Goal: Transaction & Acquisition: Book appointment/travel/reservation

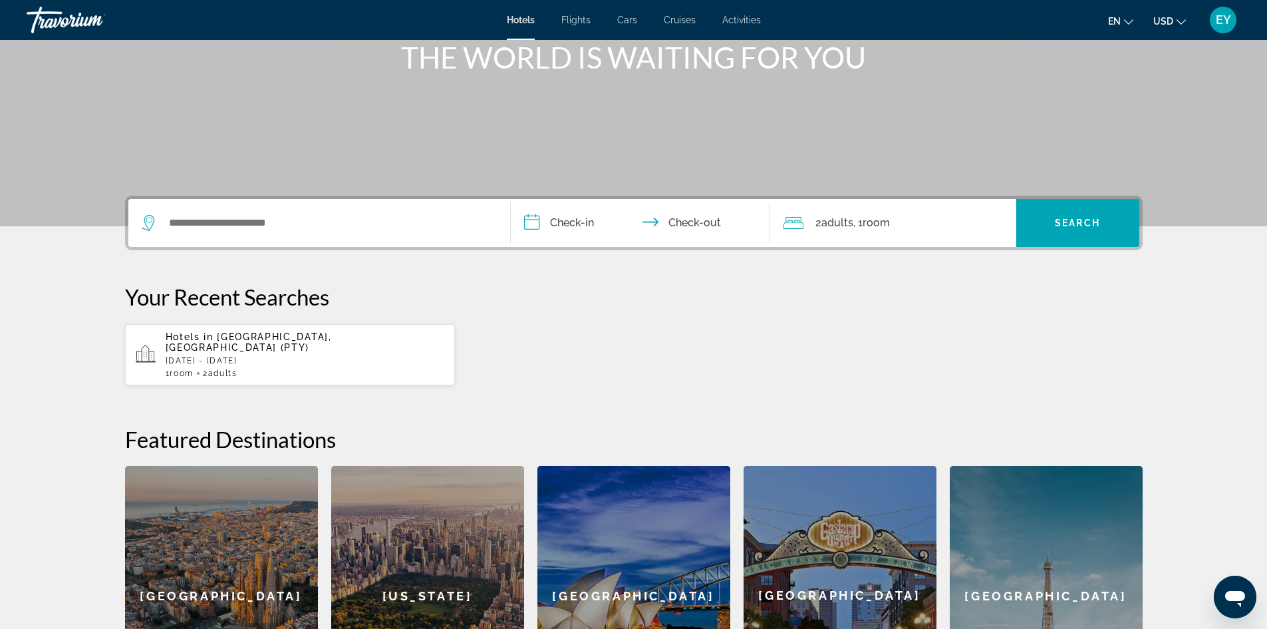
scroll to position [200, 0]
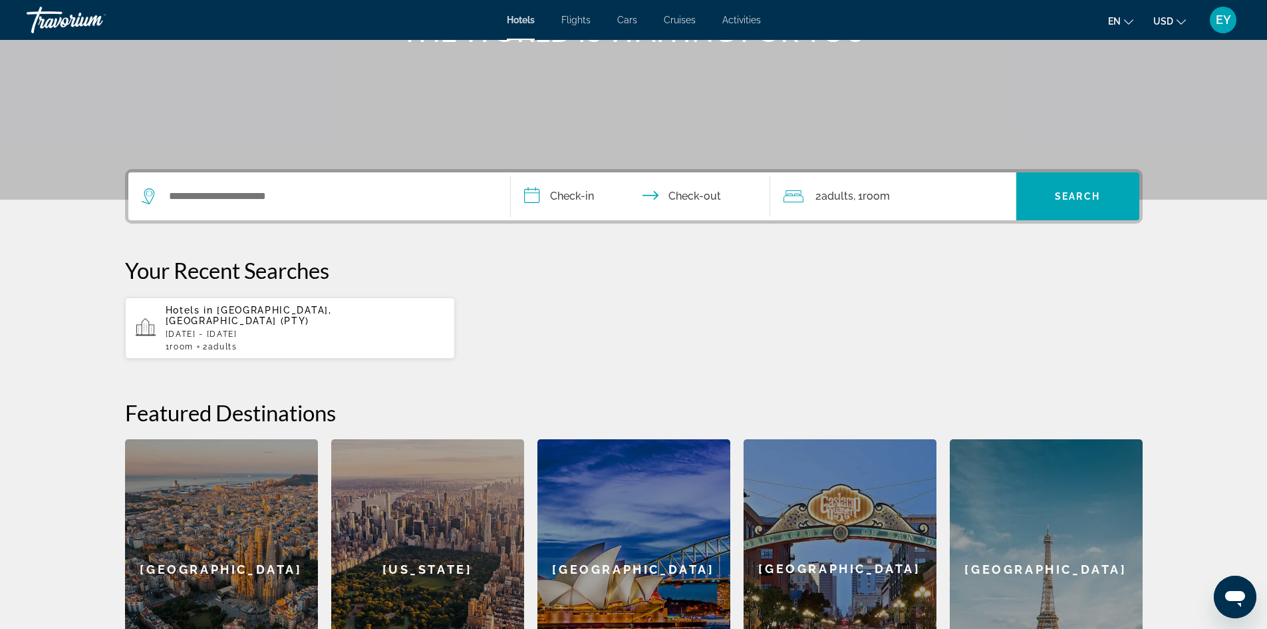
click at [221, 305] on span "[GEOGRAPHIC_DATA], [GEOGRAPHIC_DATA] (PTY)" at bounding box center [249, 315] width 166 height 21
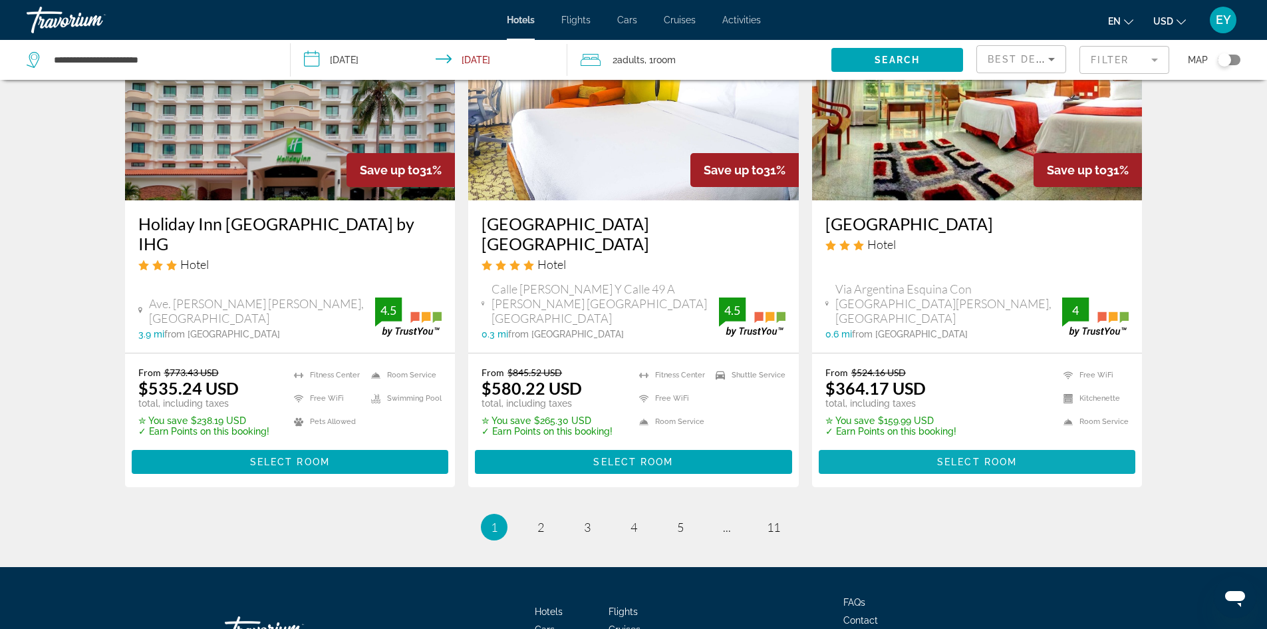
scroll to position [1727, 0]
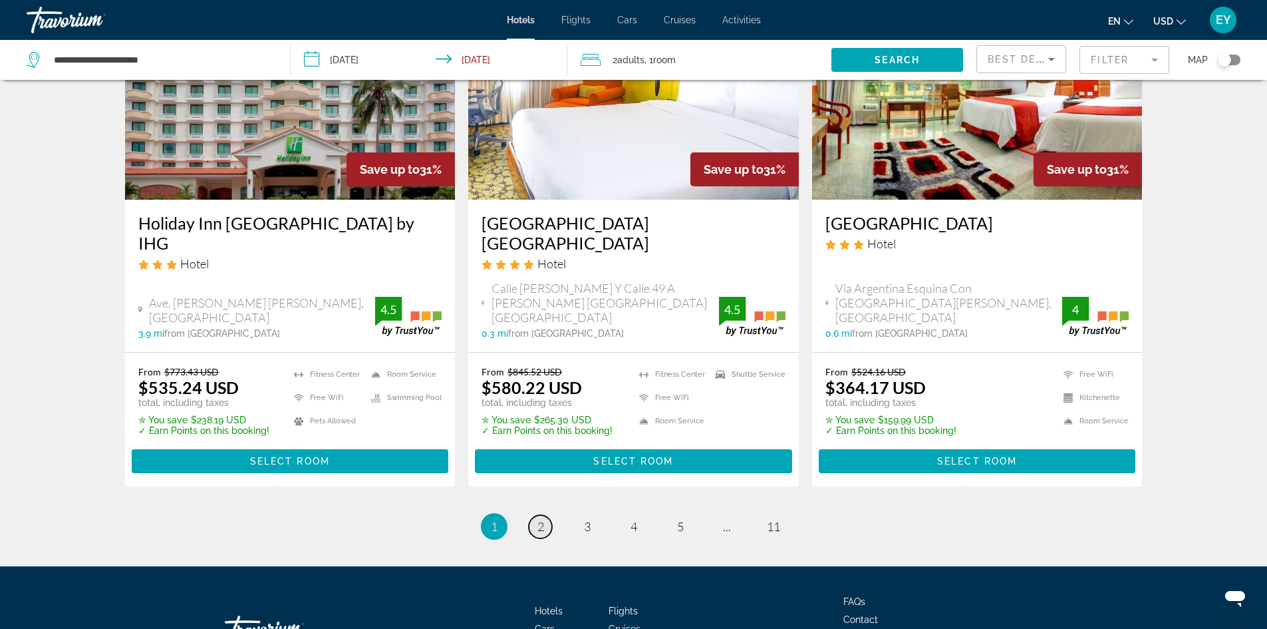
click at [538, 519] on span "2" at bounding box center [540, 526] width 7 height 15
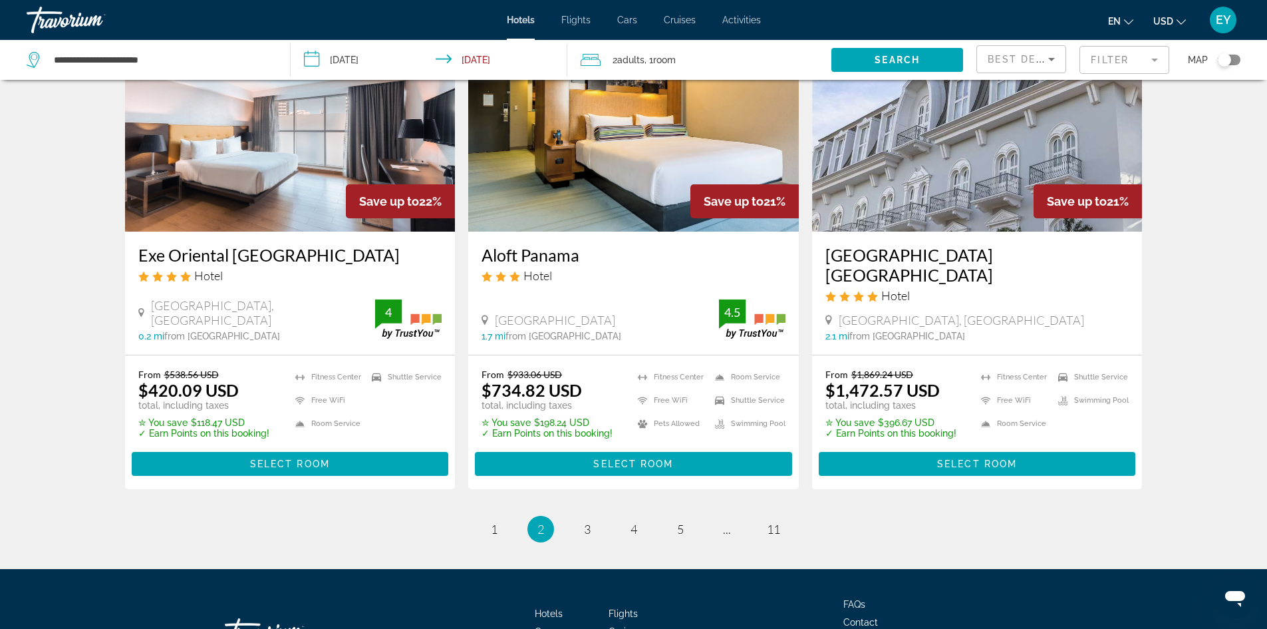
scroll to position [1718, 0]
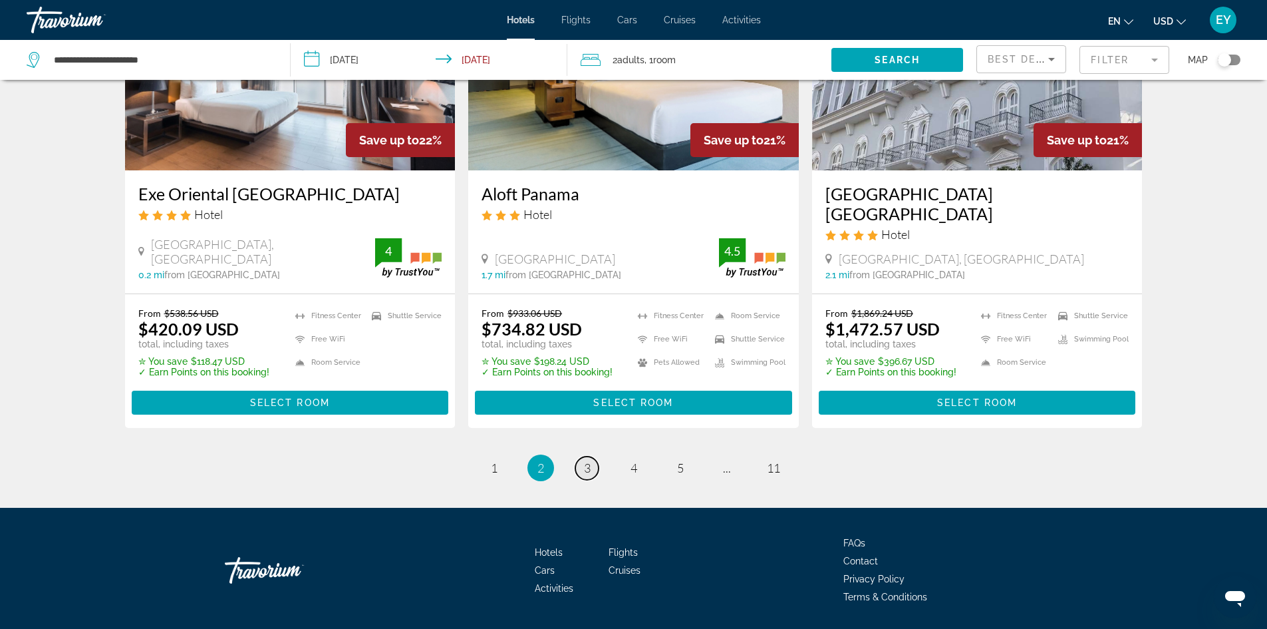
click at [585, 460] on span "3" at bounding box center [587, 467] width 7 height 15
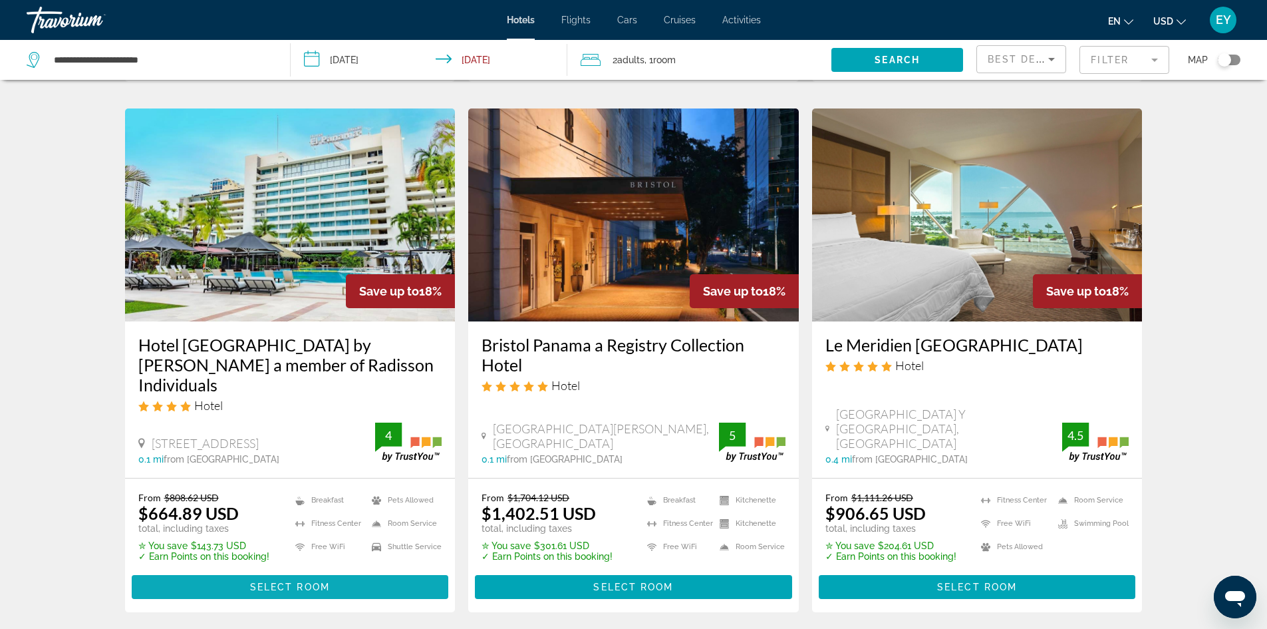
scroll to position [532, 0]
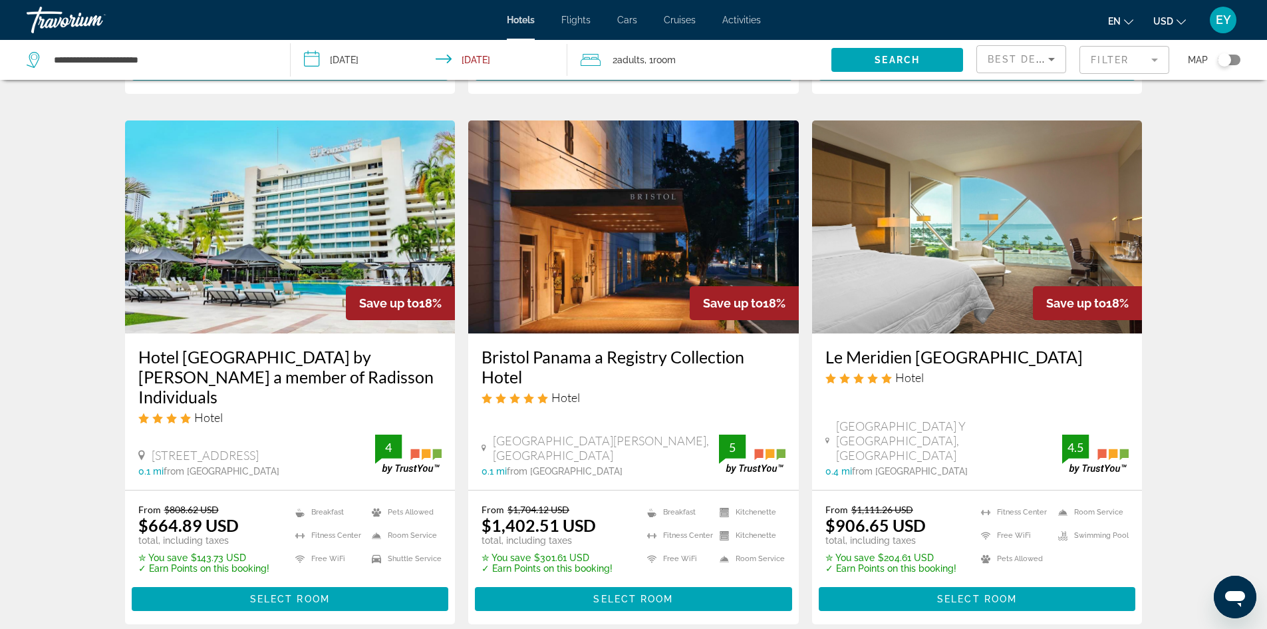
click at [631, 59] on span "Adults" at bounding box center [630, 60] width 27 height 11
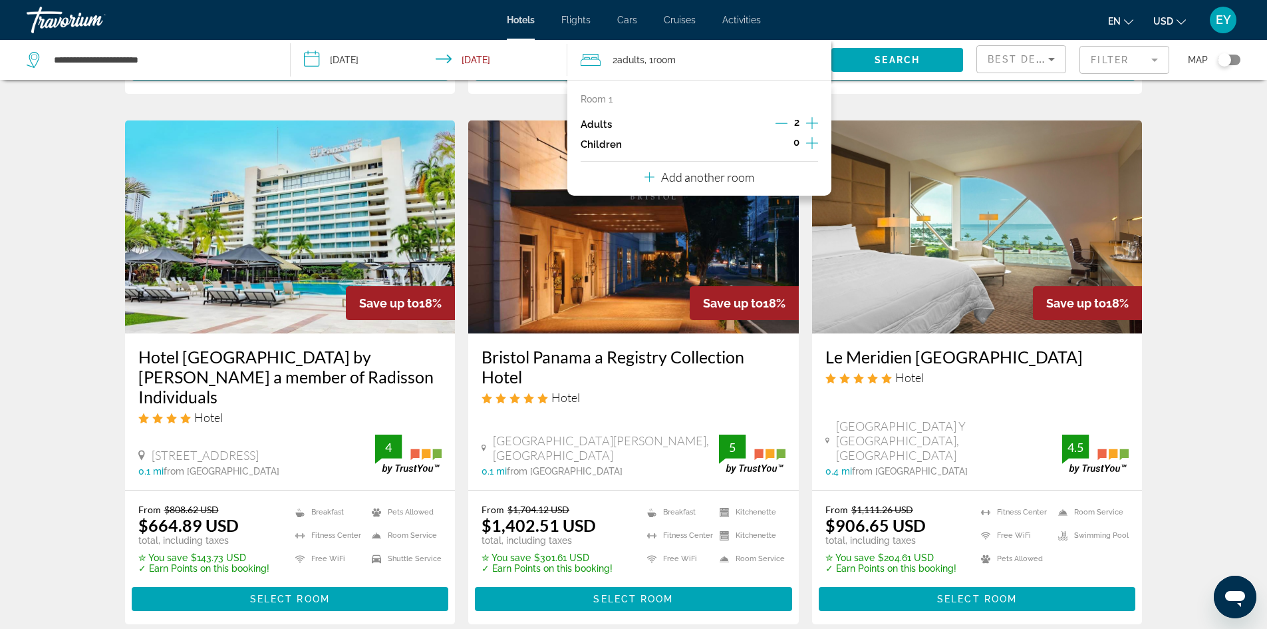
click at [811, 120] on icon "Increment adults" at bounding box center [812, 123] width 12 height 16
click at [812, 118] on icon "Increment adults" at bounding box center [812, 123] width 12 height 16
click at [684, 170] on p "Add another room" at bounding box center [707, 177] width 93 height 15
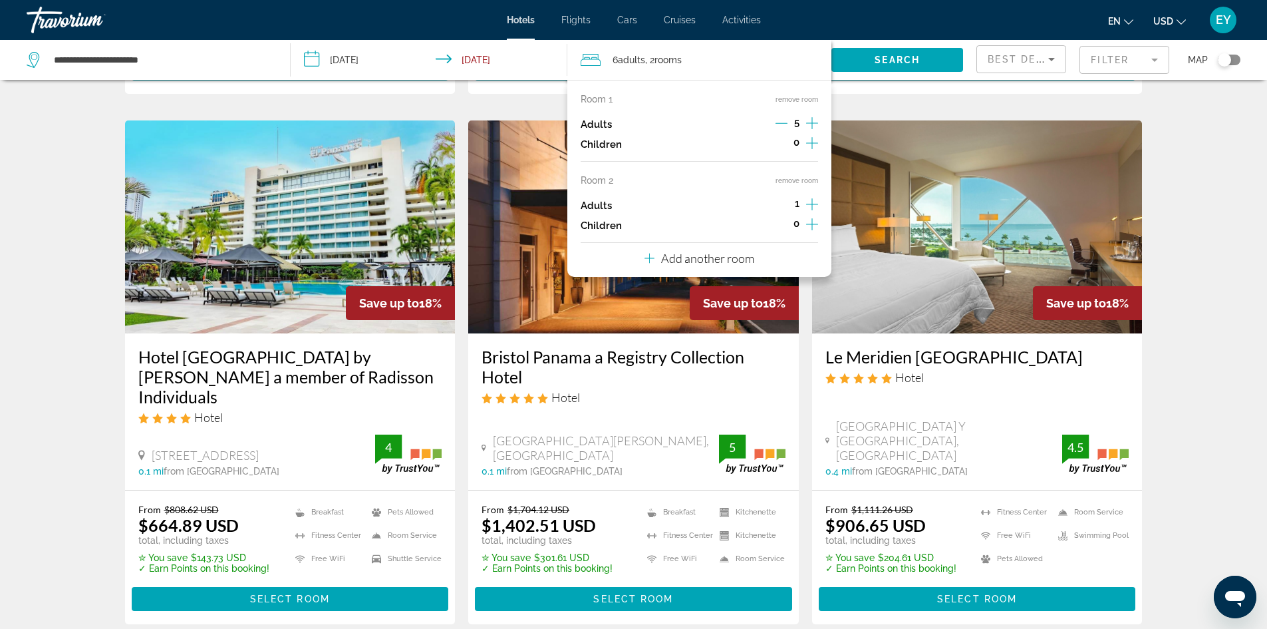
click at [747, 253] on p "Add another room" at bounding box center [707, 258] width 93 height 15
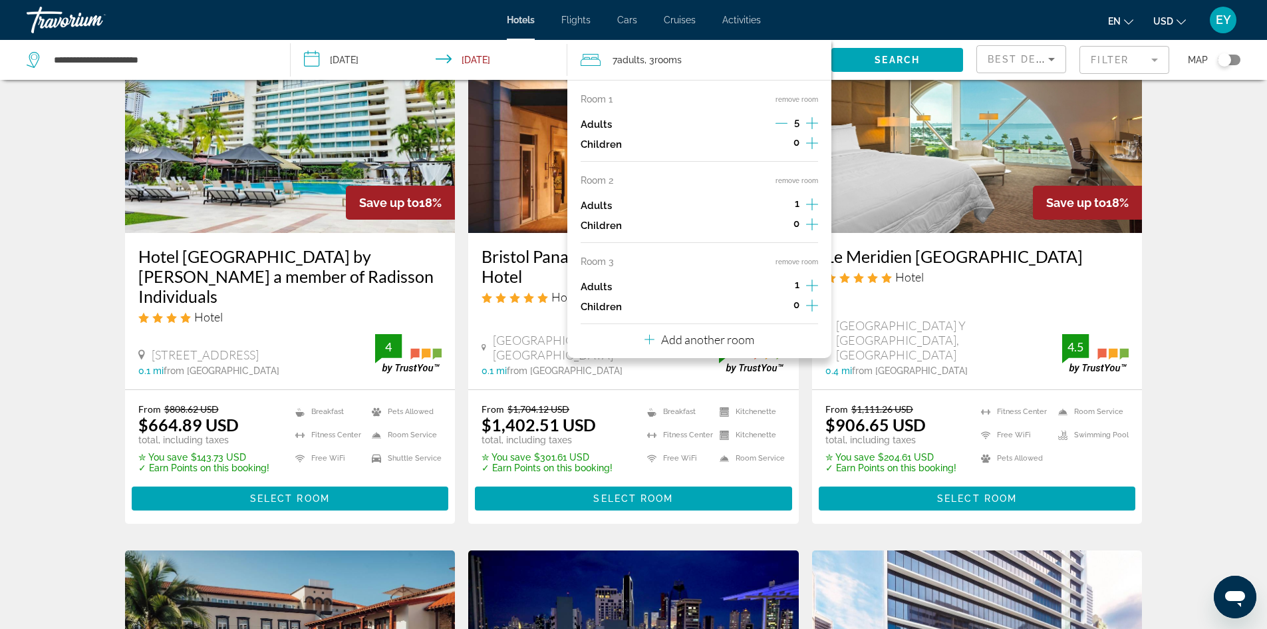
scroll to position [665, 0]
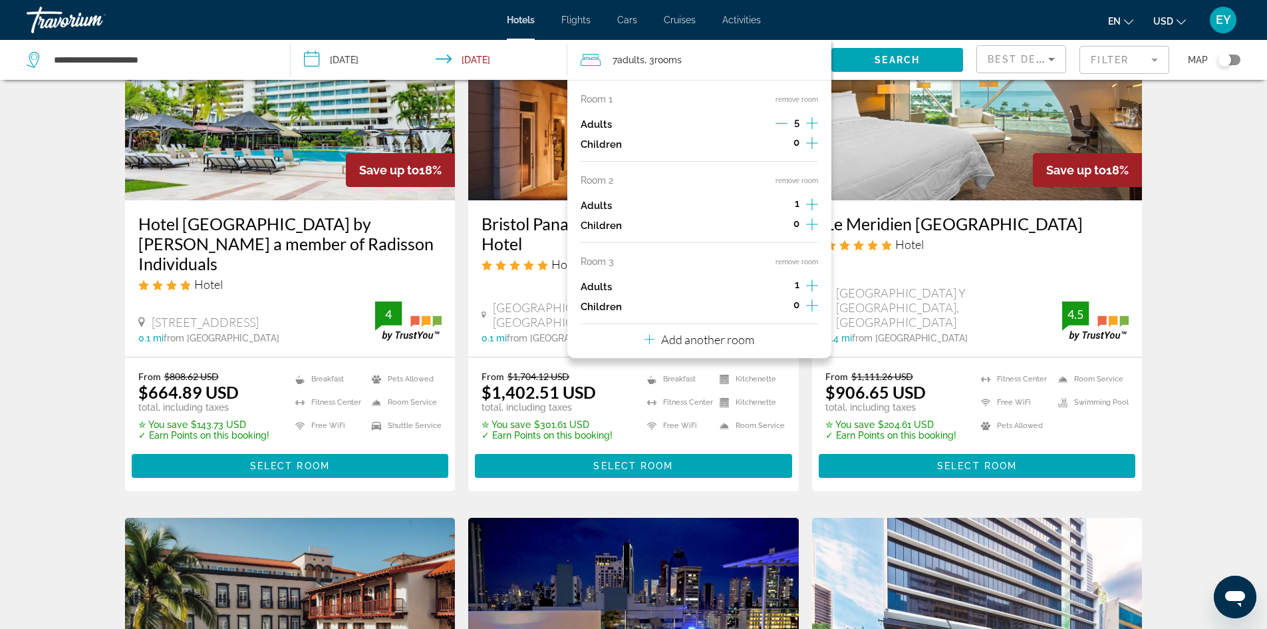
click at [778, 120] on icon "Decrement adults" at bounding box center [782, 123] width 12 height 12
click at [780, 121] on icon "Decrement adults" at bounding box center [782, 123] width 12 height 12
click at [811, 220] on icon "Increment children" at bounding box center [812, 224] width 12 height 16
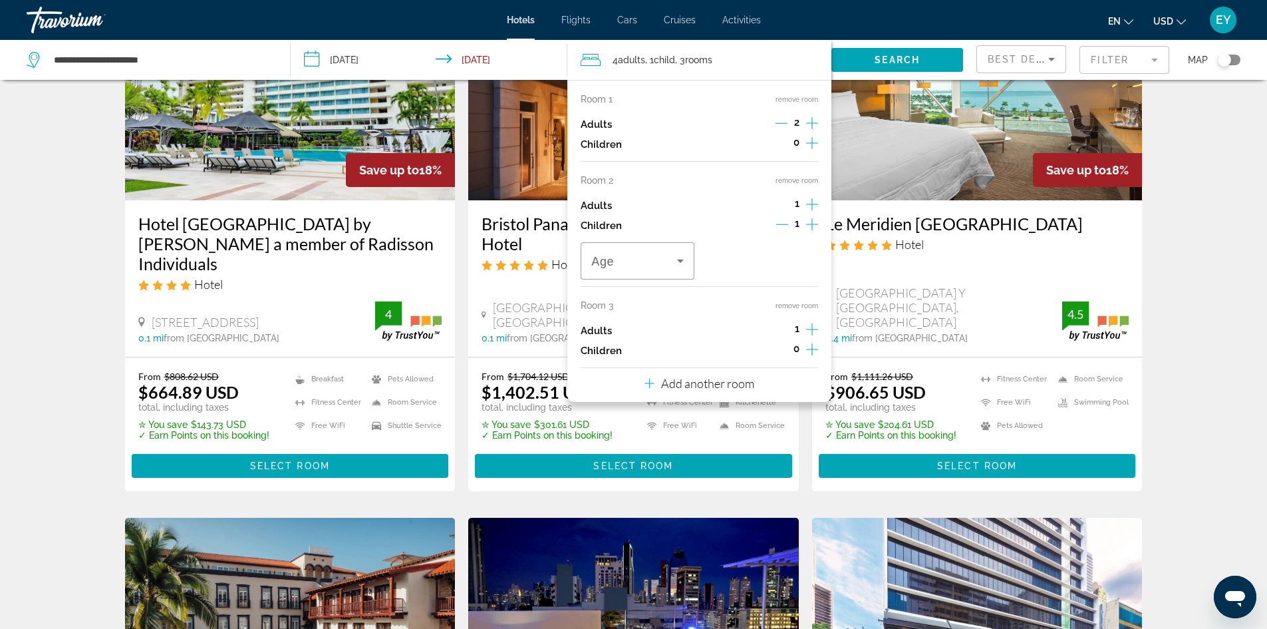
click at [811, 220] on icon "Increment children" at bounding box center [812, 224] width 12 height 16
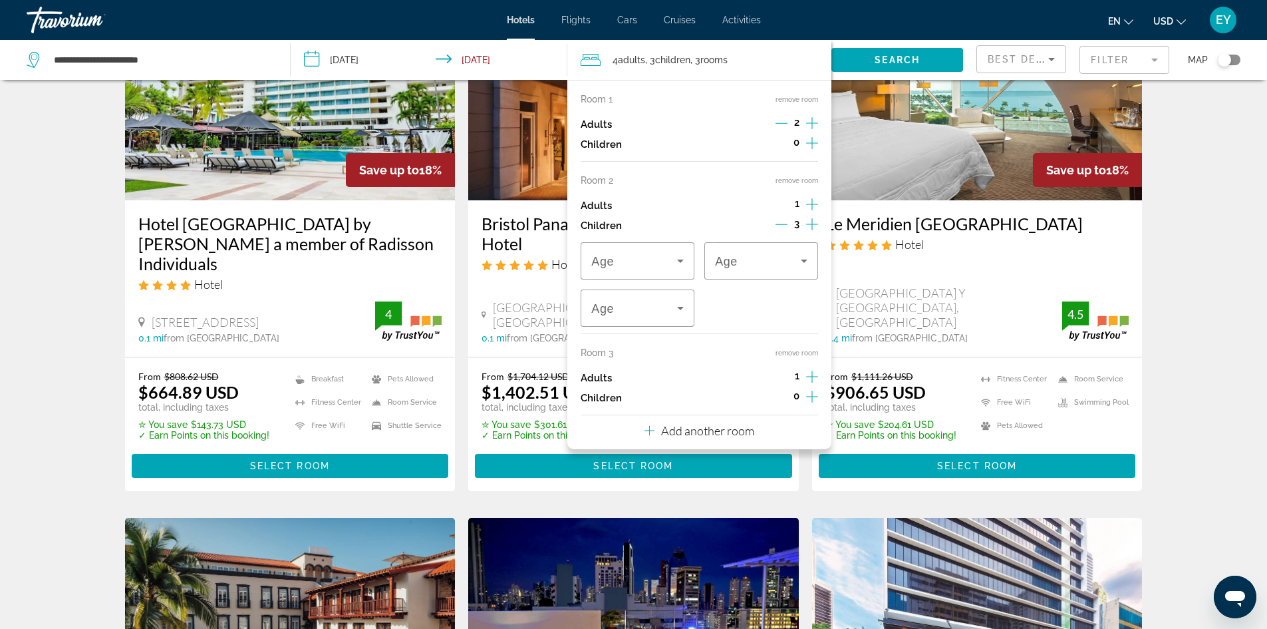
click at [811, 220] on icon "Increment children" at bounding box center [812, 224] width 12 height 16
click at [808, 372] on icon "Increment adults" at bounding box center [812, 377] width 12 height 16
click at [810, 372] on icon "Increment adults" at bounding box center [812, 377] width 12 height 16
click at [778, 374] on icon "Decrement adults" at bounding box center [782, 377] width 12 height 12
click at [884, 54] on span "Search widget" at bounding box center [897, 60] width 132 height 32
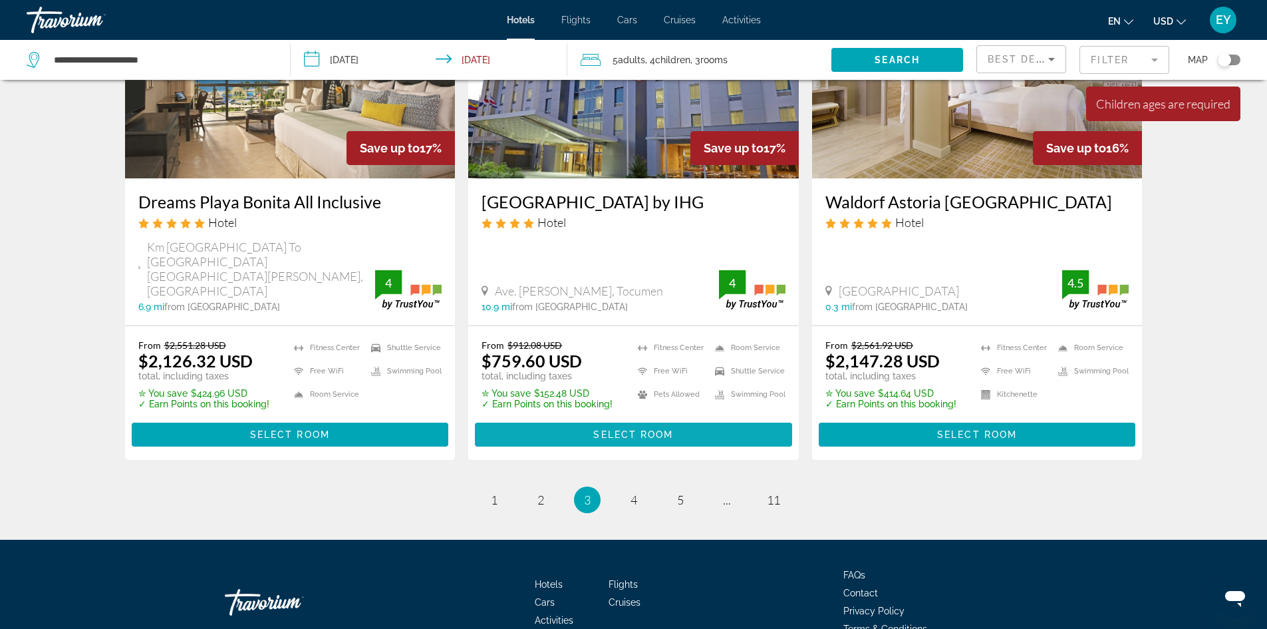
scroll to position [1738, 0]
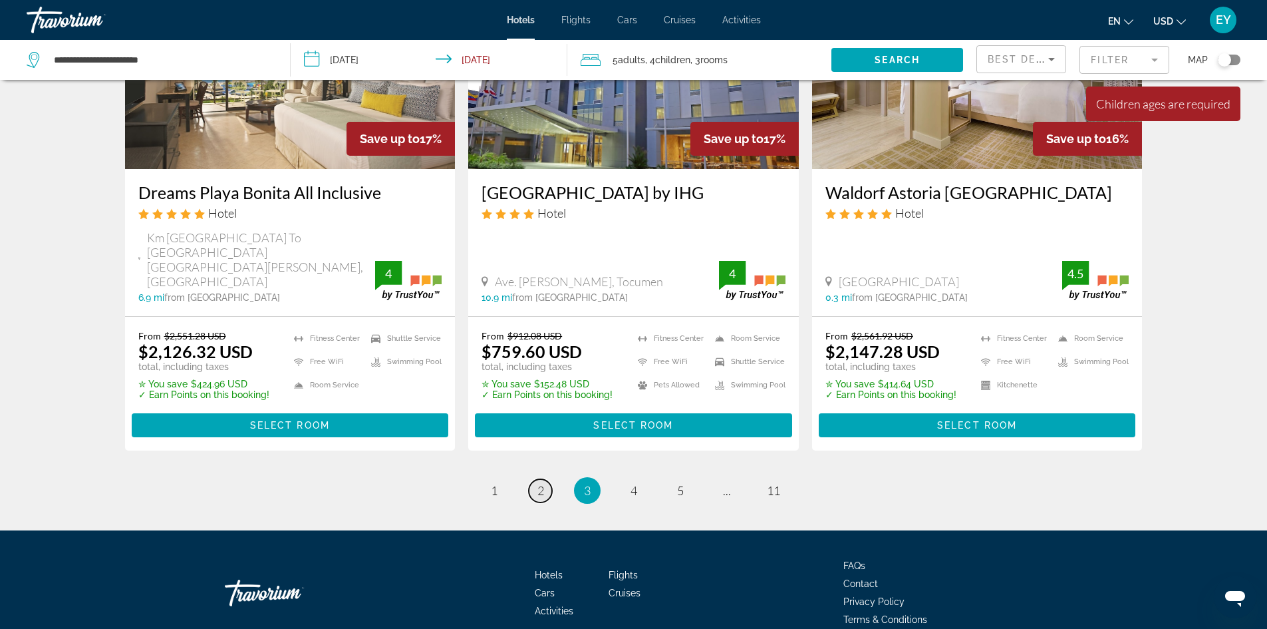
click at [545, 479] on link "page 2" at bounding box center [540, 490] width 23 height 23
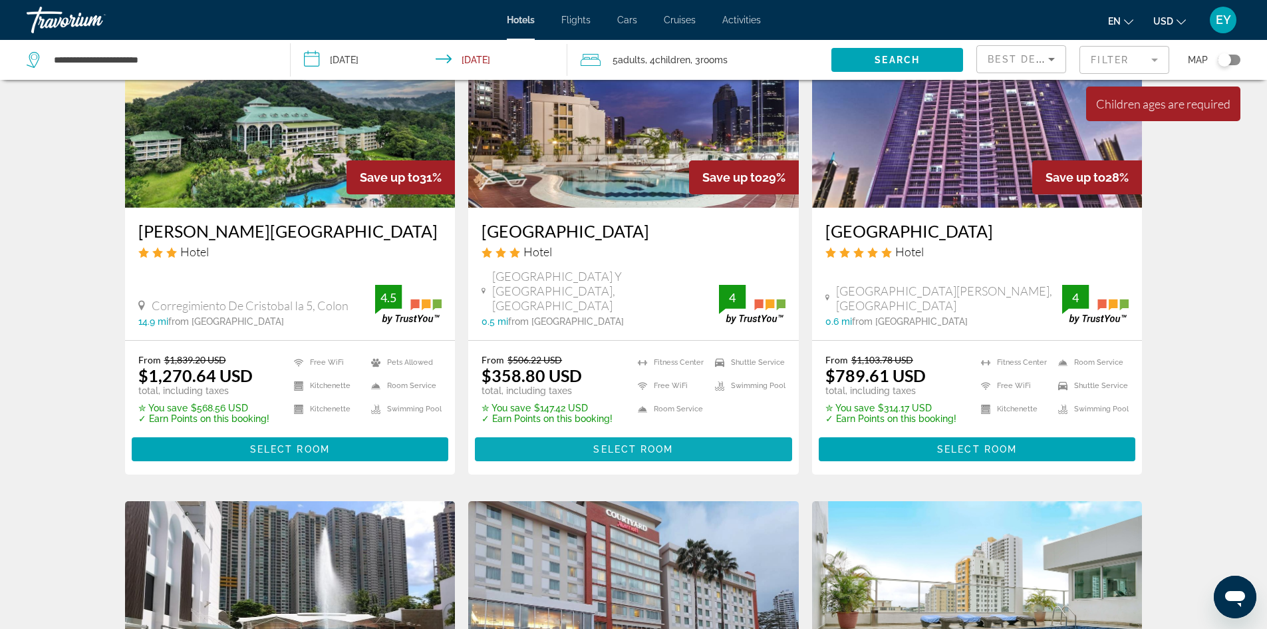
scroll to position [133, 0]
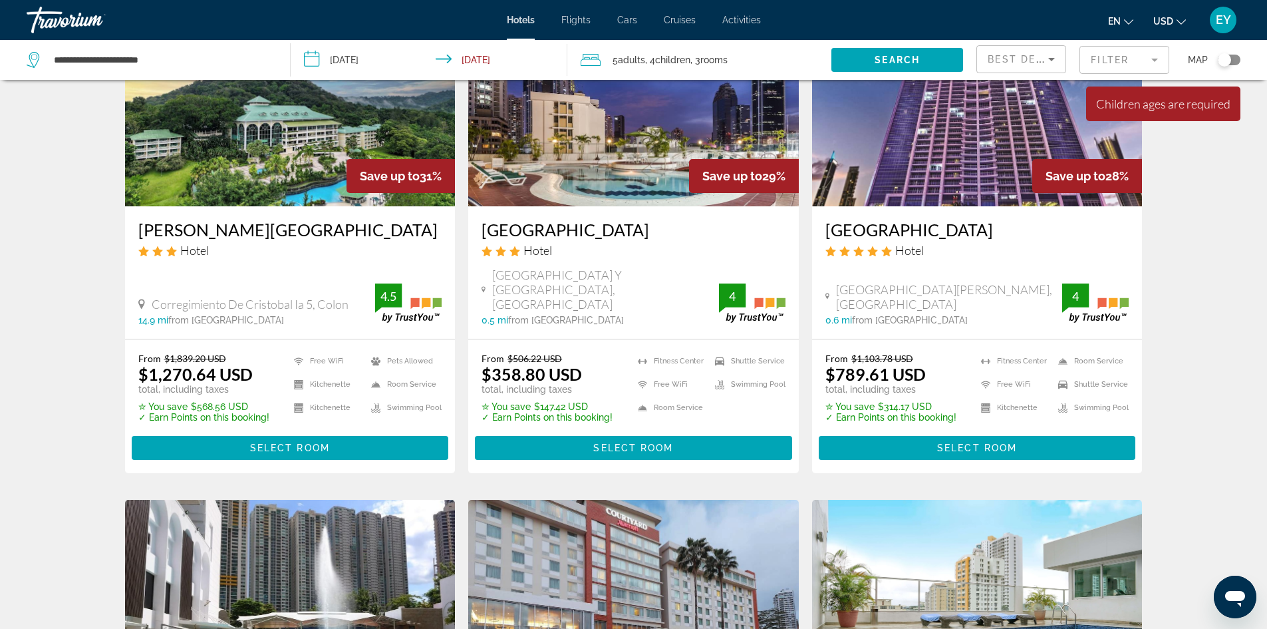
click at [638, 442] on span "Select Room" at bounding box center [633, 447] width 80 height 11
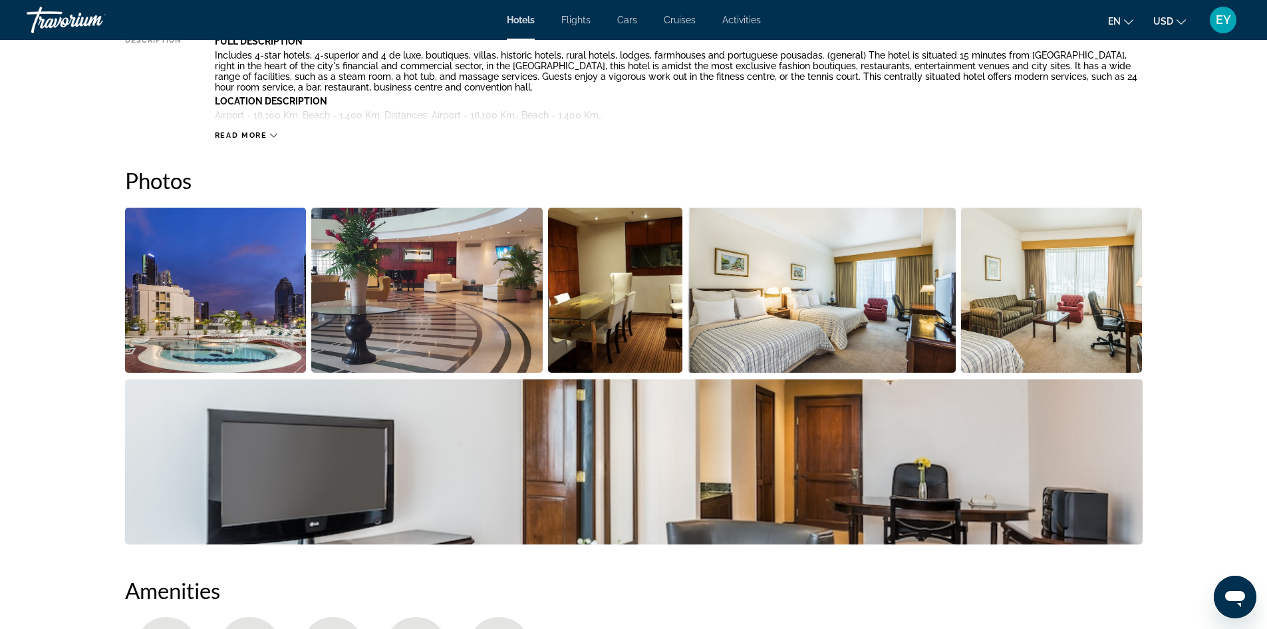
scroll to position [532, 0]
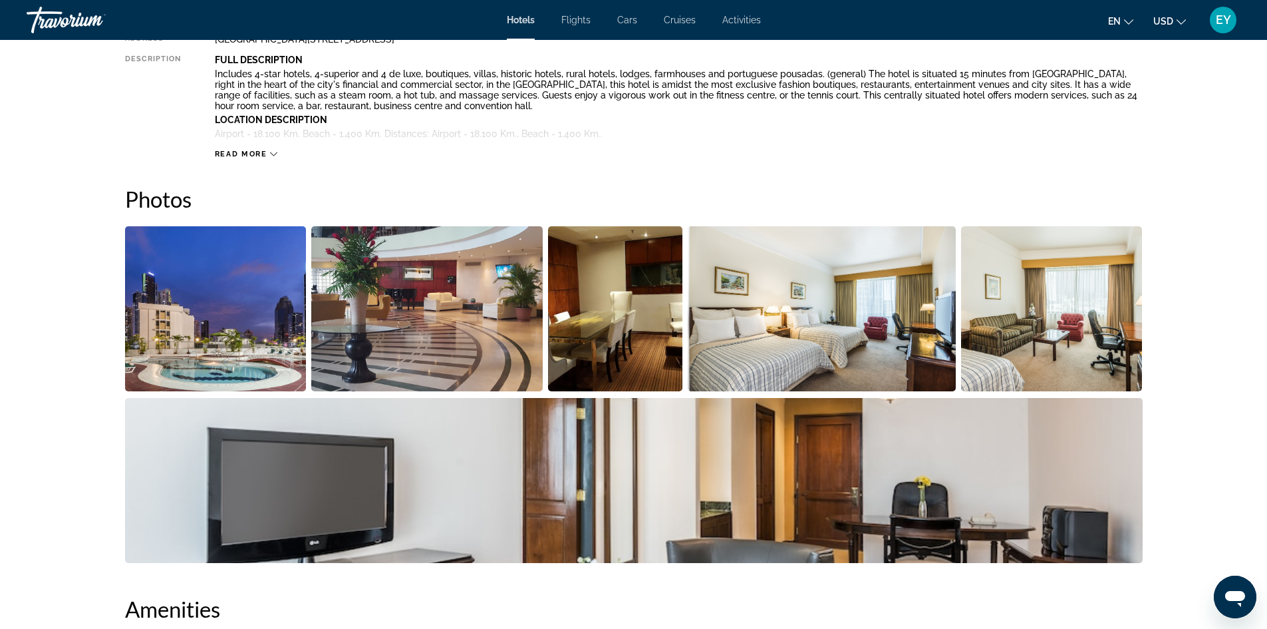
click at [809, 335] on img "Open full-screen image slider" at bounding box center [822, 308] width 268 height 165
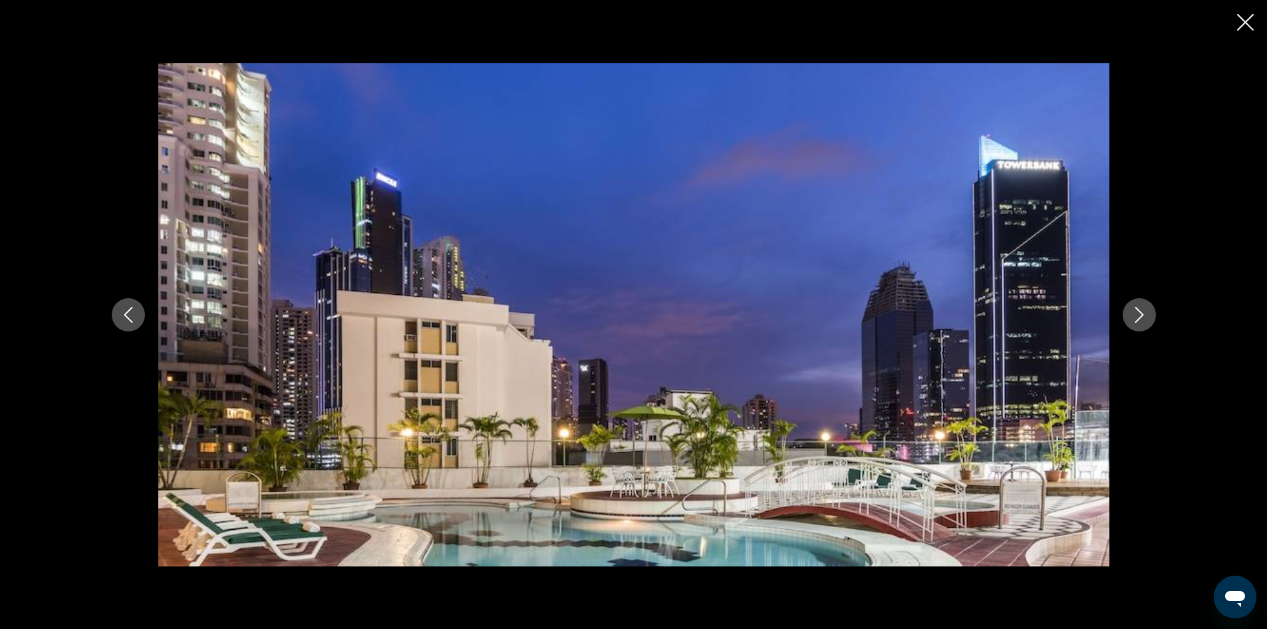
click at [1129, 316] on button "Next image" at bounding box center [1139, 314] width 33 height 33
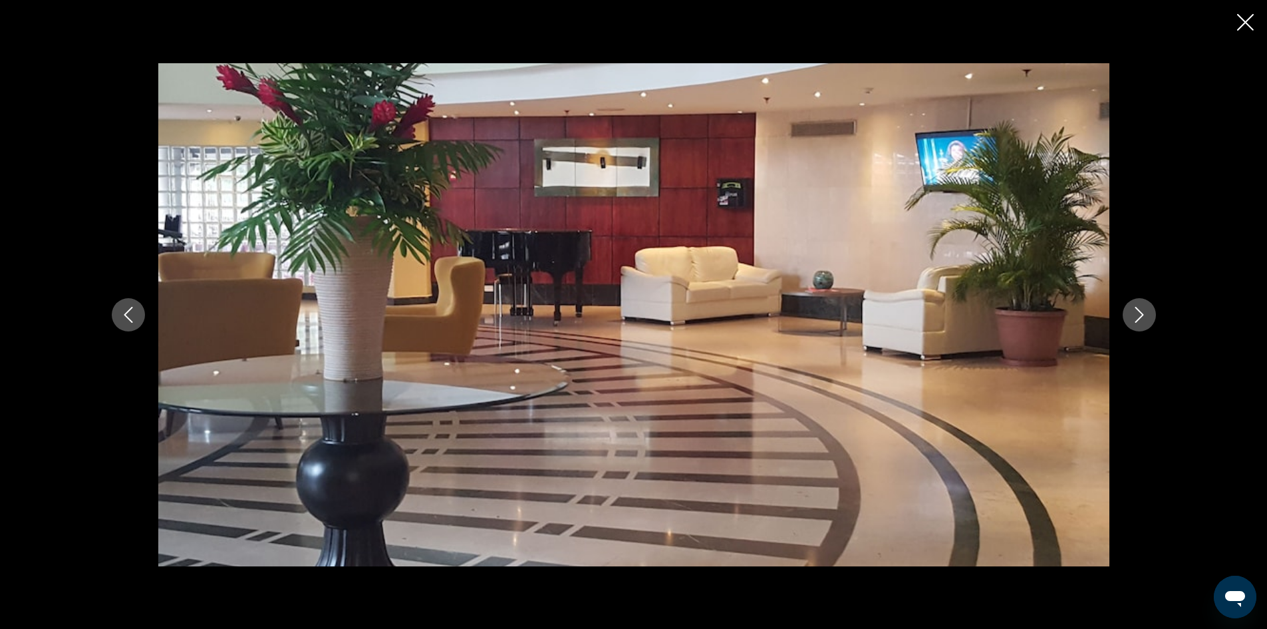
click at [1129, 316] on button "Next image" at bounding box center [1139, 314] width 33 height 33
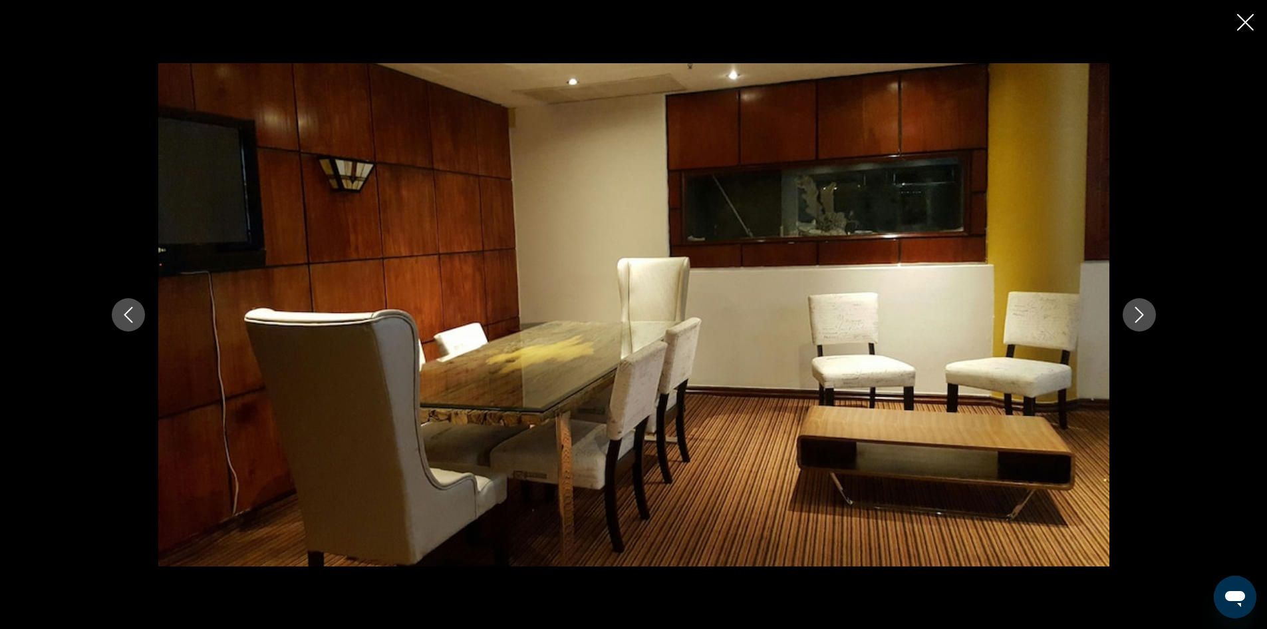
click at [1128, 317] on button "Next image" at bounding box center [1139, 314] width 33 height 33
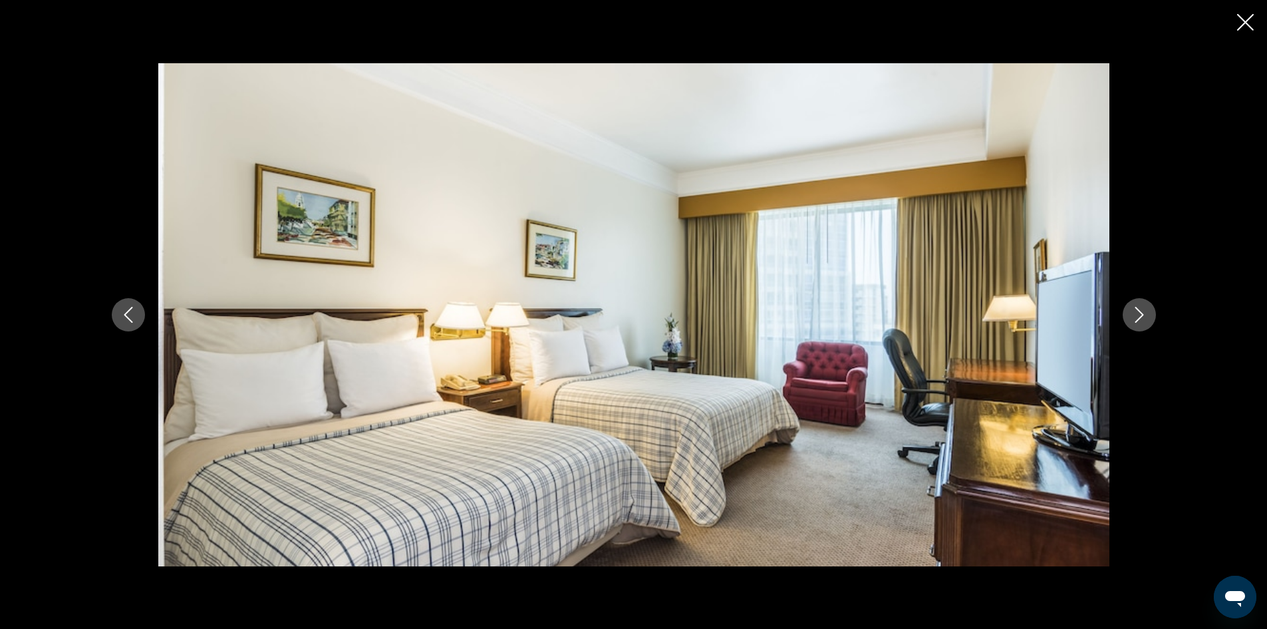
click at [1139, 312] on icon "Next image" at bounding box center [1139, 315] width 16 height 16
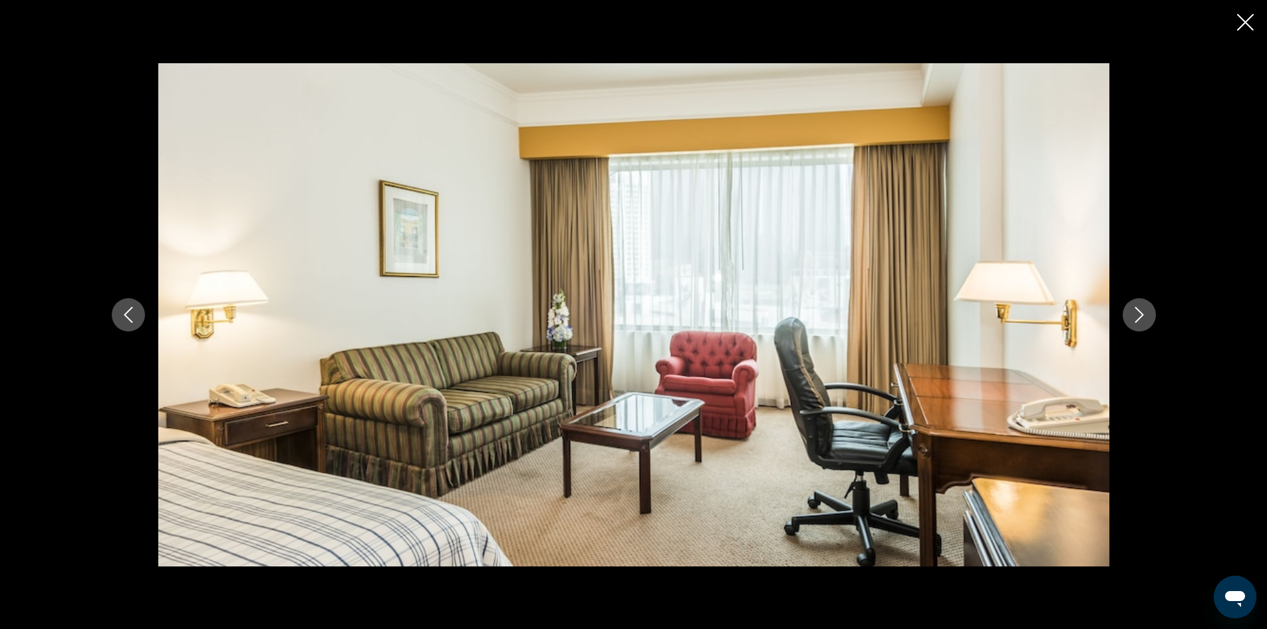
click at [1139, 312] on icon "Next image" at bounding box center [1139, 315] width 16 height 16
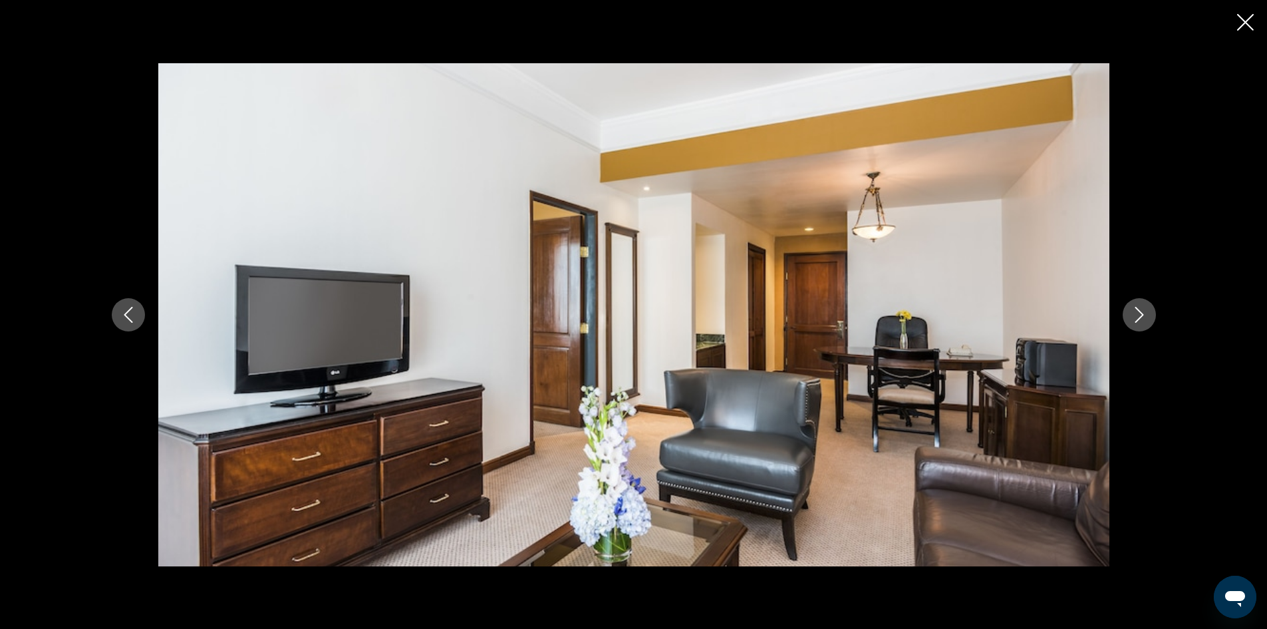
click at [1139, 311] on icon "Next image" at bounding box center [1139, 315] width 9 height 16
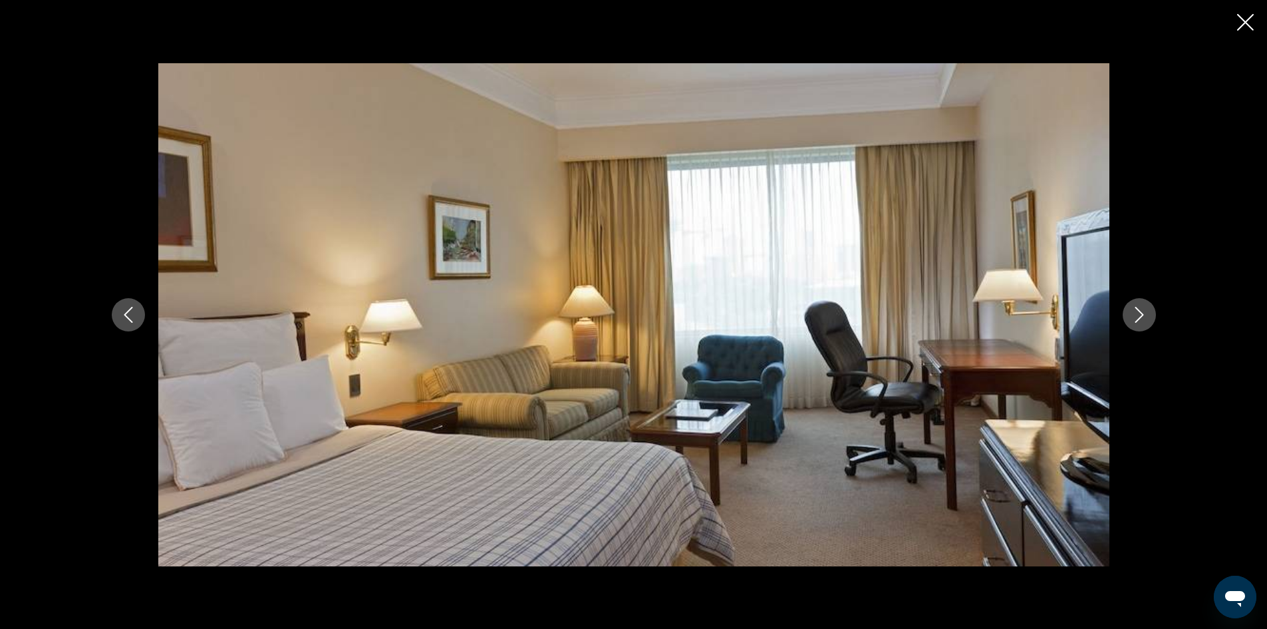
click at [1136, 309] on icon "Next image" at bounding box center [1139, 315] width 16 height 16
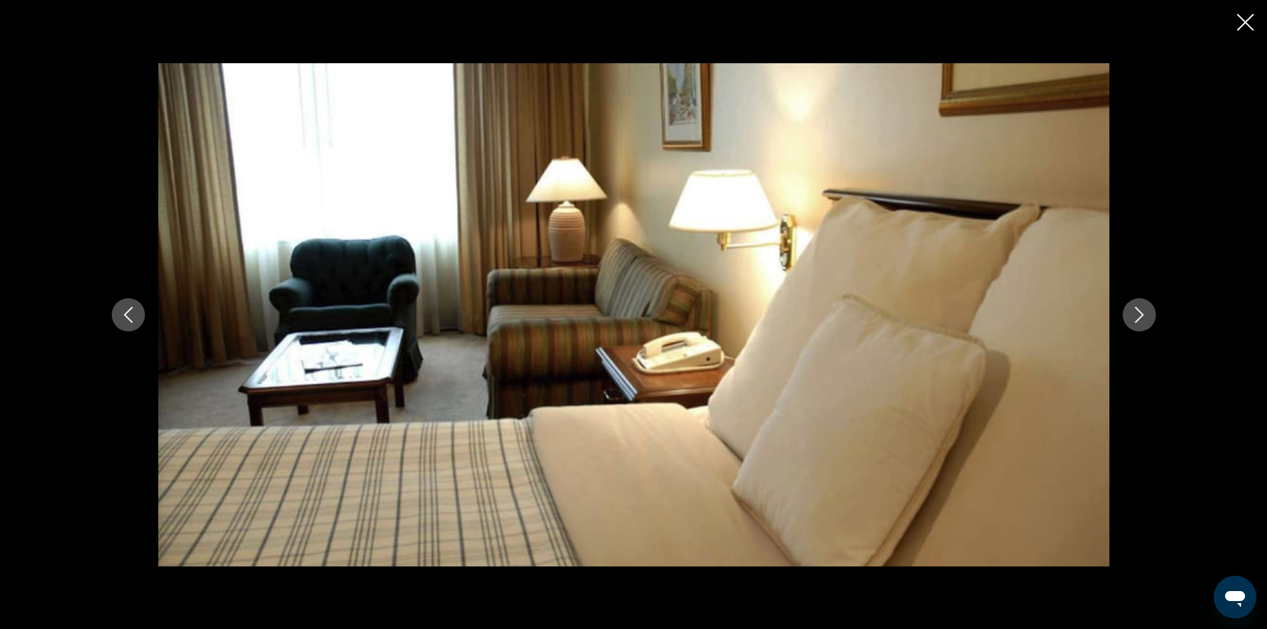
click at [1136, 309] on icon "Next image" at bounding box center [1139, 315] width 16 height 16
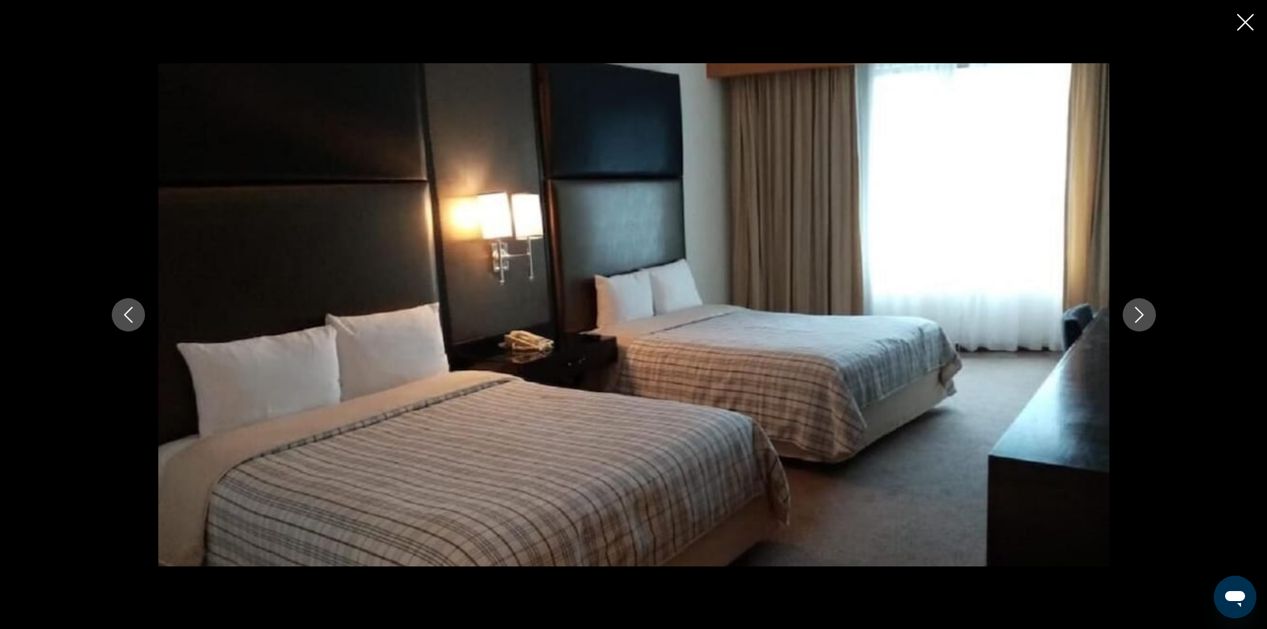
click at [1135, 309] on icon "Next image" at bounding box center [1139, 315] width 16 height 16
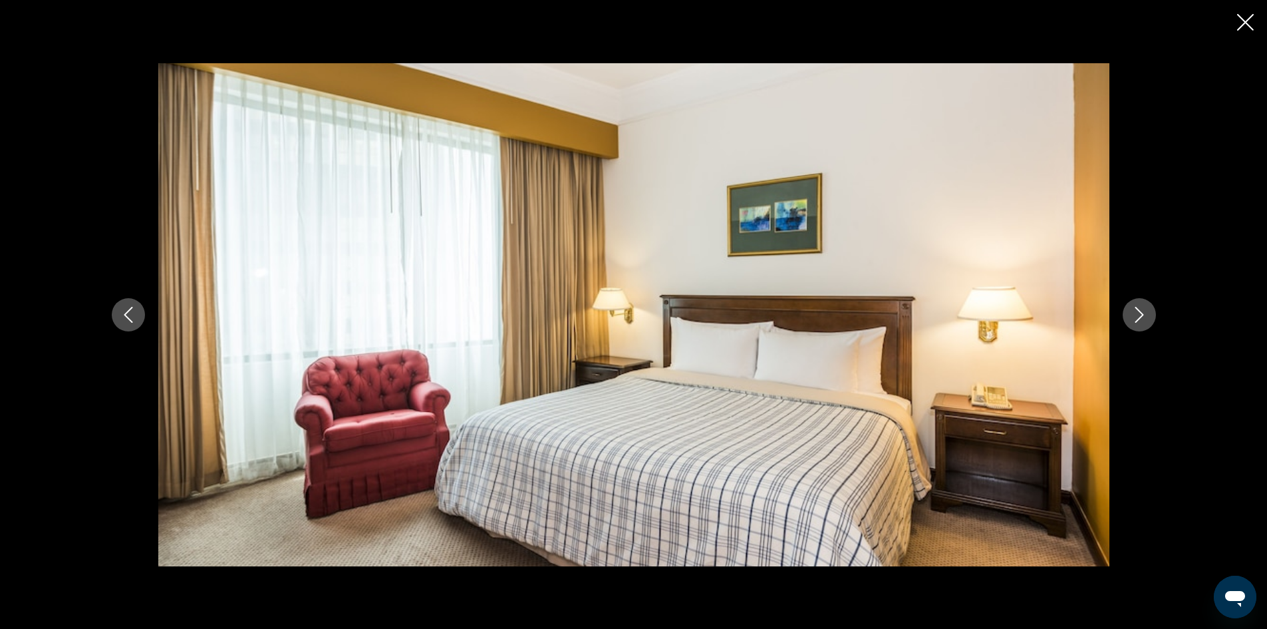
click at [1135, 309] on icon "Next image" at bounding box center [1139, 315] width 16 height 16
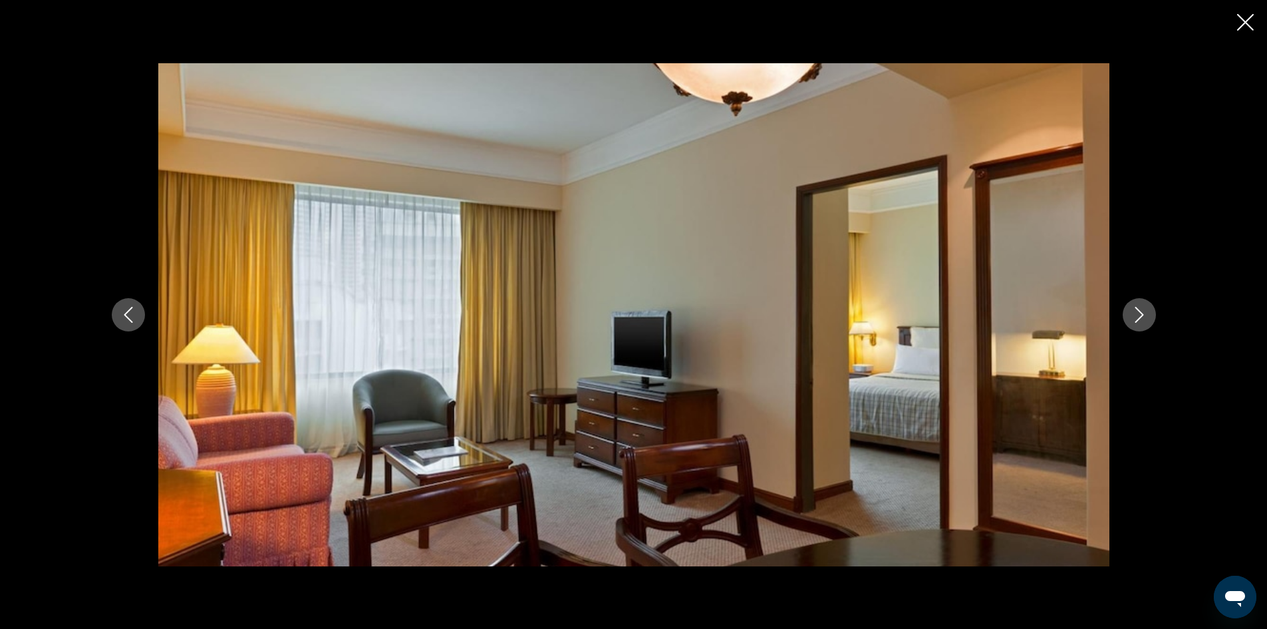
click at [1134, 309] on icon "Next image" at bounding box center [1139, 315] width 16 height 16
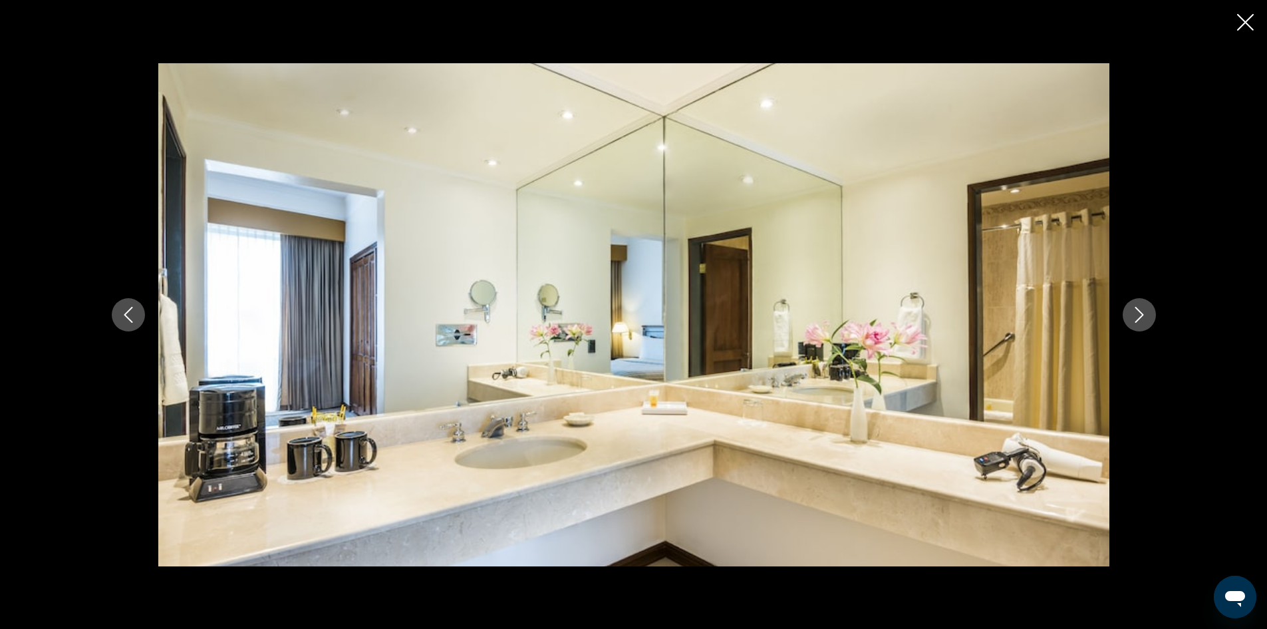
click at [1133, 307] on icon "Next image" at bounding box center [1139, 315] width 16 height 16
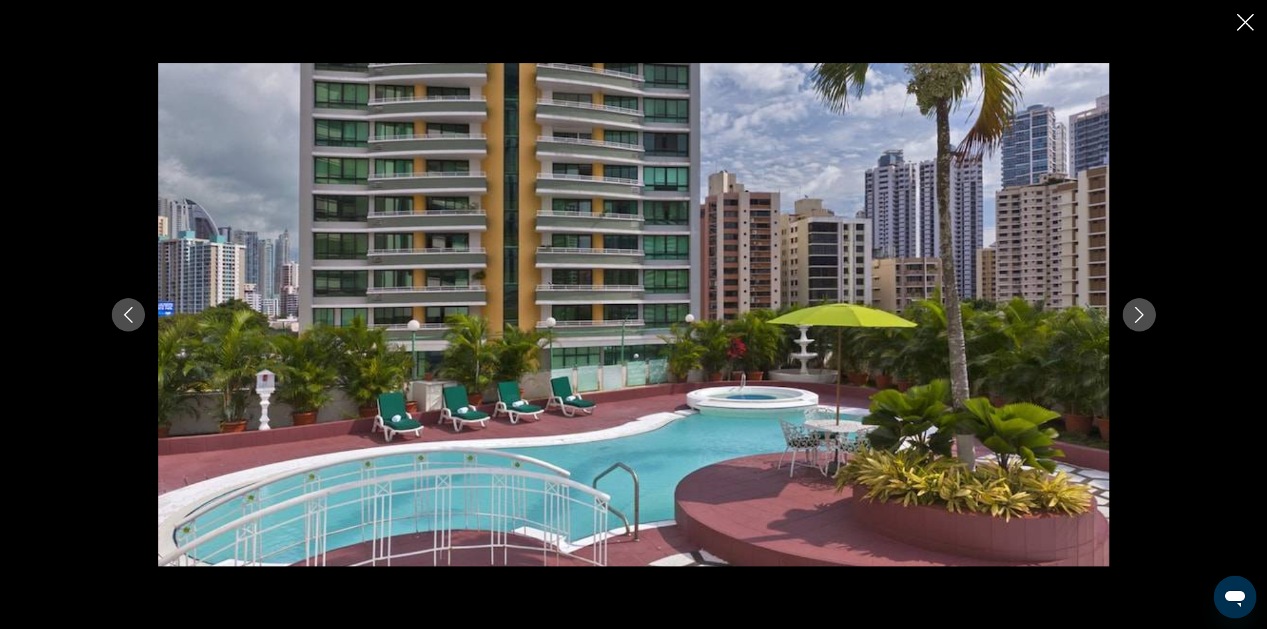
click at [1131, 307] on icon "Next image" at bounding box center [1139, 315] width 16 height 16
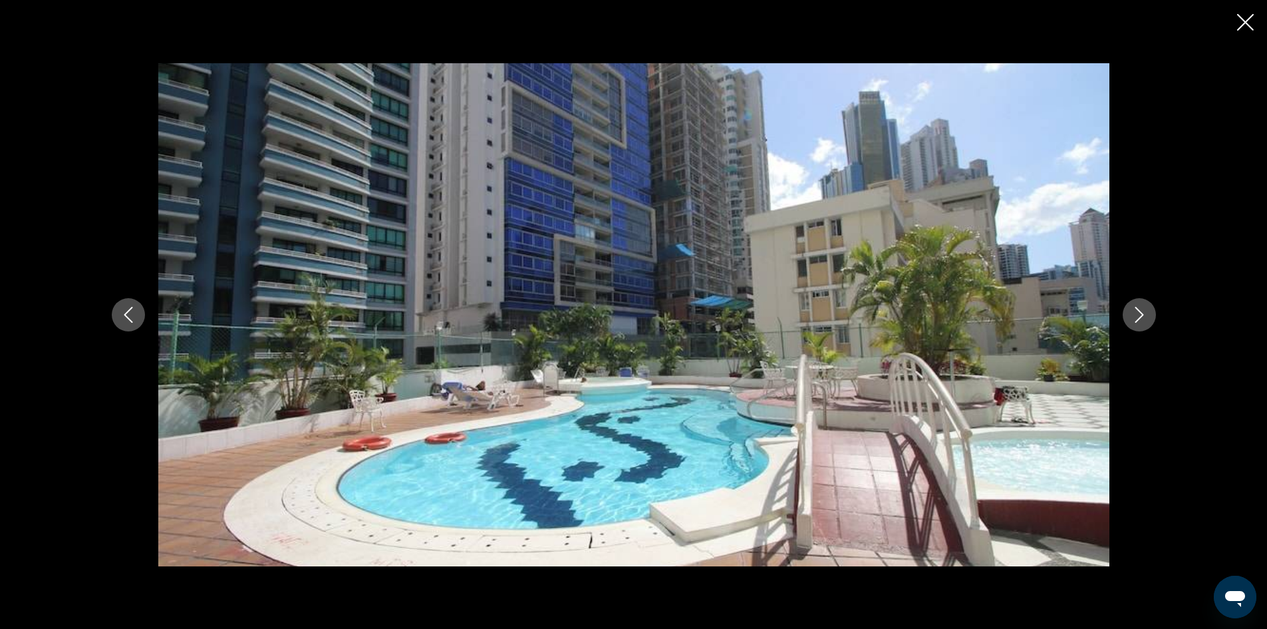
click at [1131, 307] on icon "Next image" at bounding box center [1139, 315] width 16 height 16
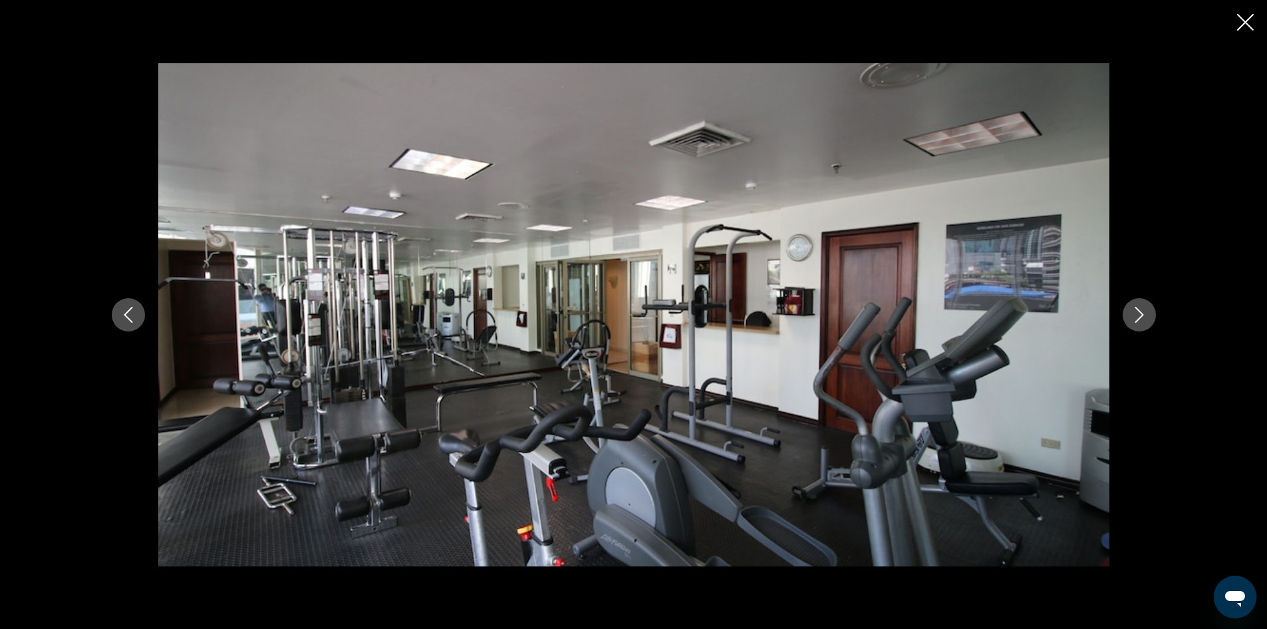
click at [1131, 307] on icon "Next image" at bounding box center [1139, 315] width 16 height 16
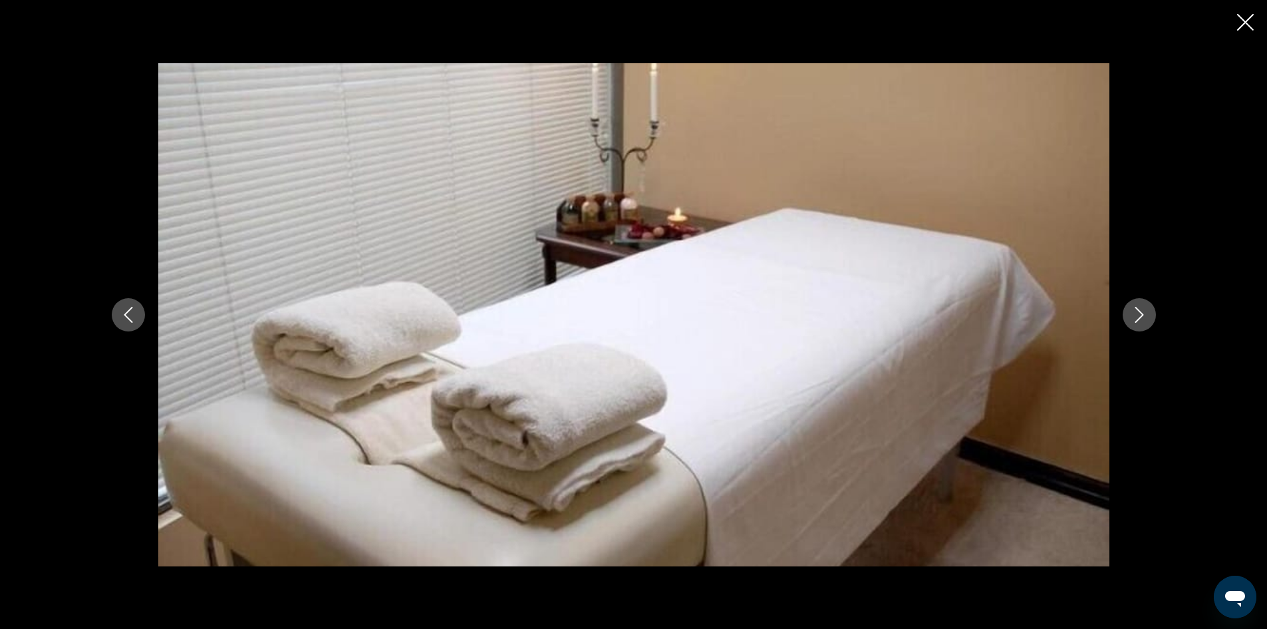
click at [1131, 307] on icon "Next image" at bounding box center [1139, 315] width 16 height 16
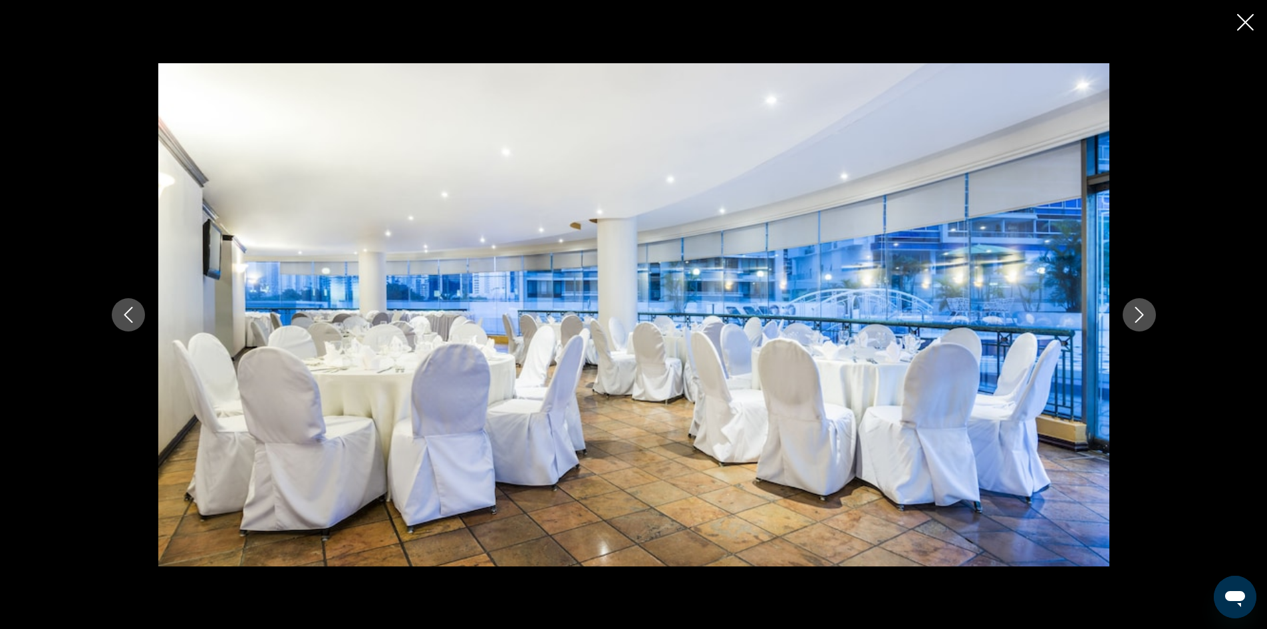
click at [1131, 307] on icon "Next image" at bounding box center [1139, 315] width 16 height 16
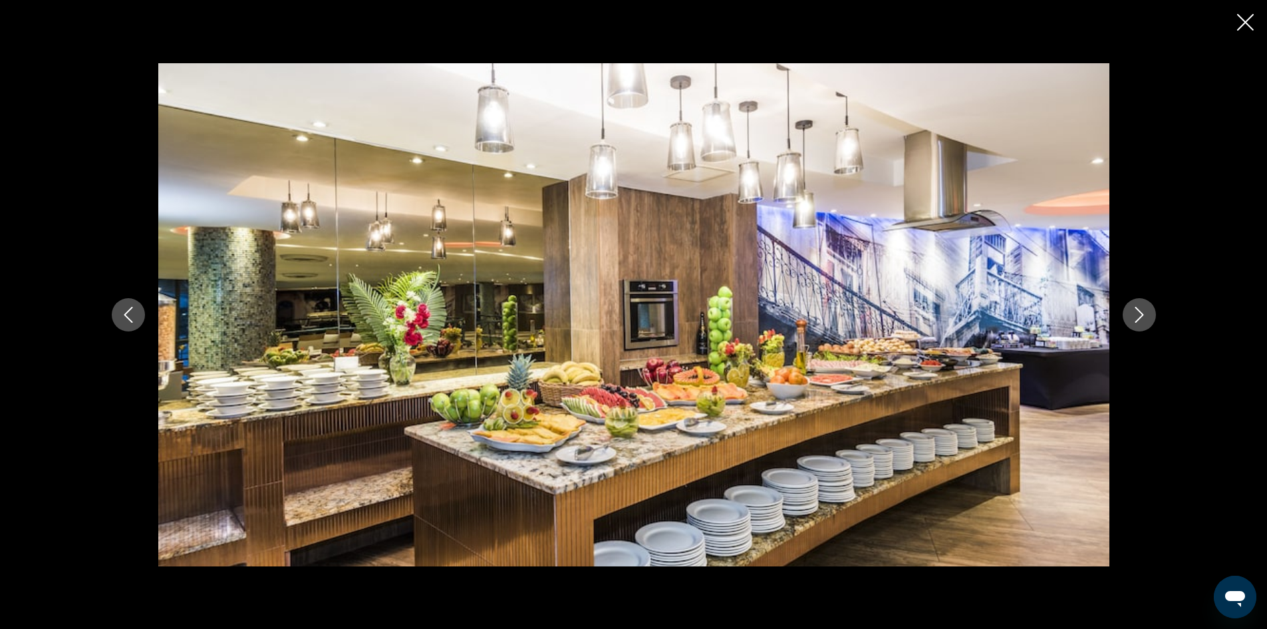
click at [1131, 307] on icon "Next image" at bounding box center [1139, 315] width 16 height 16
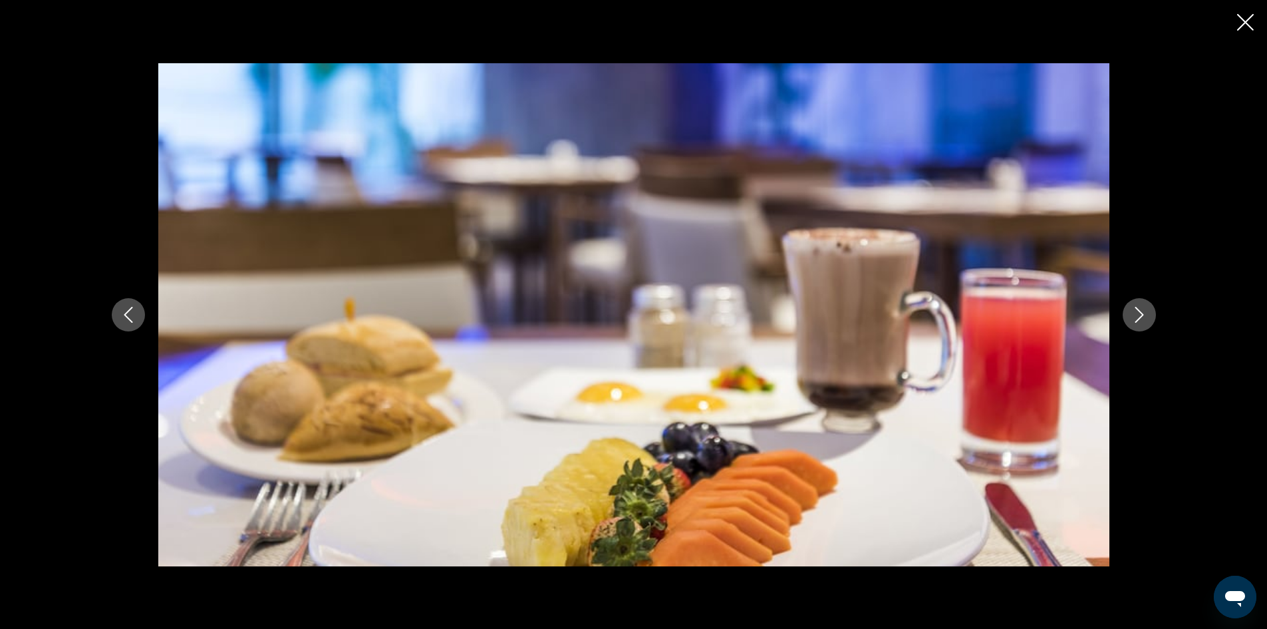
click at [1131, 307] on icon "Next image" at bounding box center [1139, 315] width 16 height 16
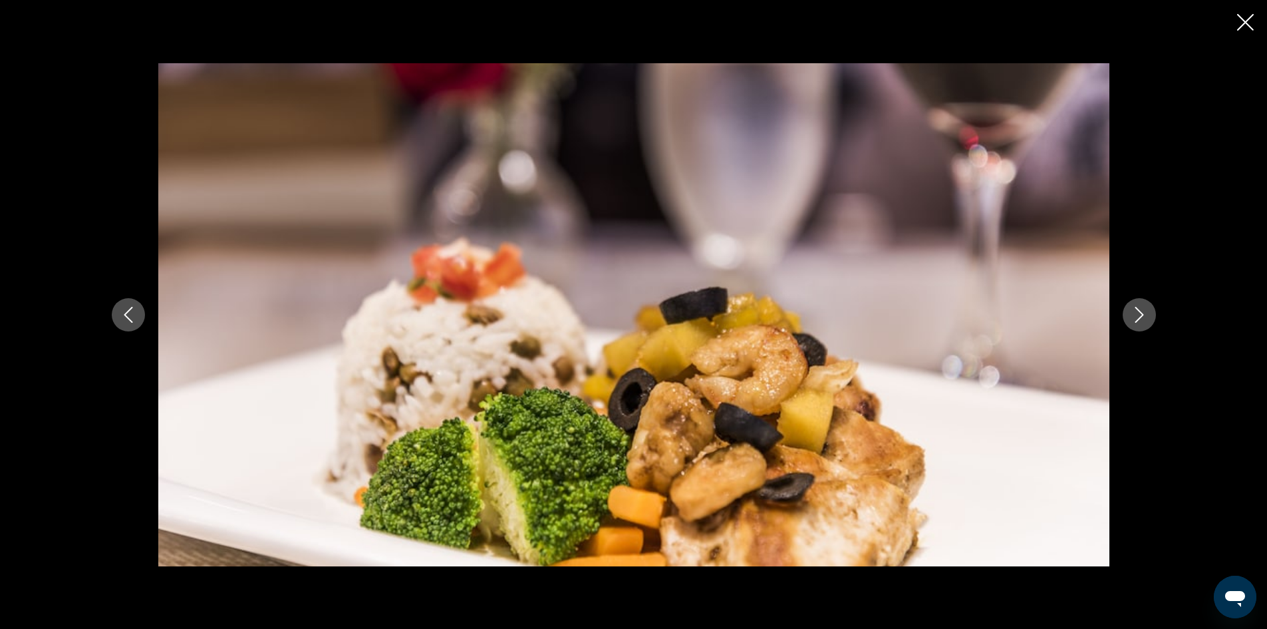
click at [1131, 307] on icon "Next image" at bounding box center [1139, 315] width 16 height 16
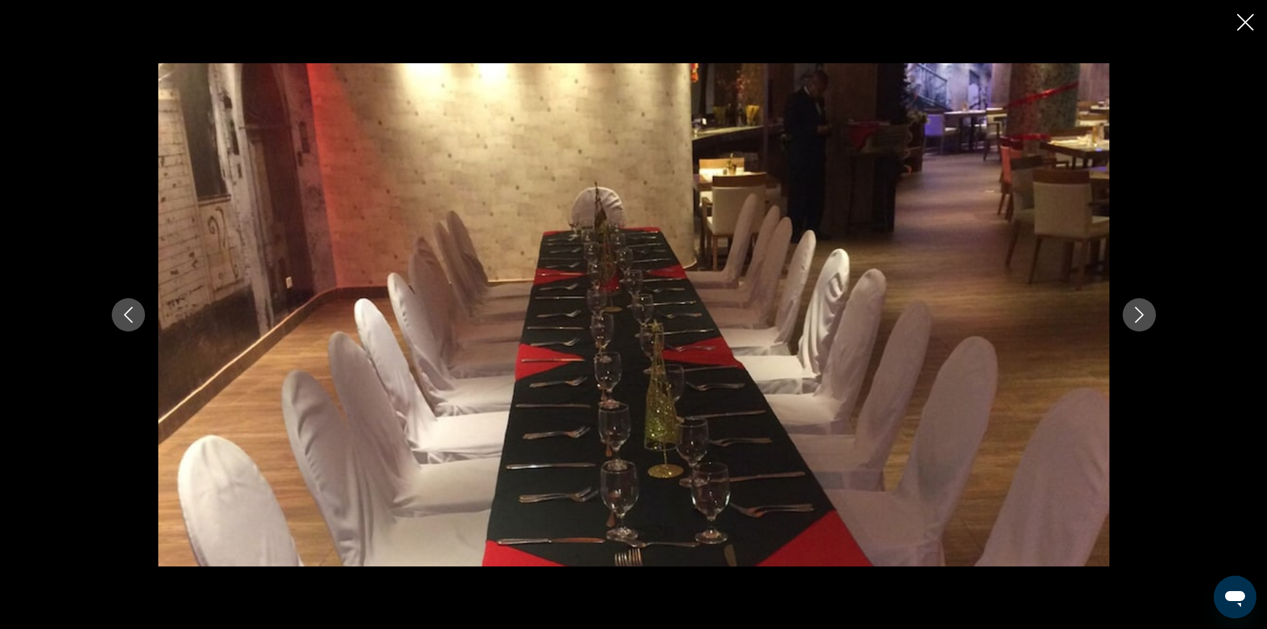
click at [1131, 307] on icon "Next image" at bounding box center [1139, 315] width 16 height 16
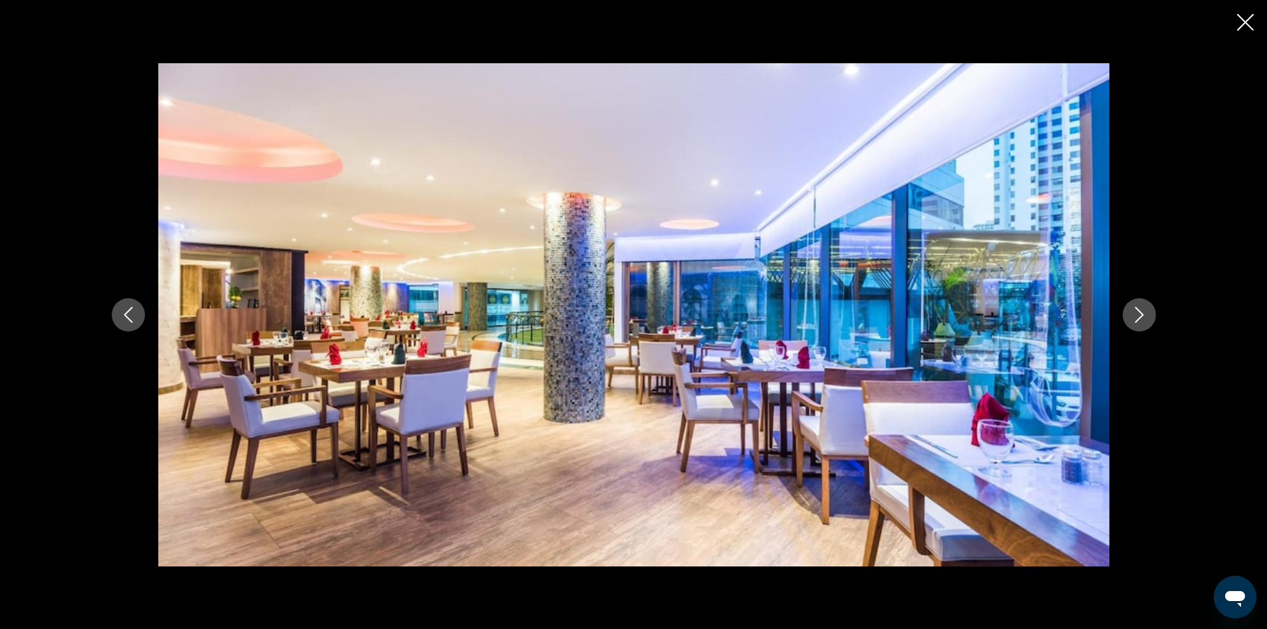
click at [1130, 307] on button "Next image" at bounding box center [1139, 314] width 33 height 33
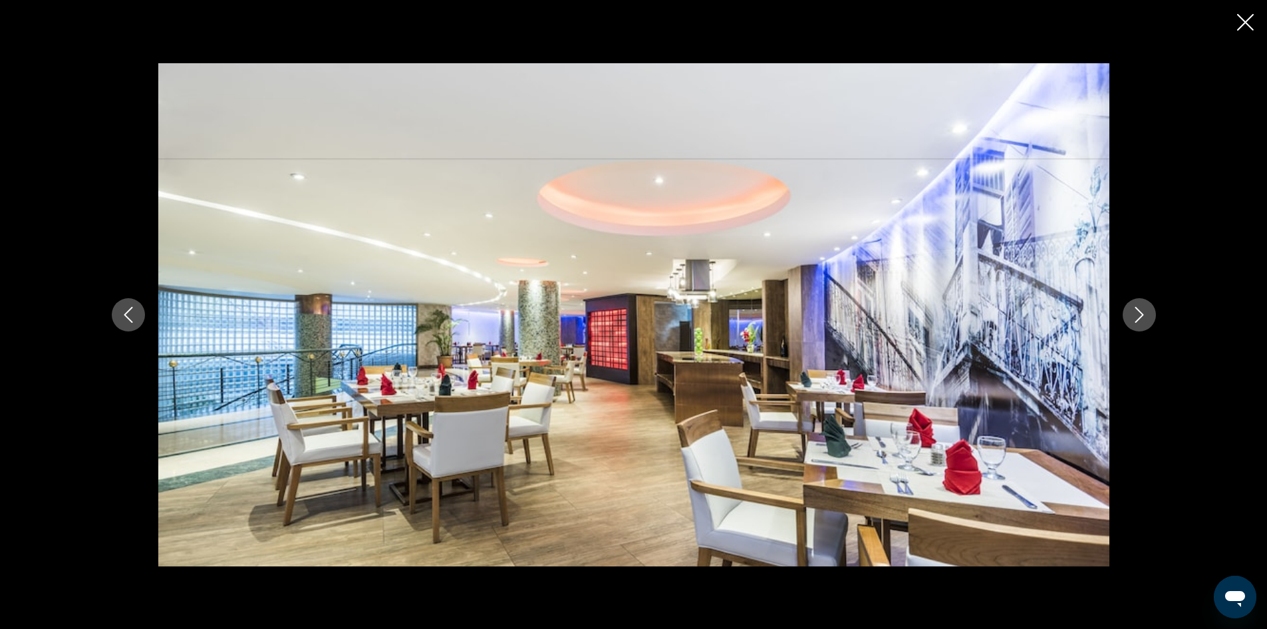
click at [1130, 307] on button "Next image" at bounding box center [1139, 314] width 33 height 33
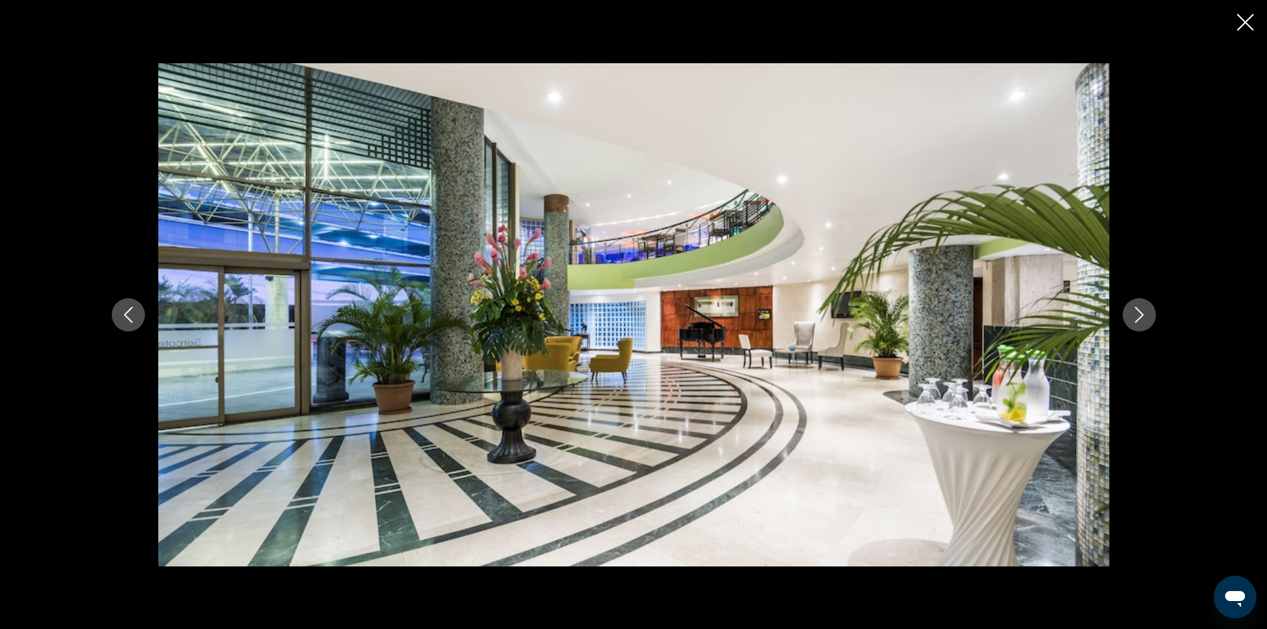
click at [1130, 307] on button "Next image" at bounding box center [1139, 314] width 33 height 33
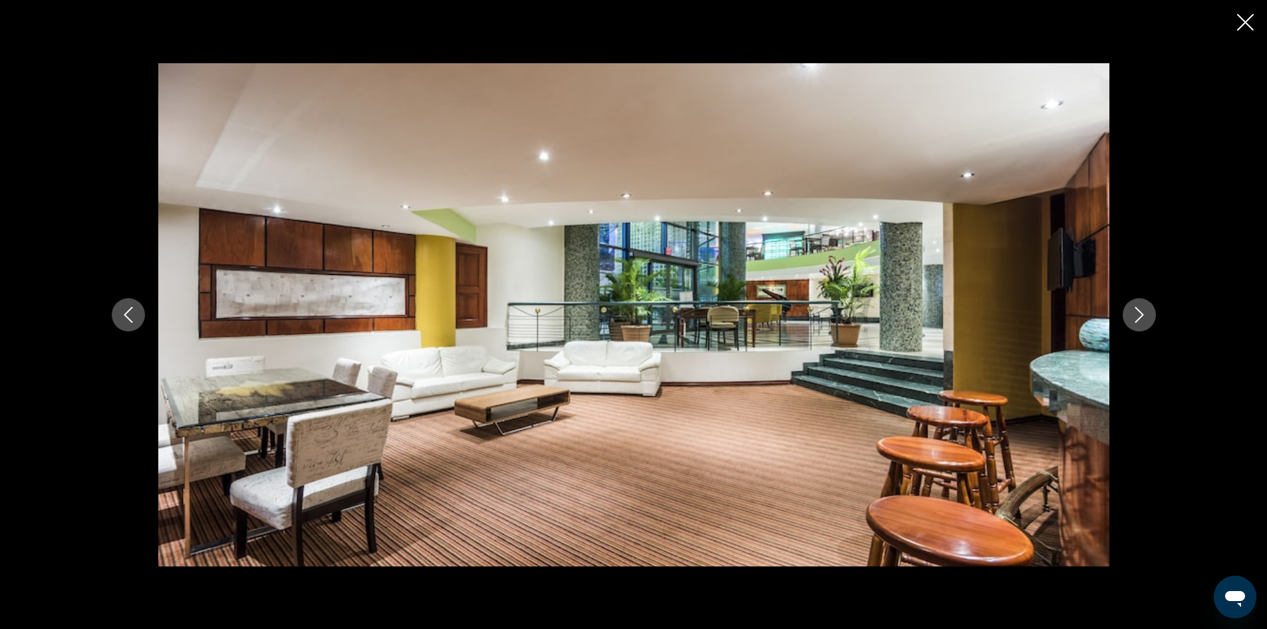
click at [1130, 307] on button "Next image" at bounding box center [1139, 314] width 33 height 33
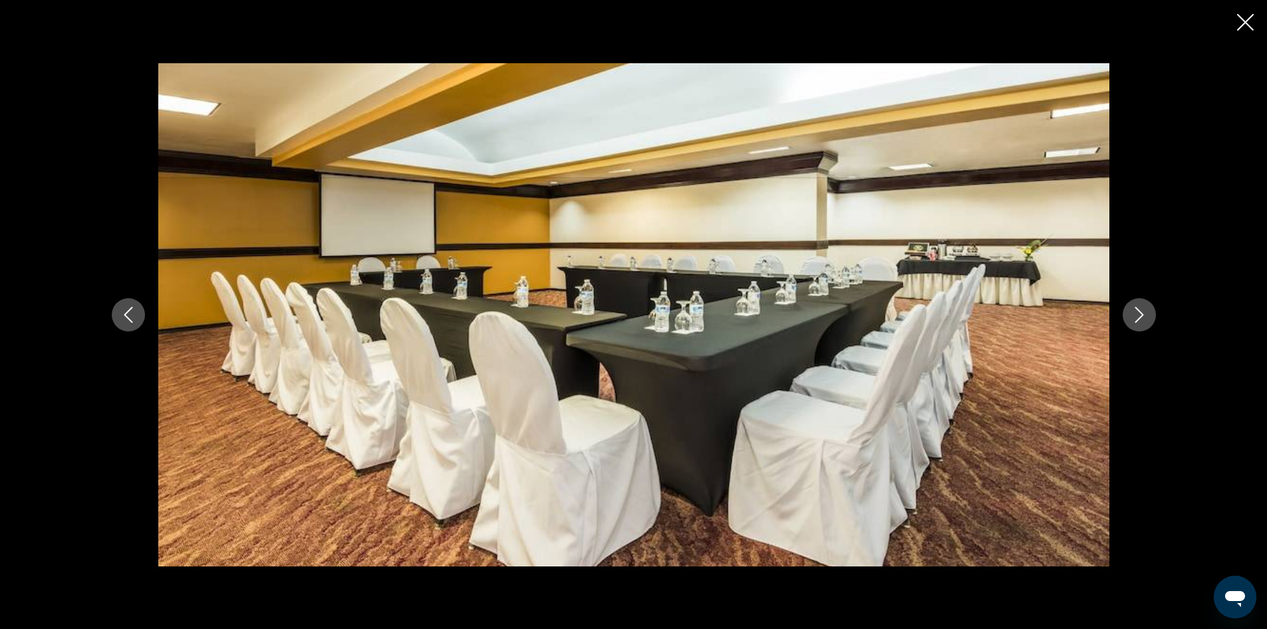
click at [1129, 307] on button "Next image" at bounding box center [1139, 314] width 33 height 33
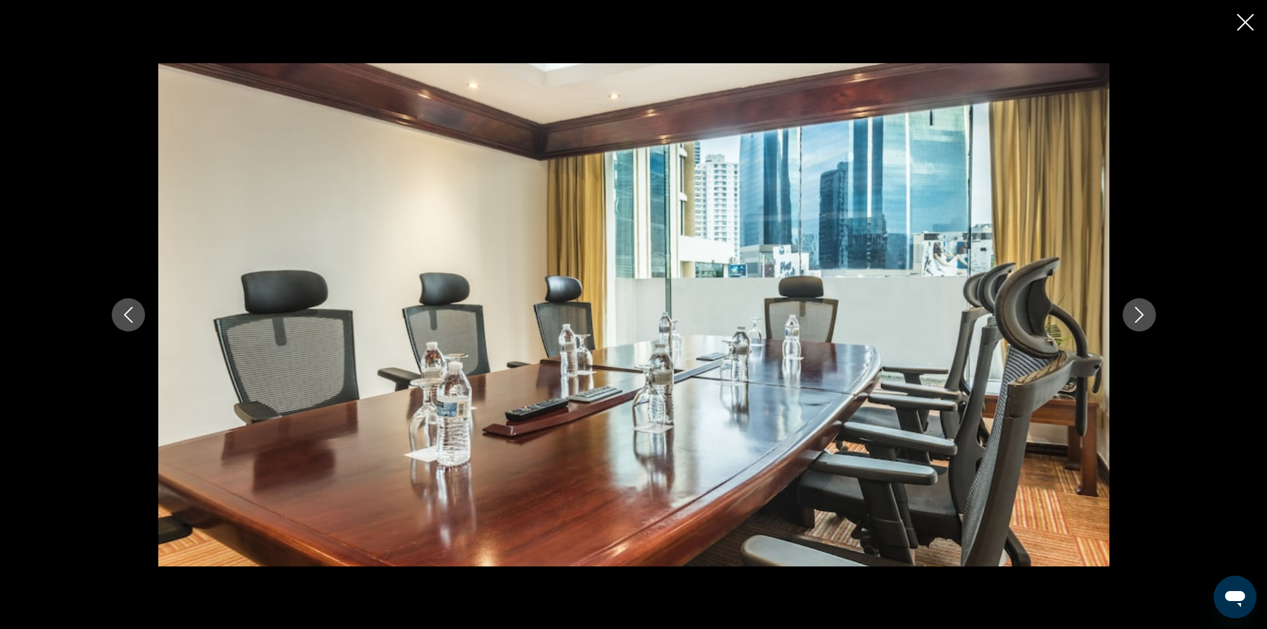
click at [1129, 307] on button "Next image" at bounding box center [1139, 314] width 33 height 33
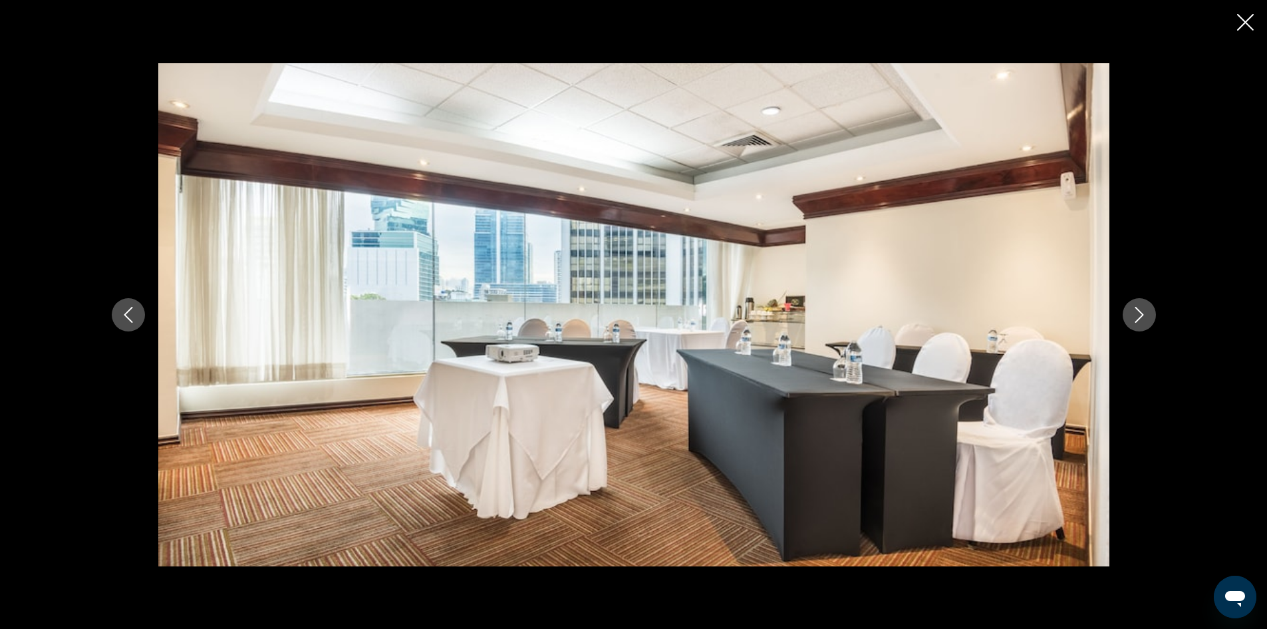
click at [1129, 307] on button "Next image" at bounding box center [1139, 314] width 33 height 33
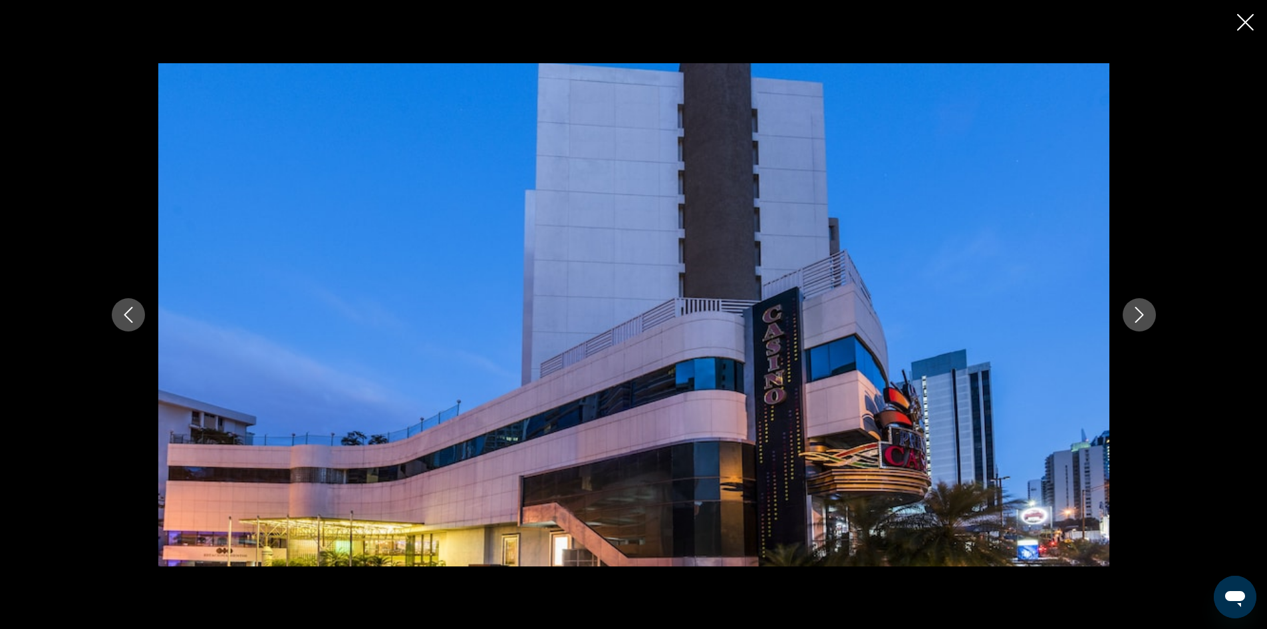
click at [1129, 307] on button "Next image" at bounding box center [1139, 314] width 33 height 33
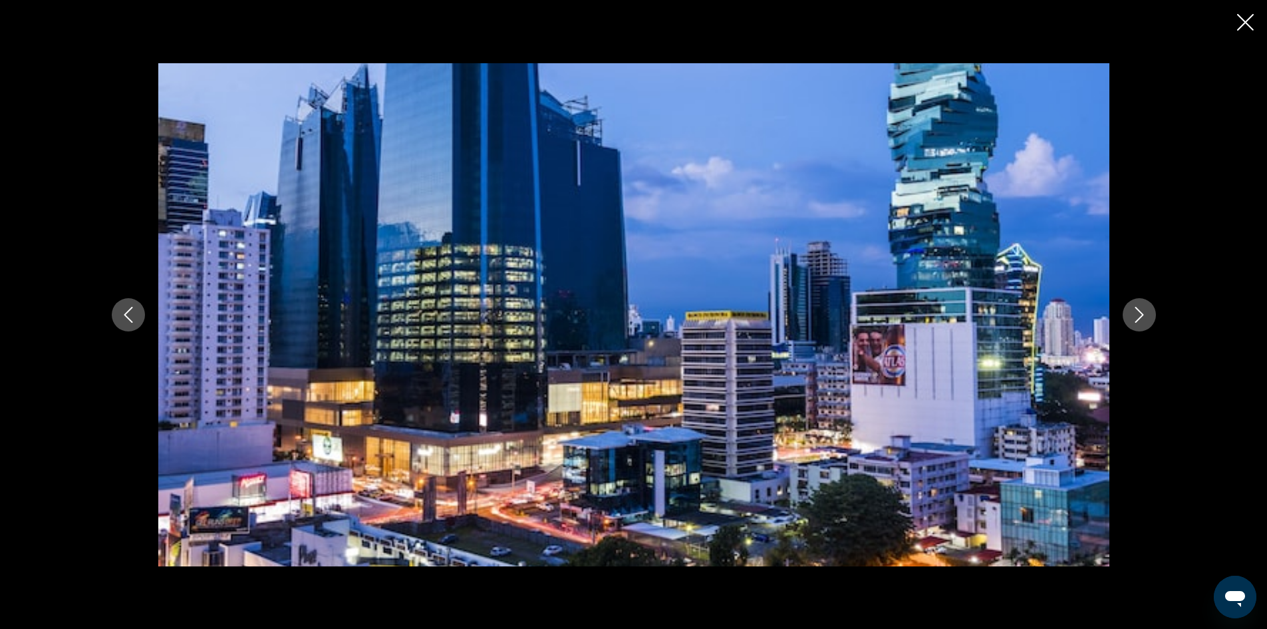
click at [1129, 307] on button "Next image" at bounding box center [1139, 314] width 33 height 33
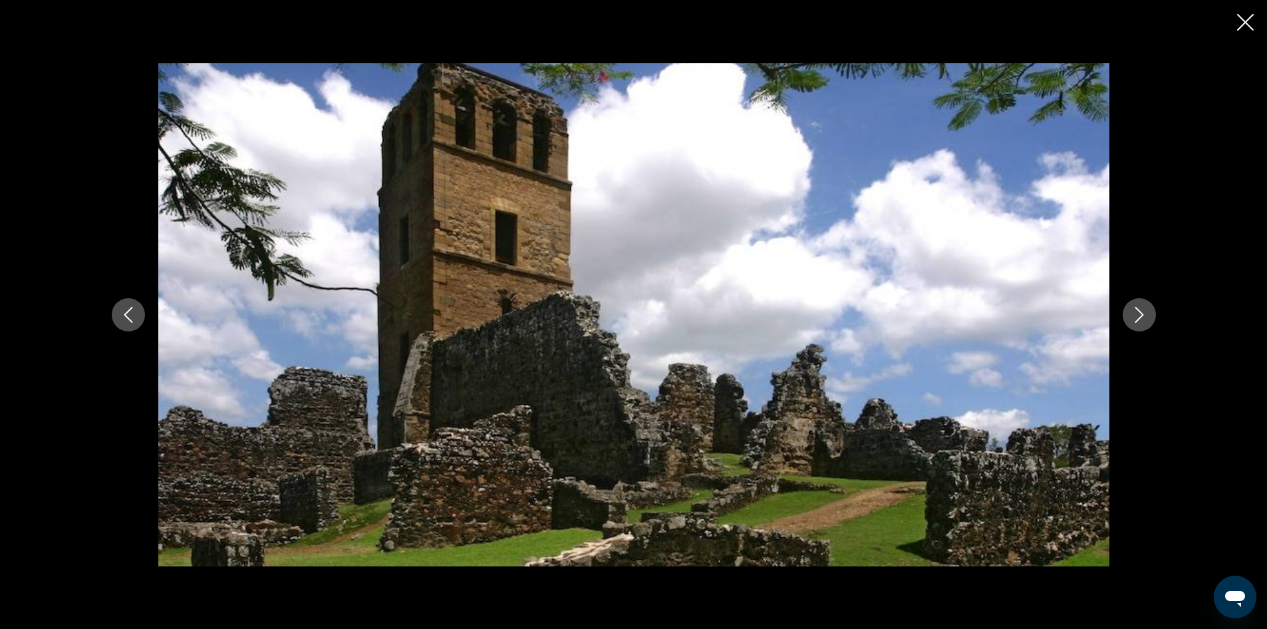
click at [1128, 306] on button "Next image" at bounding box center [1139, 314] width 33 height 33
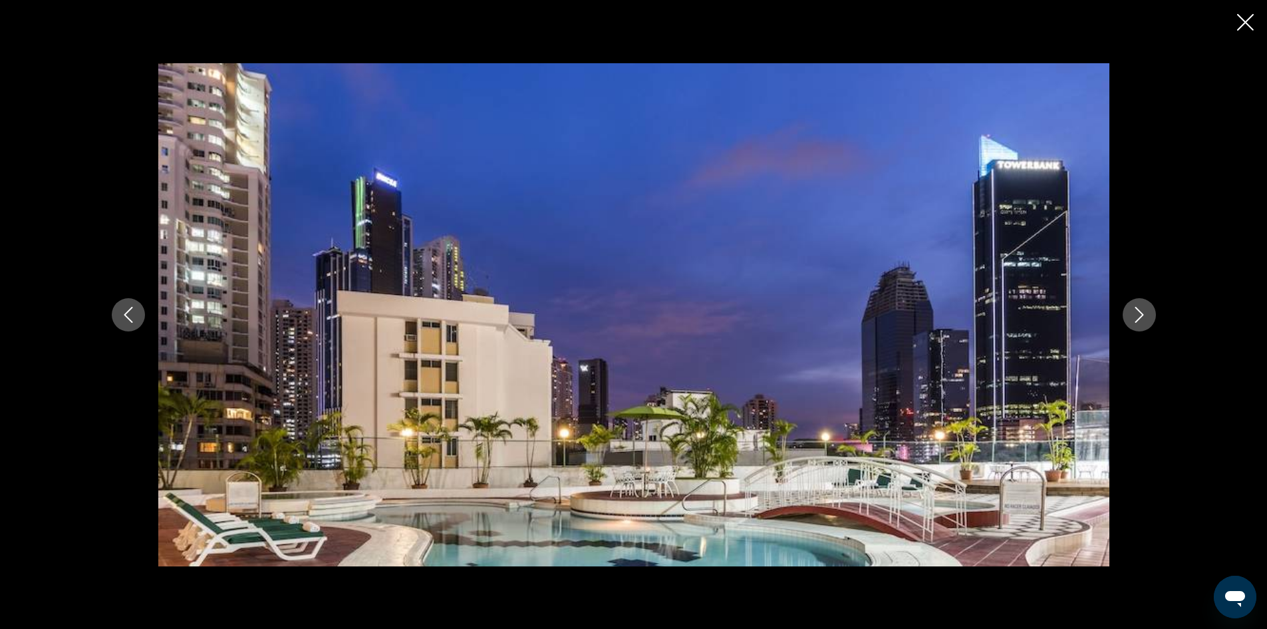
click at [1128, 306] on button "Next image" at bounding box center [1139, 314] width 33 height 33
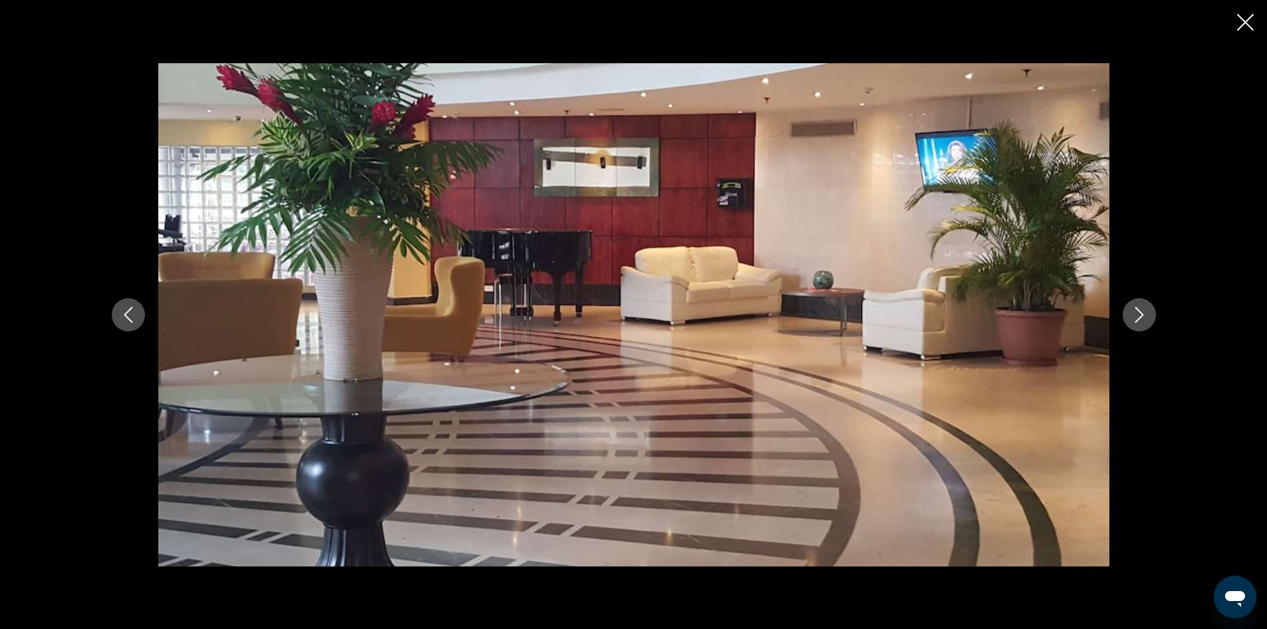
click at [1257, 12] on div "prev next" at bounding box center [633, 314] width 1267 height 629
click at [1251, 24] on icon "Close slideshow" at bounding box center [1245, 22] width 17 height 17
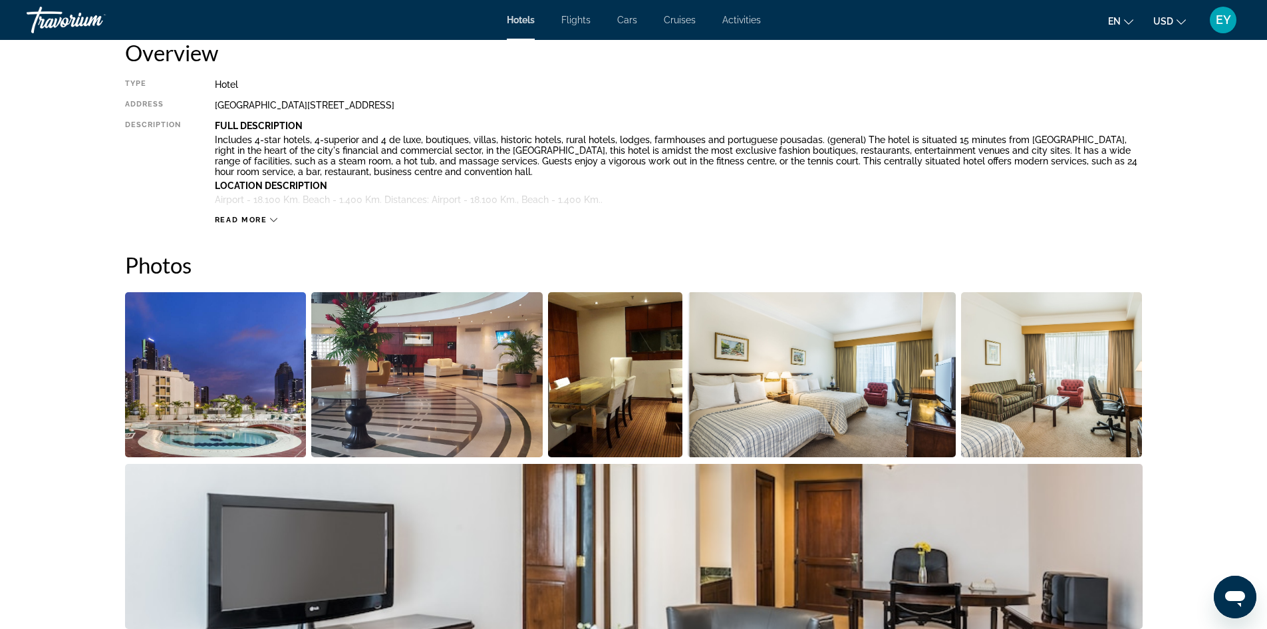
scroll to position [466, 0]
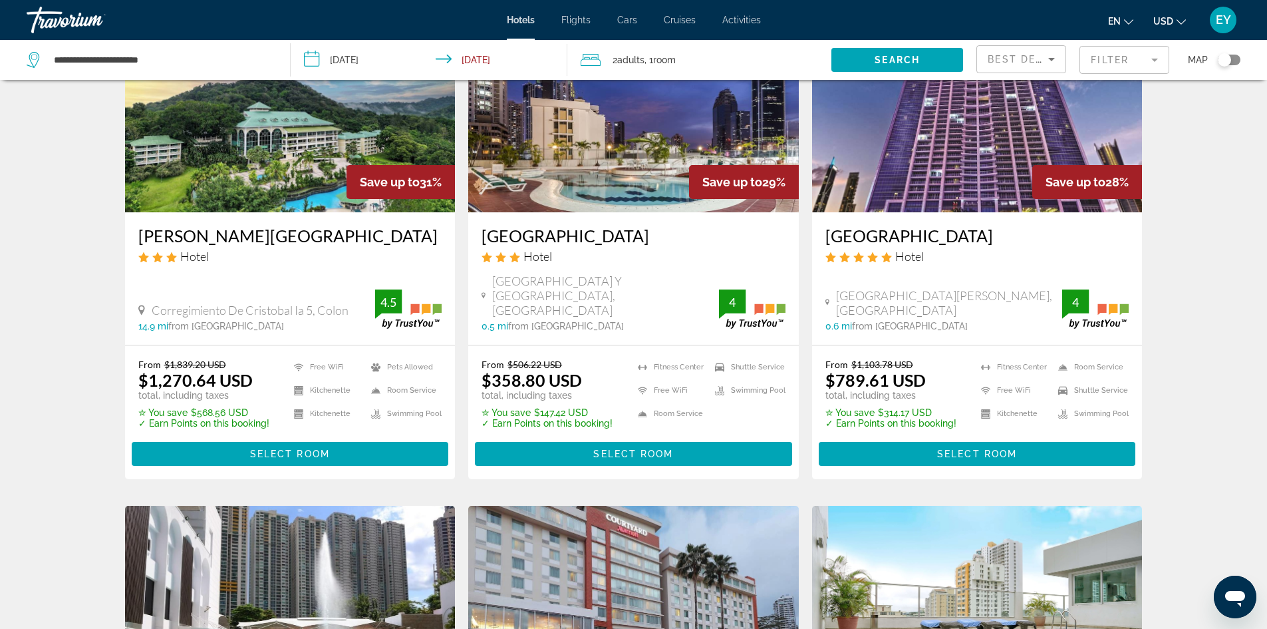
scroll to position [133, 0]
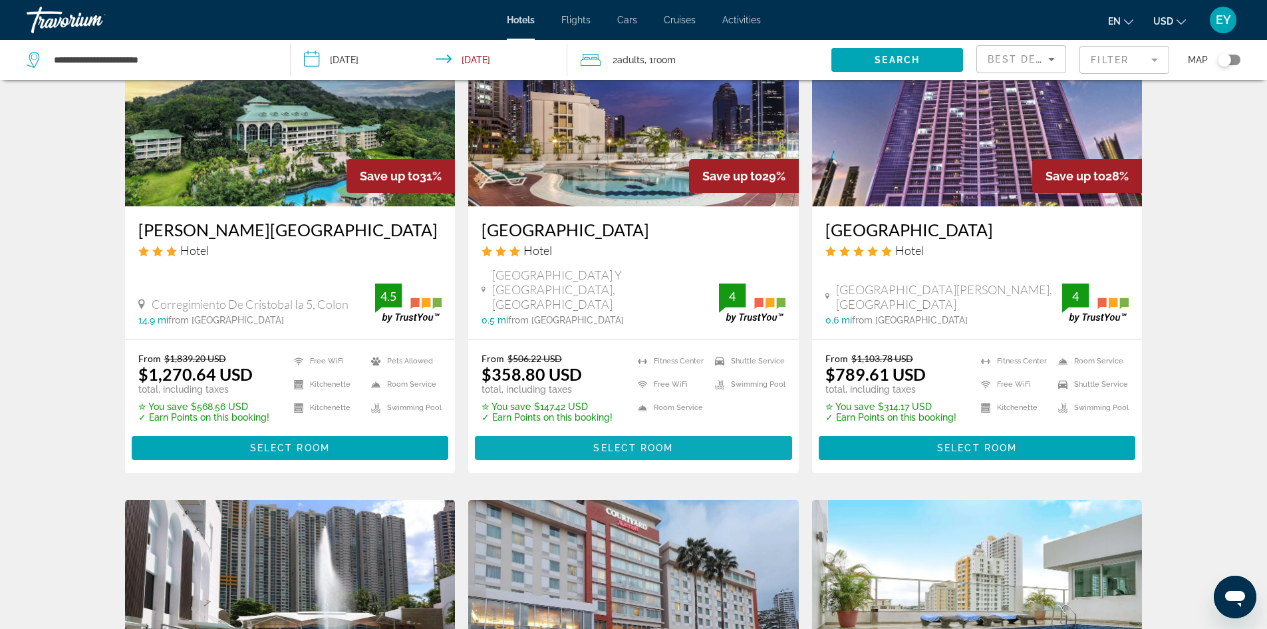
click at [635, 442] on span "Select Room" at bounding box center [633, 447] width 80 height 11
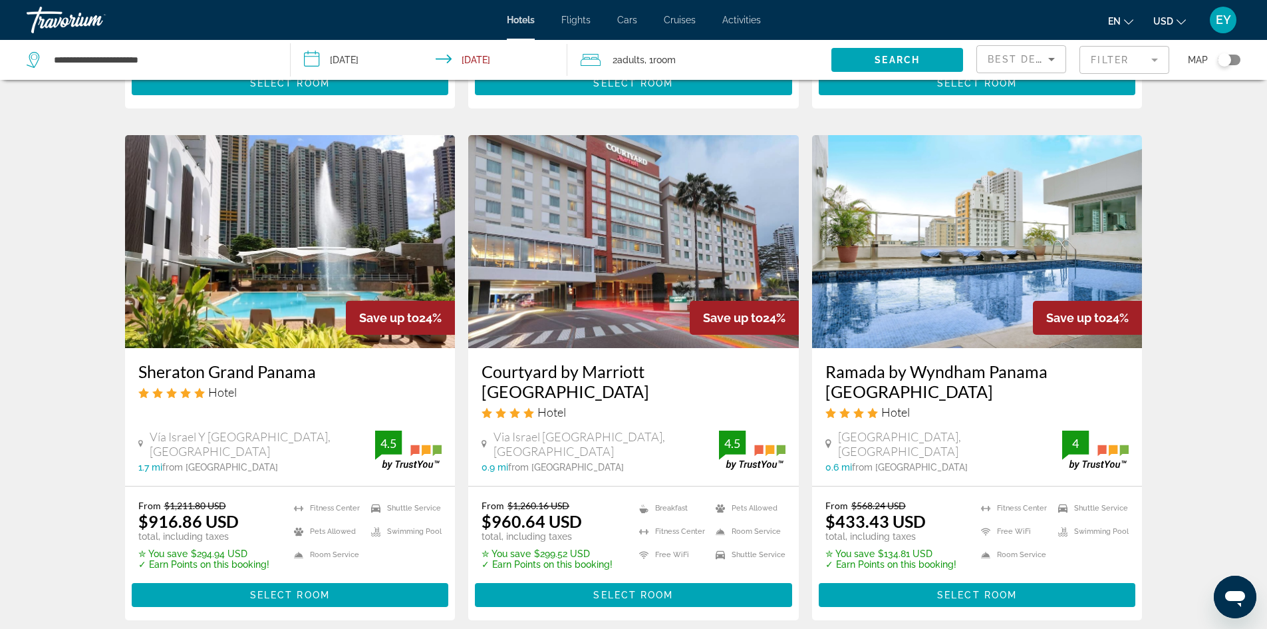
scroll to position [266, 0]
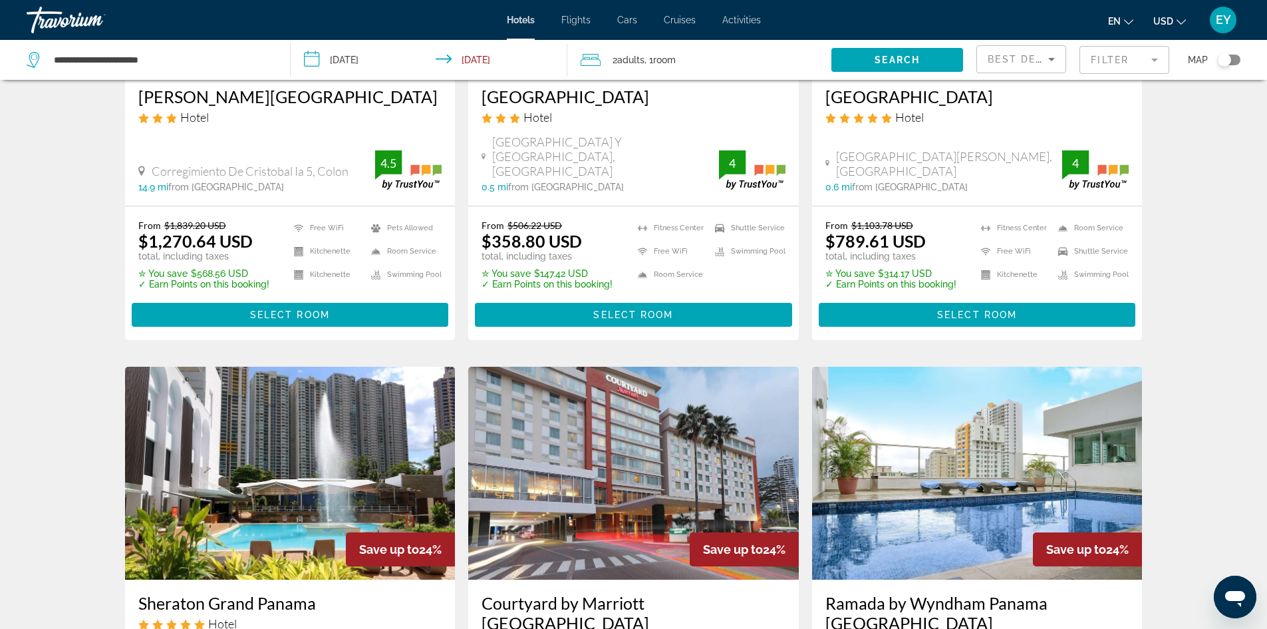
click at [648, 53] on span ", 1 Room rooms" at bounding box center [660, 60] width 31 height 19
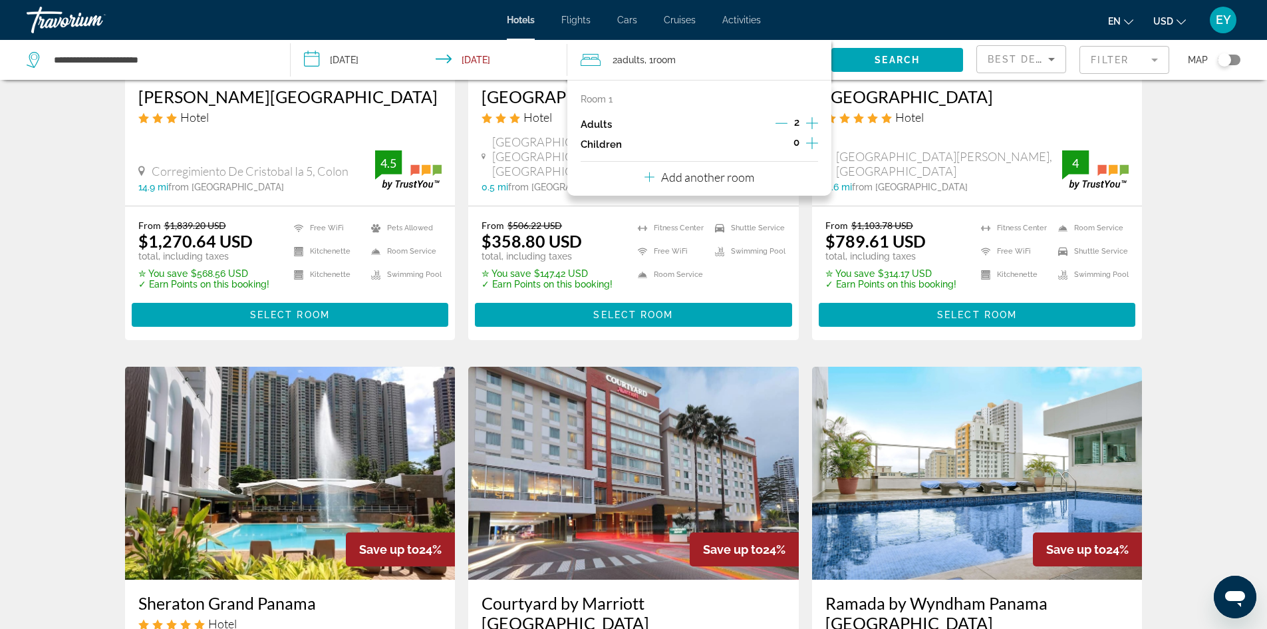
click at [808, 118] on icon "Increment adults" at bounding box center [812, 123] width 12 height 16
click at [876, 61] on span "Search" at bounding box center [897, 60] width 45 height 11
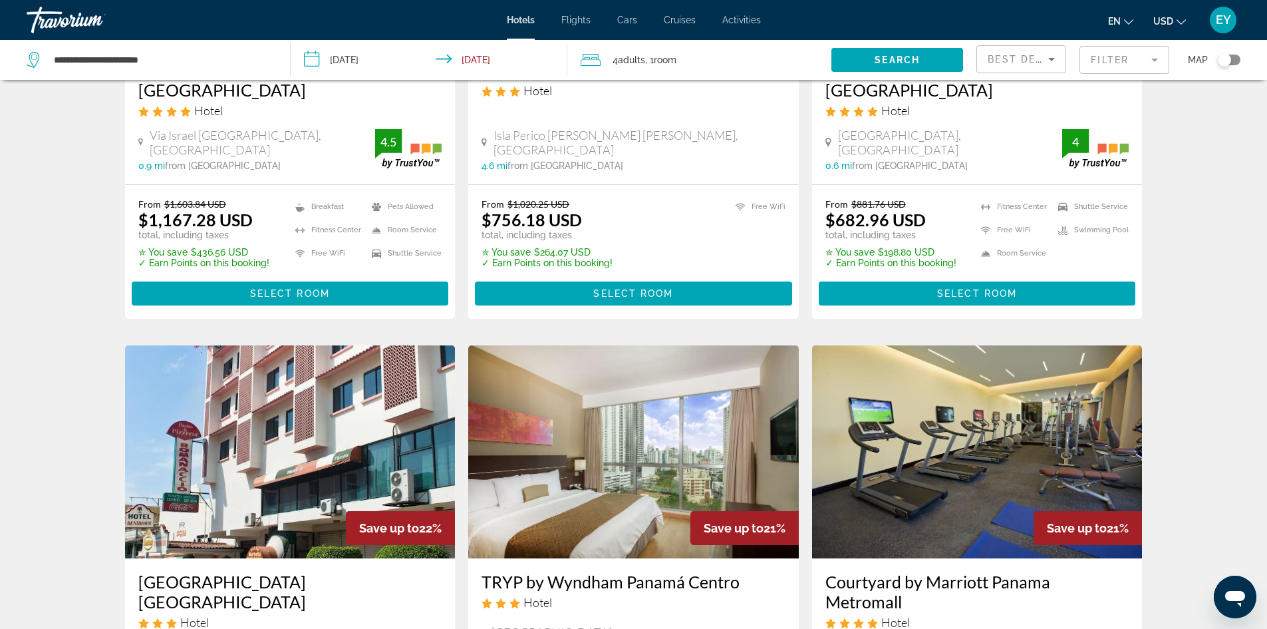
scroll to position [1397, 0]
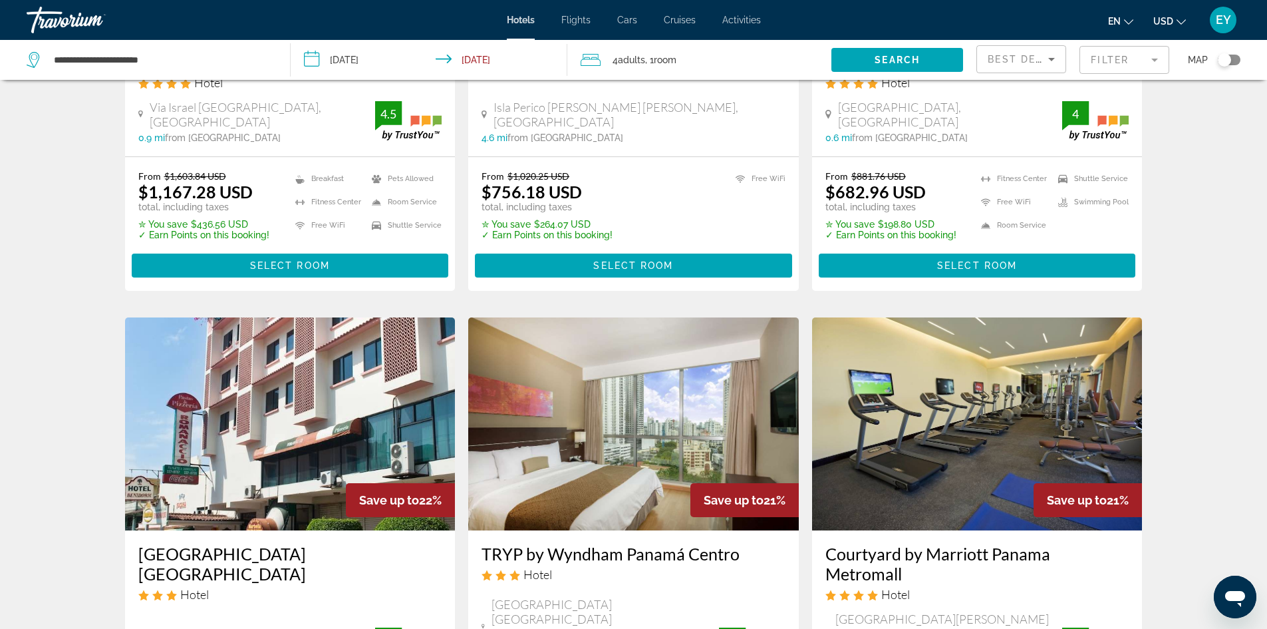
click at [272, 402] on img "Main content" at bounding box center [290, 423] width 331 height 213
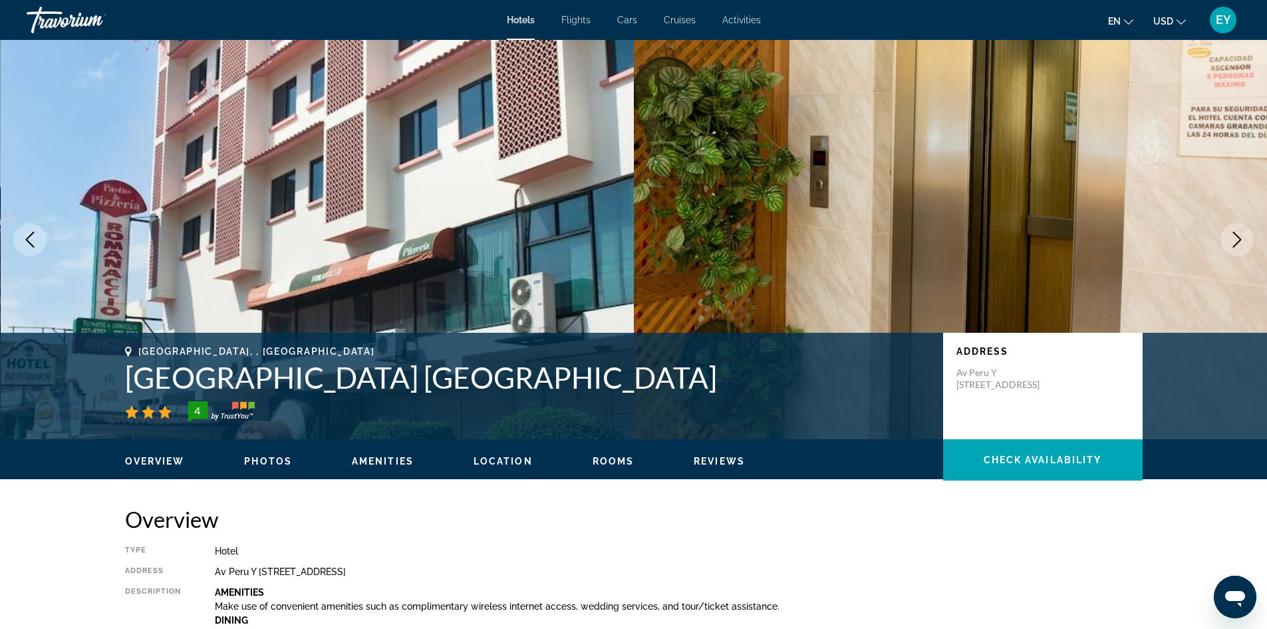
click at [1234, 240] on icon "Next image" at bounding box center [1237, 239] width 16 height 16
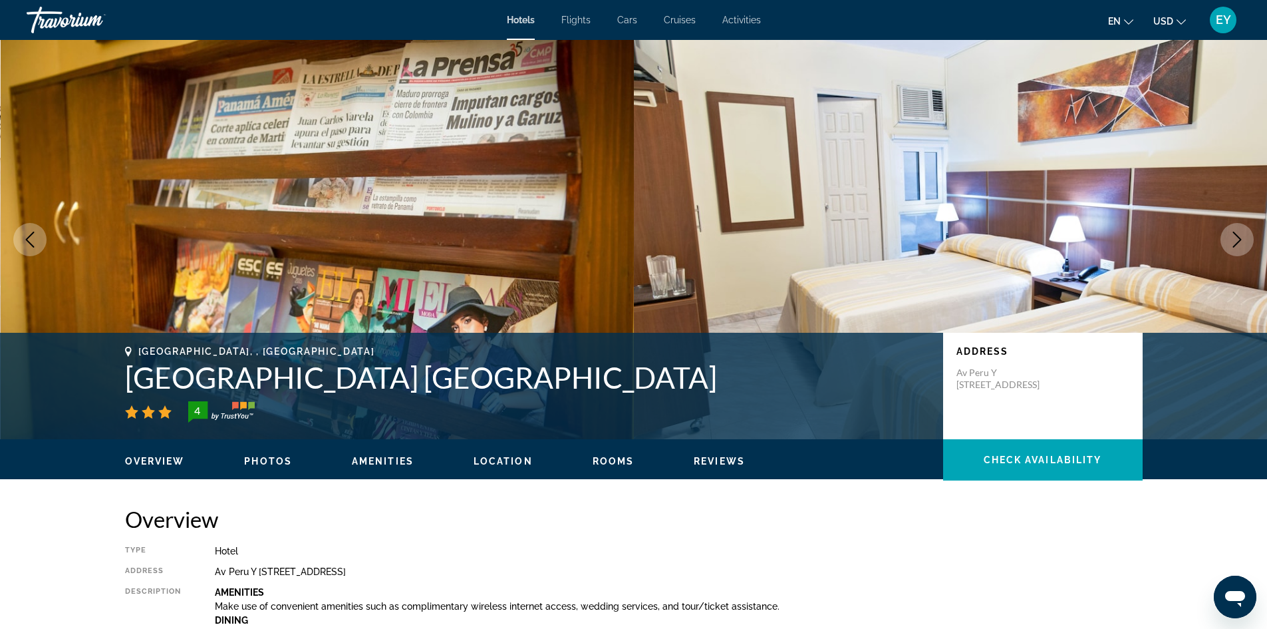
click at [1231, 240] on icon "Next image" at bounding box center [1237, 239] width 16 height 16
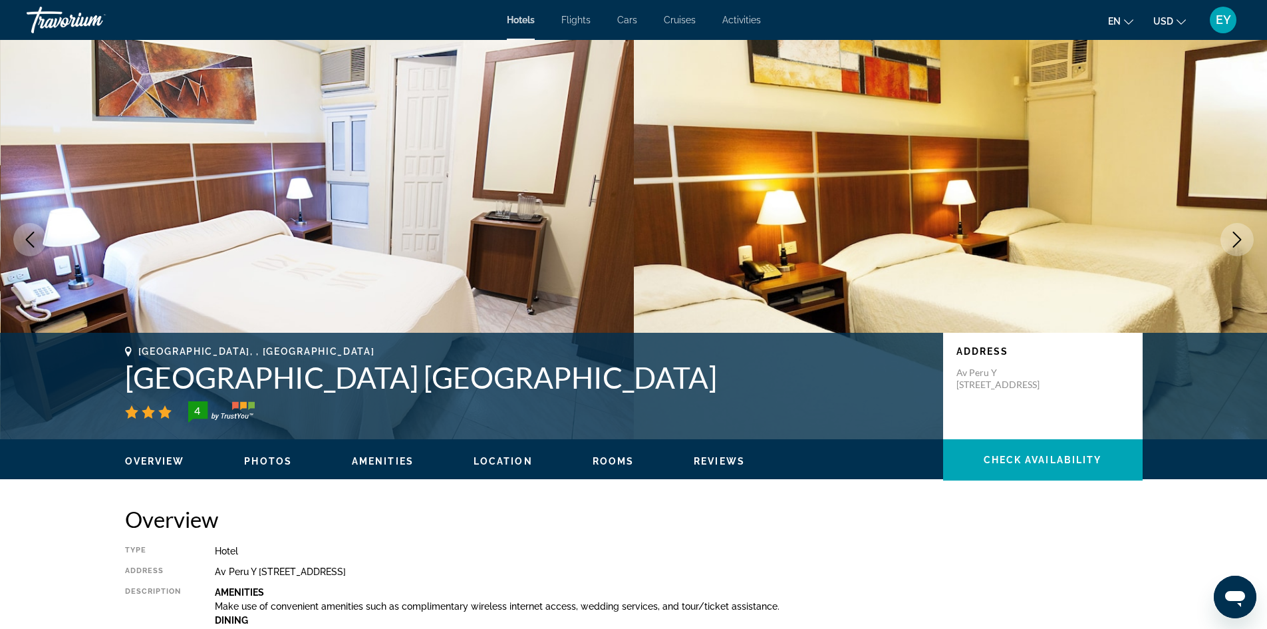
click at [1214, 237] on img "Main content" at bounding box center [951, 239] width 634 height 399
click at [1241, 235] on icon "Next image" at bounding box center [1237, 239] width 16 height 16
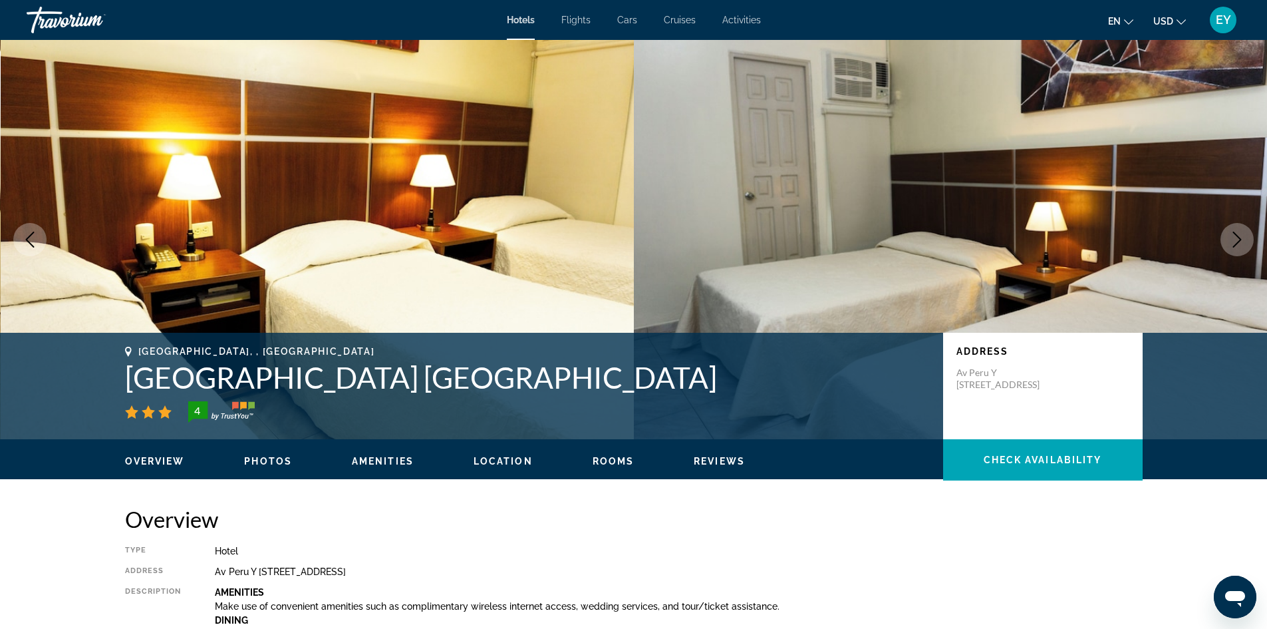
click at [1235, 236] on icon "Next image" at bounding box center [1237, 239] width 16 height 16
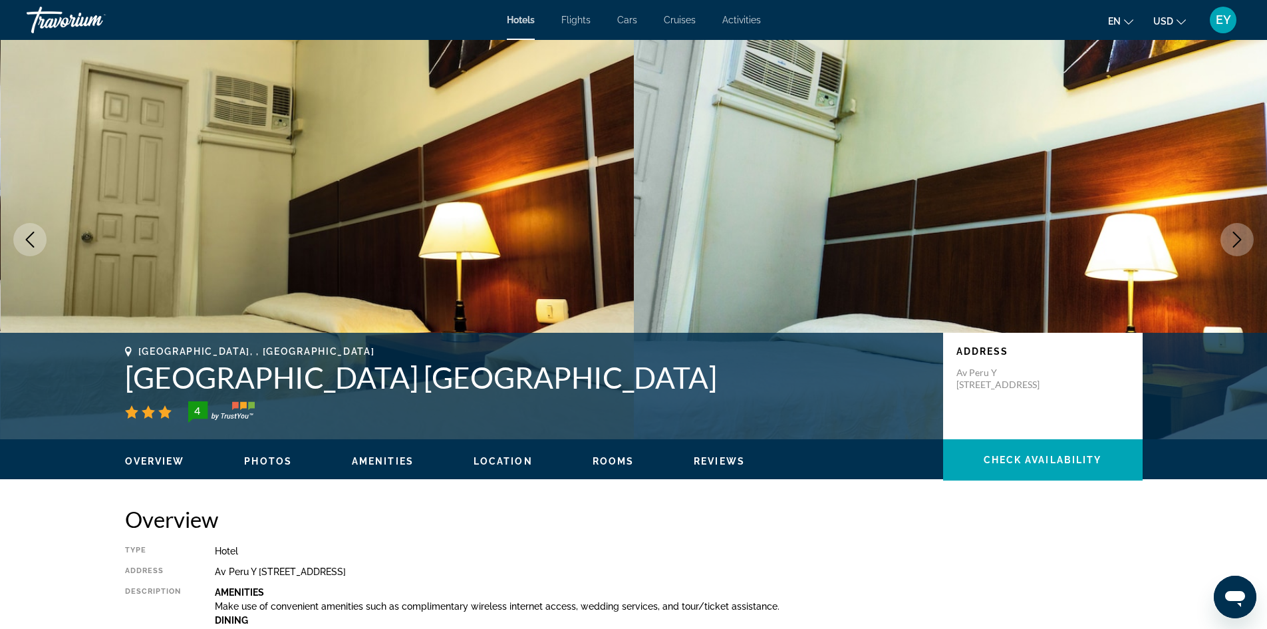
click at [1235, 236] on icon "Next image" at bounding box center [1237, 239] width 16 height 16
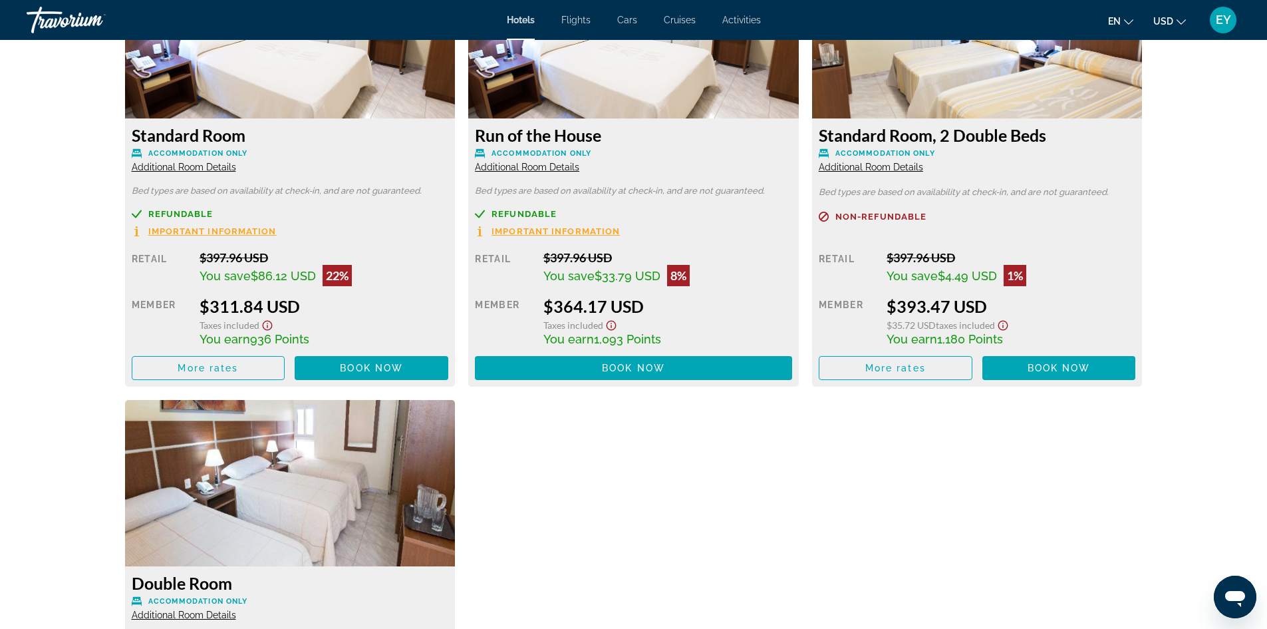
scroll to position [2062, 0]
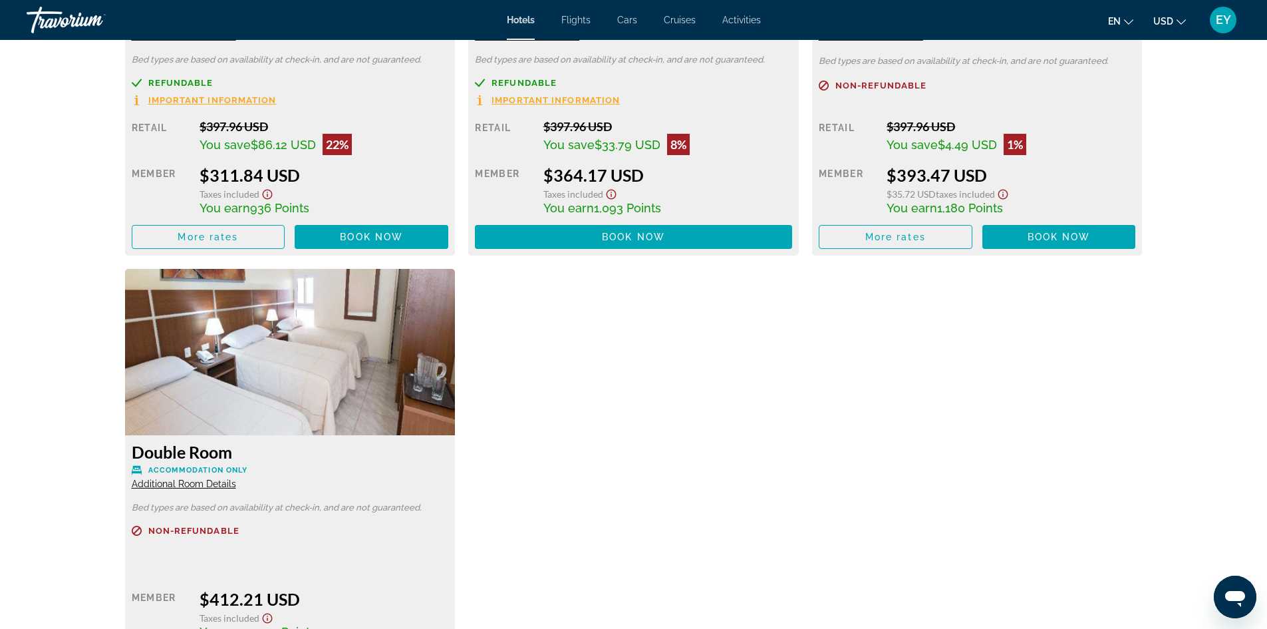
click at [289, 382] on img "Main content" at bounding box center [290, 352] width 331 height 166
click at [285, 374] on img "Main content" at bounding box center [290, 352] width 331 height 166
click at [285, 372] on img "Main content" at bounding box center [290, 352] width 331 height 166
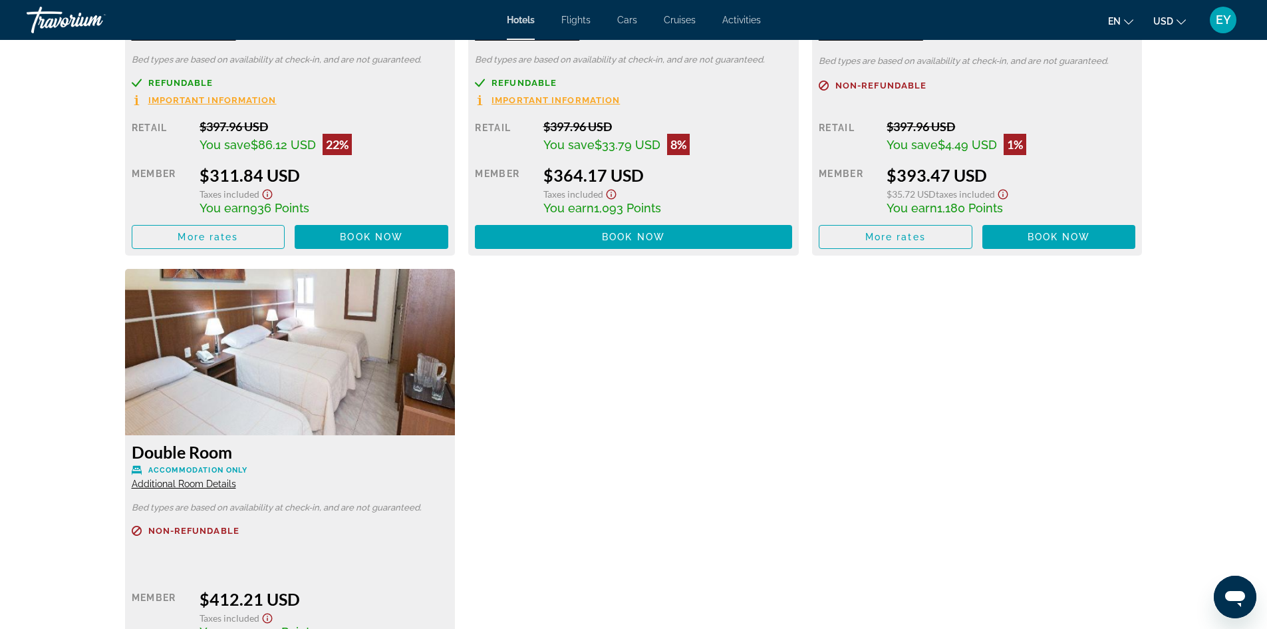
click at [285, 372] on img "Main content" at bounding box center [290, 352] width 331 height 166
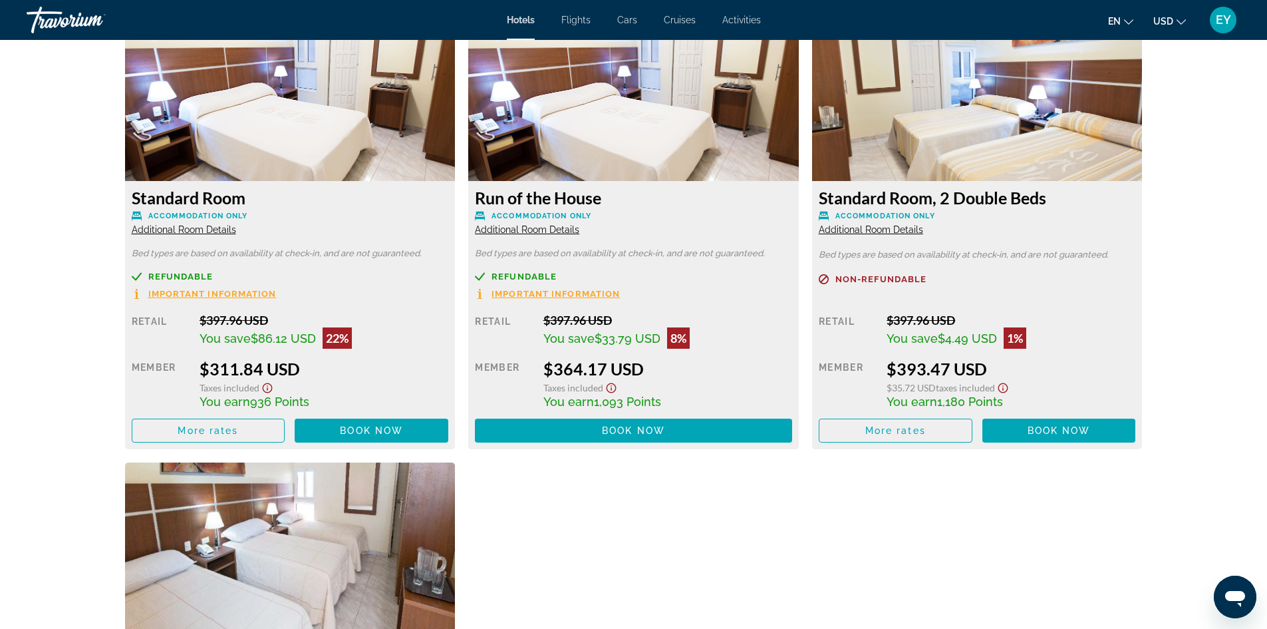
scroll to position [1729, 0]
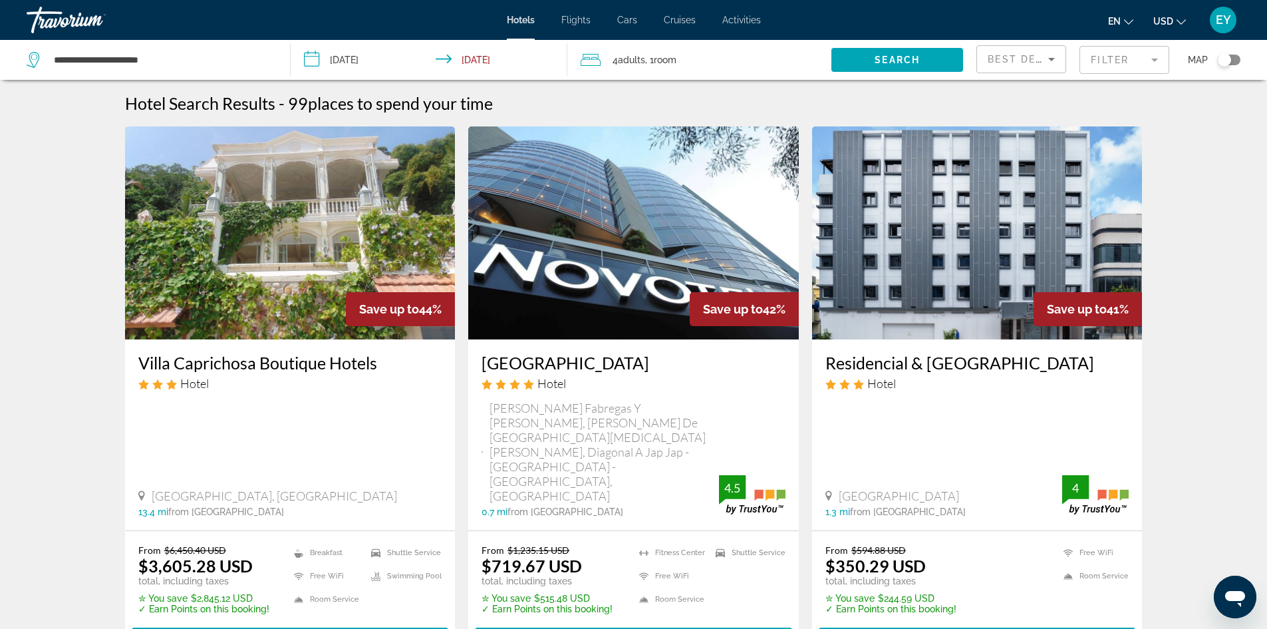
drag, startPoint x: 591, startPoint y: 309, endPoint x: 583, endPoint y: 310, distance: 8.7
click at [591, 311] on img "Main content" at bounding box center [633, 232] width 331 height 213
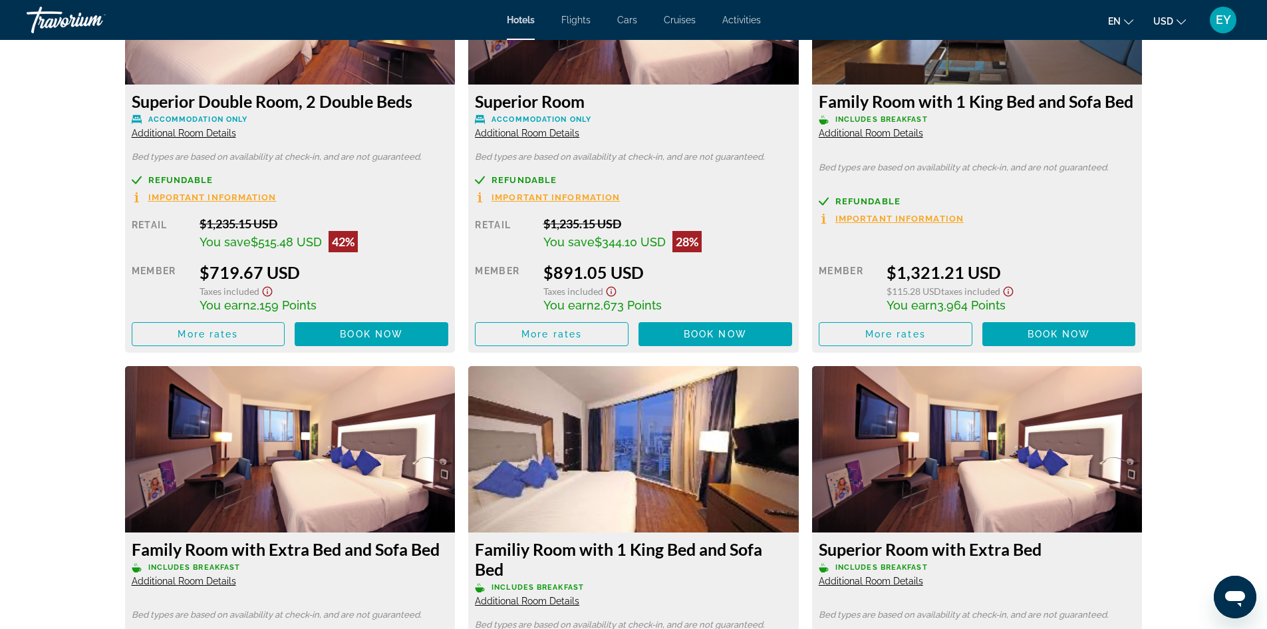
scroll to position [1929, 0]
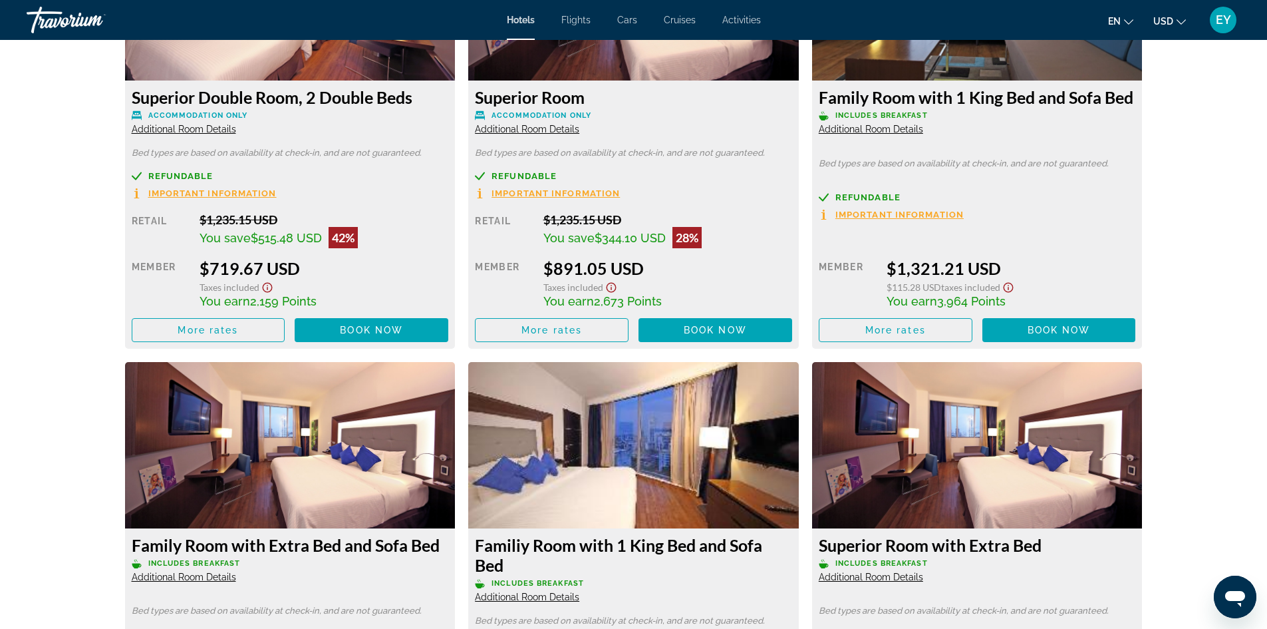
click at [636, 481] on img "Main content" at bounding box center [633, 445] width 331 height 166
click at [595, 411] on img "Main content" at bounding box center [633, 445] width 331 height 166
click at [596, 411] on img "Main content" at bounding box center [633, 445] width 331 height 166
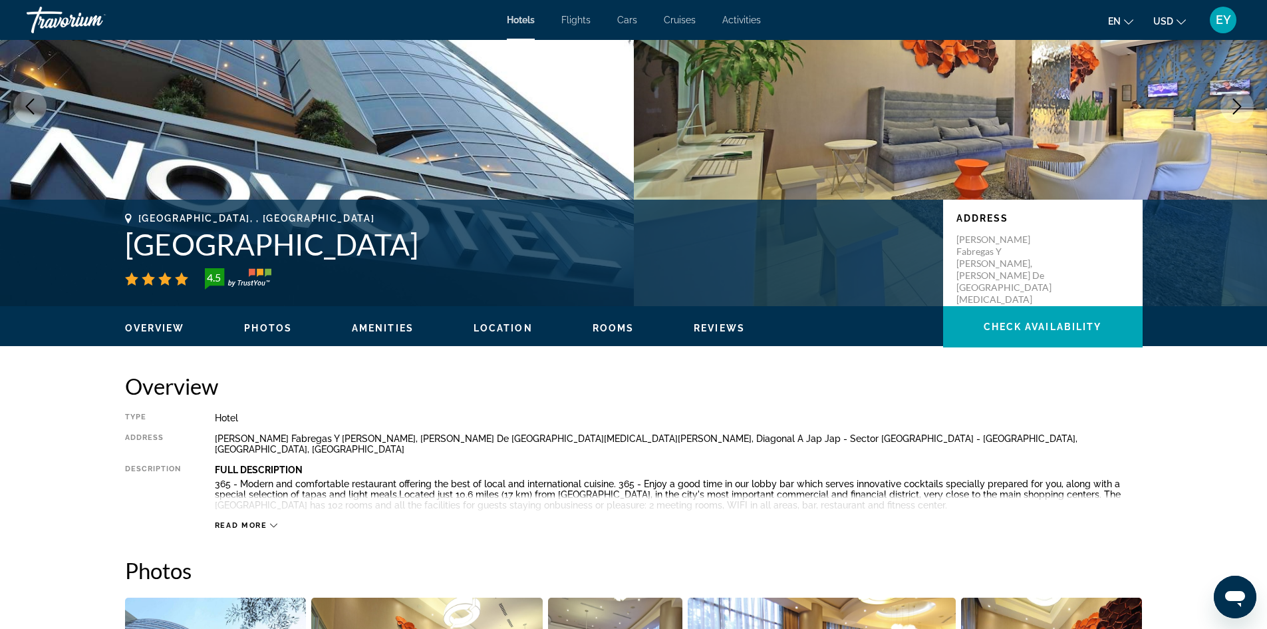
scroll to position [0, 0]
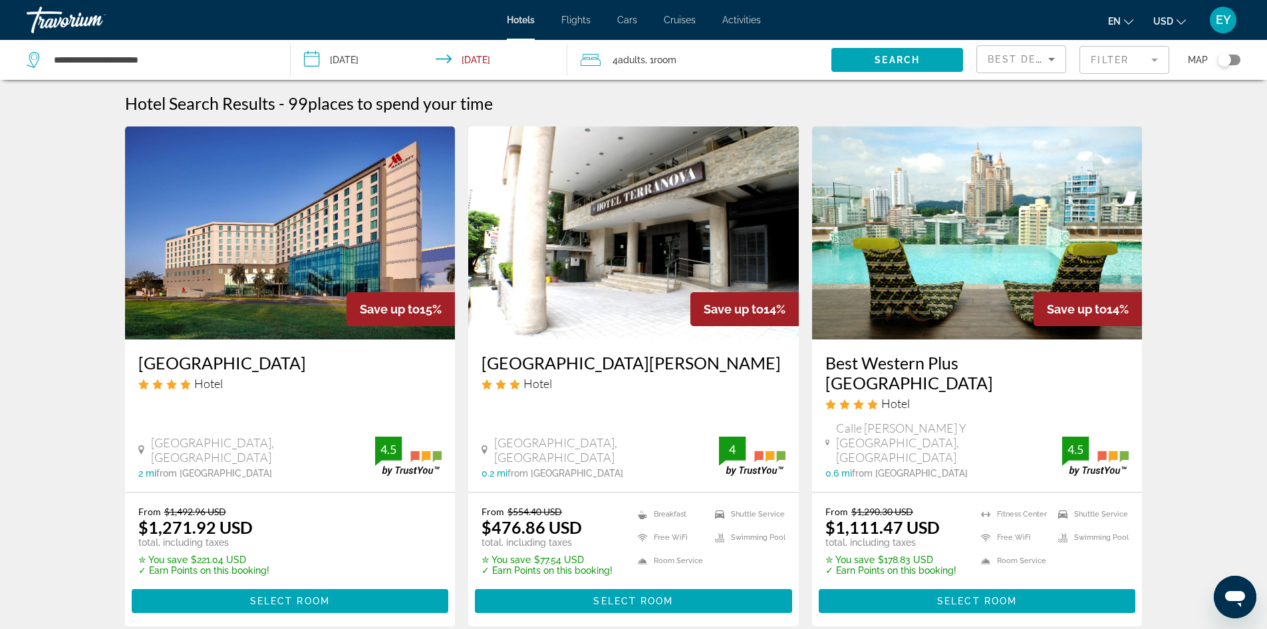
click at [605, 243] on img "Main content" at bounding box center [633, 232] width 331 height 213
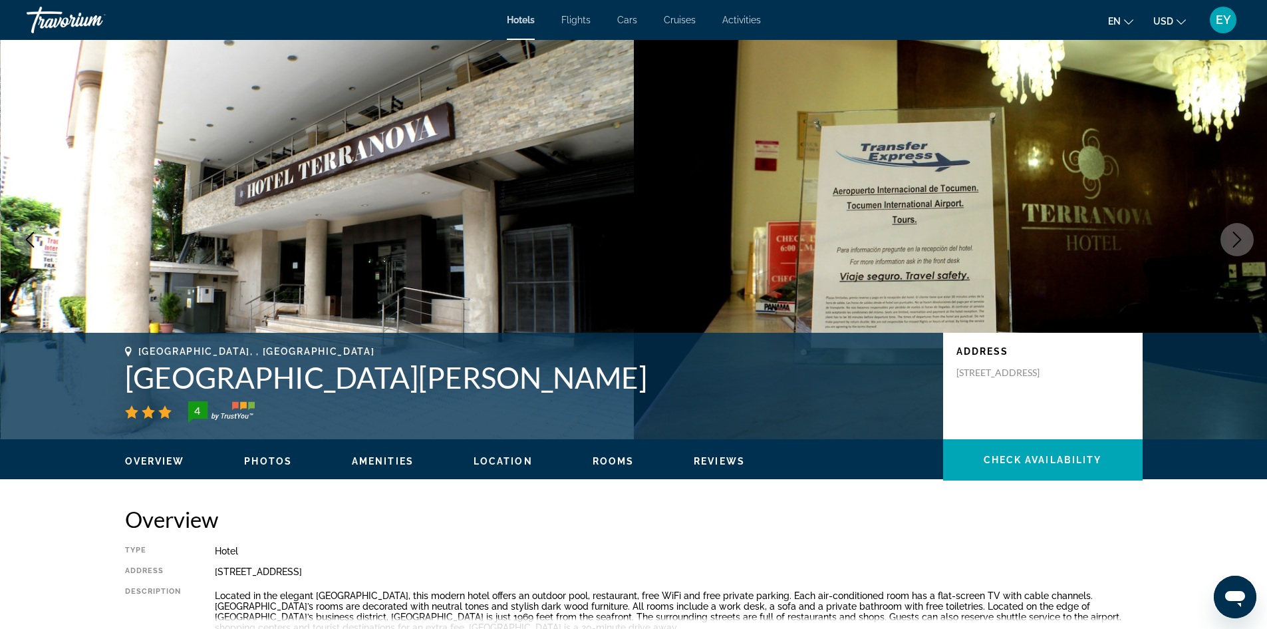
click at [1235, 231] on button "Next image" at bounding box center [1237, 239] width 33 height 33
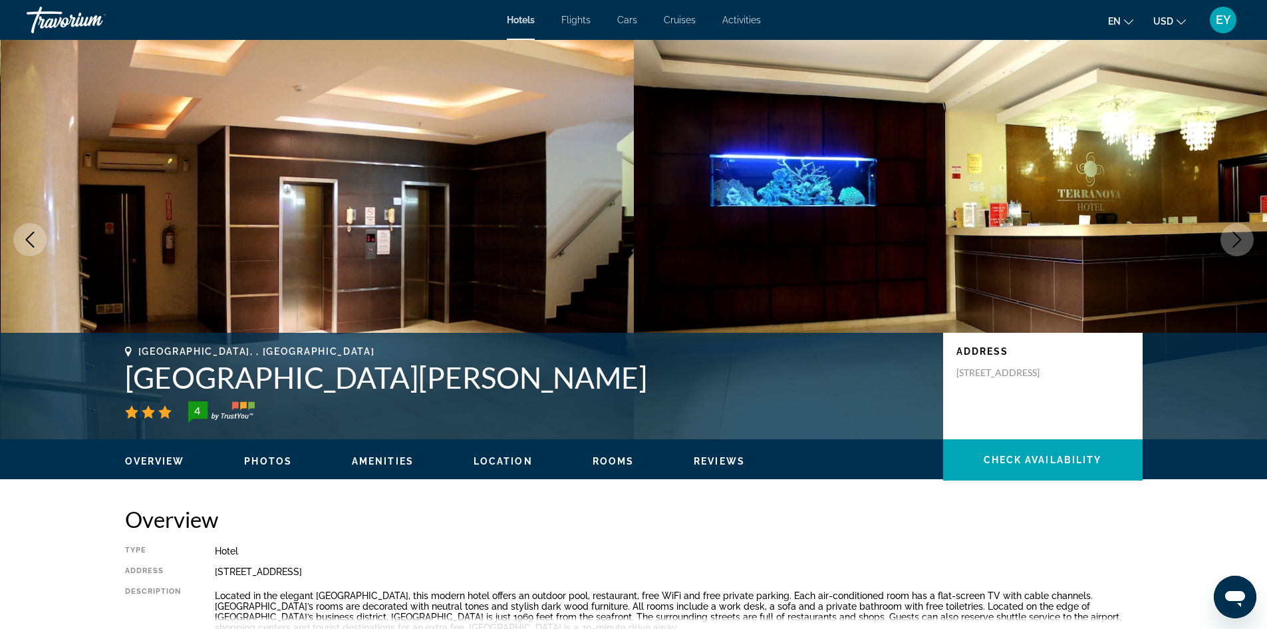
click at [1235, 231] on button "Next image" at bounding box center [1237, 239] width 33 height 33
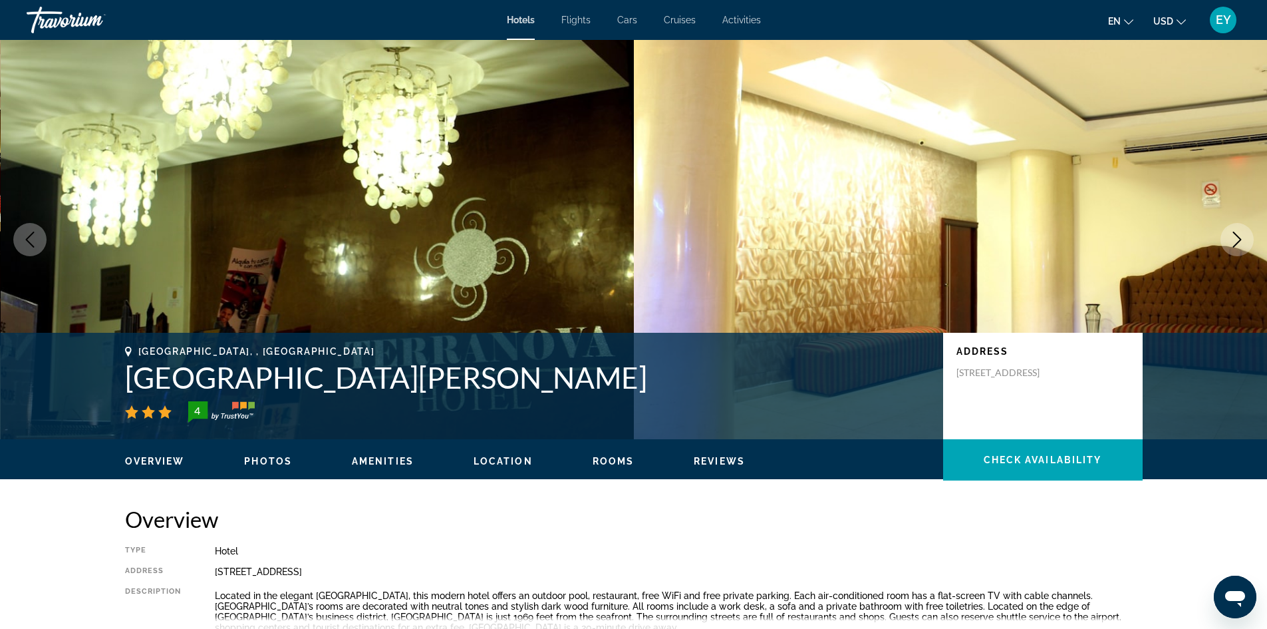
click at [1235, 231] on button "Next image" at bounding box center [1237, 239] width 33 height 33
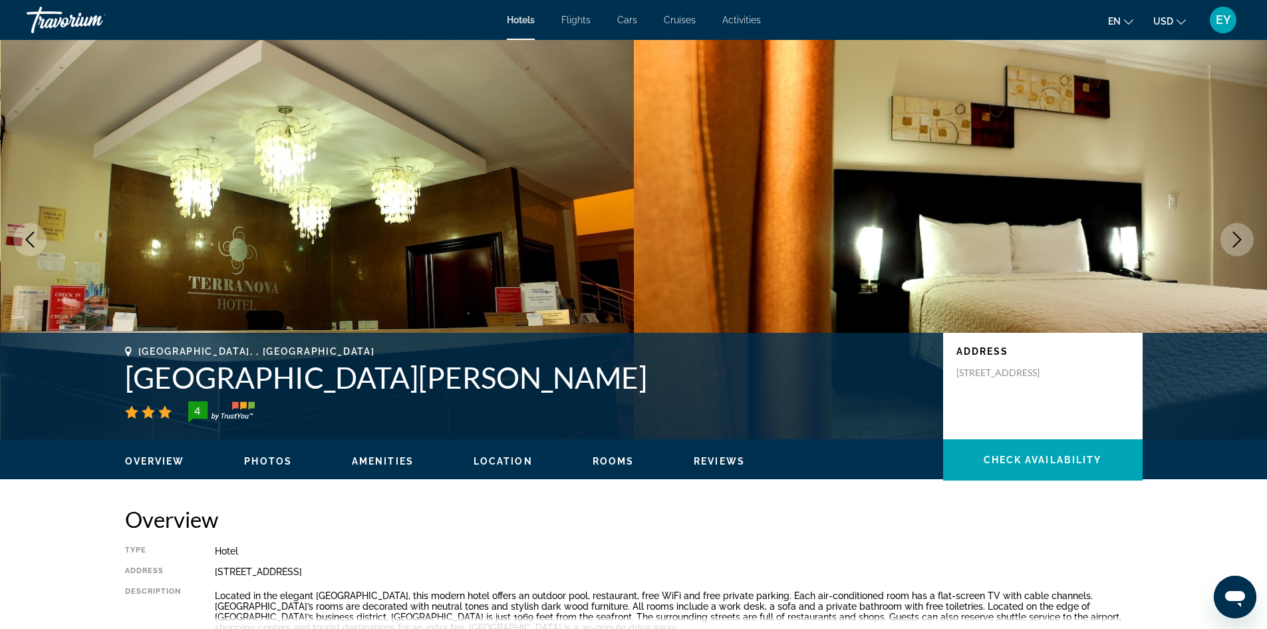
click at [1235, 231] on button "Next image" at bounding box center [1237, 239] width 33 height 33
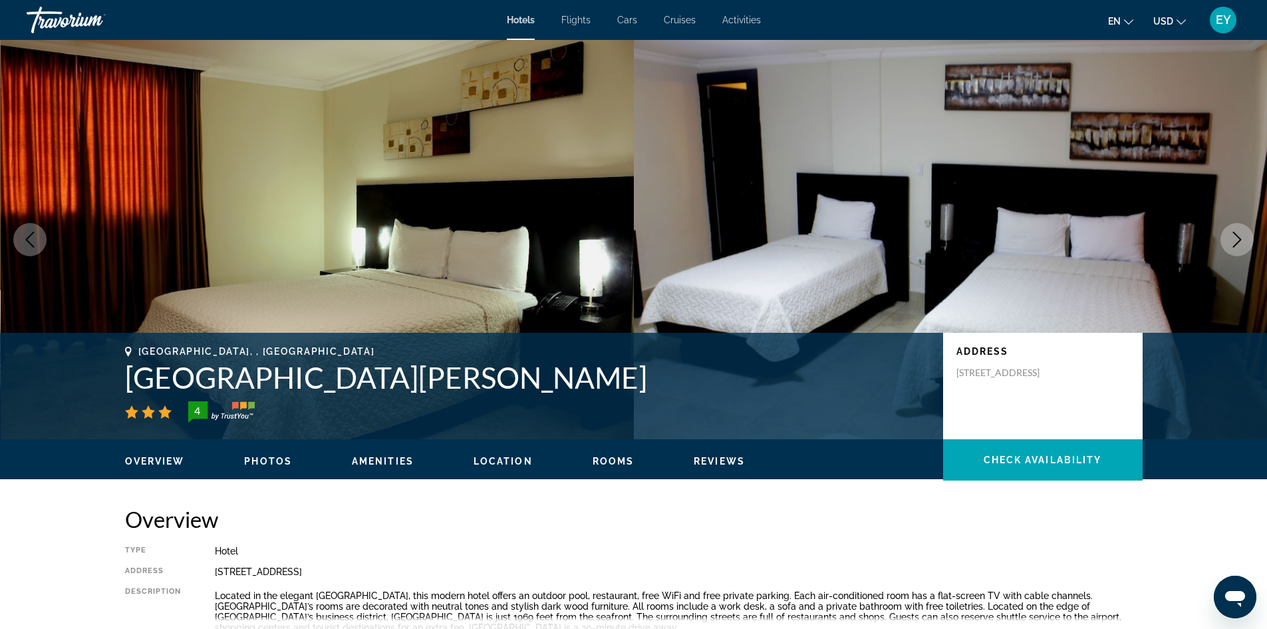
click at [1235, 231] on button "Next image" at bounding box center [1237, 239] width 33 height 33
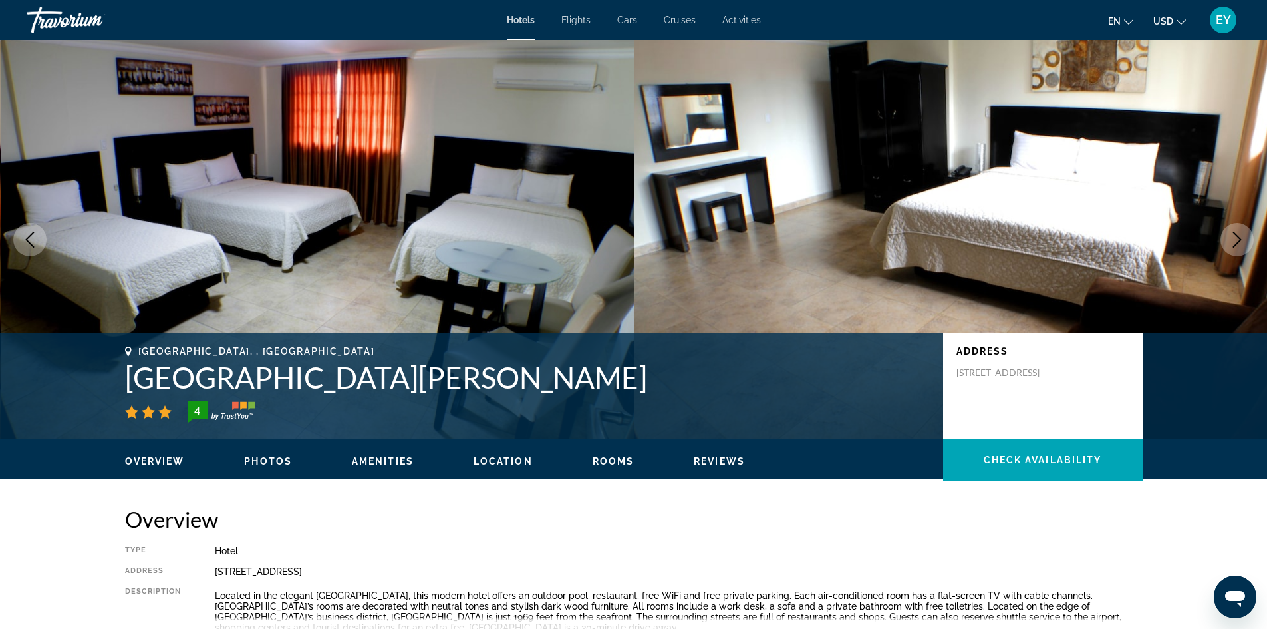
click at [1238, 231] on icon "Next image" at bounding box center [1237, 239] width 16 height 16
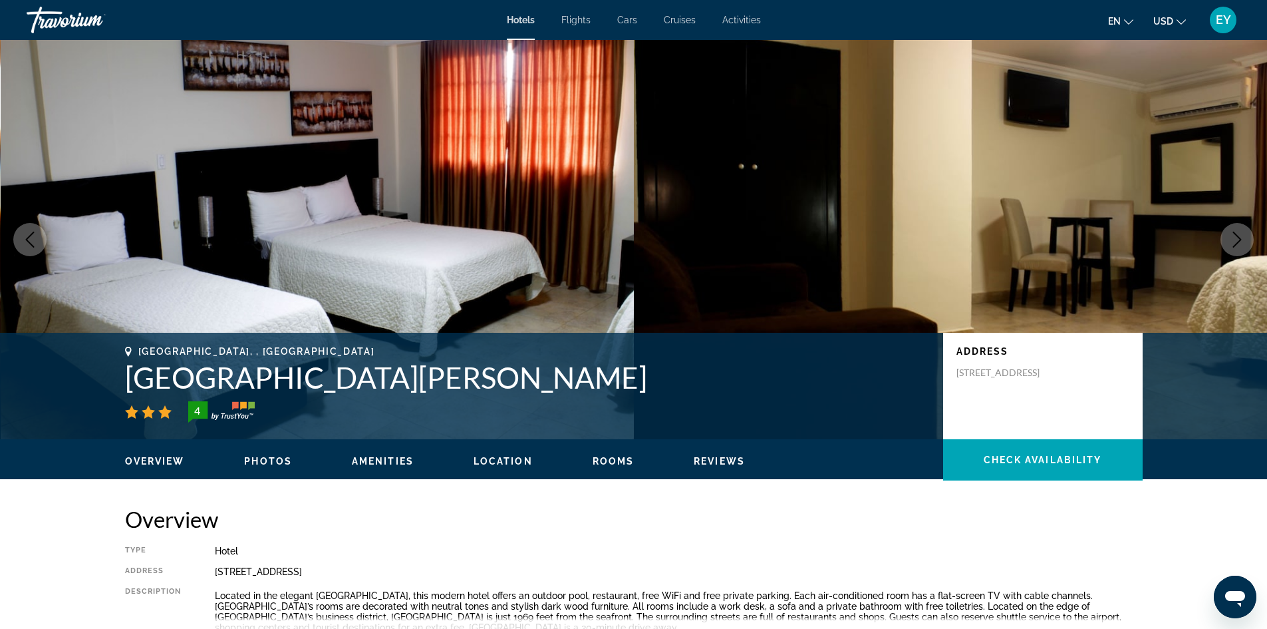
click at [1228, 235] on button "Next image" at bounding box center [1237, 239] width 33 height 33
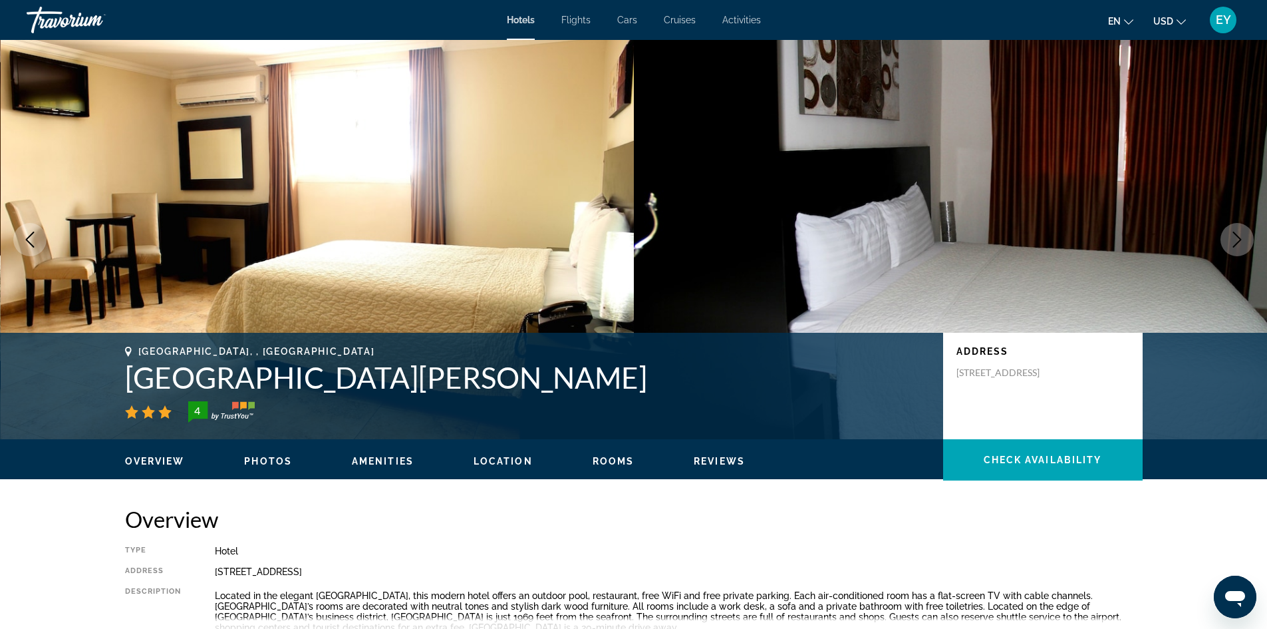
click at [1220, 235] on img "Main content" at bounding box center [951, 239] width 634 height 399
click at [1235, 237] on icon "Next image" at bounding box center [1237, 239] width 16 height 16
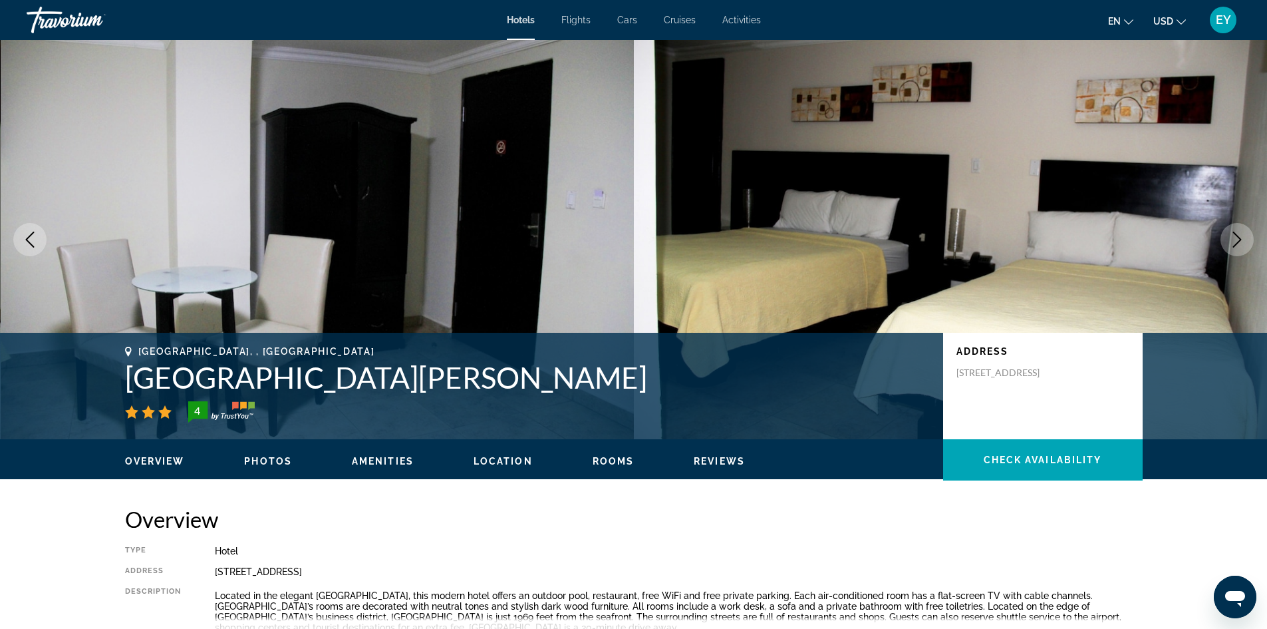
click at [1233, 237] on icon "Next image" at bounding box center [1237, 239] width 16 height 16
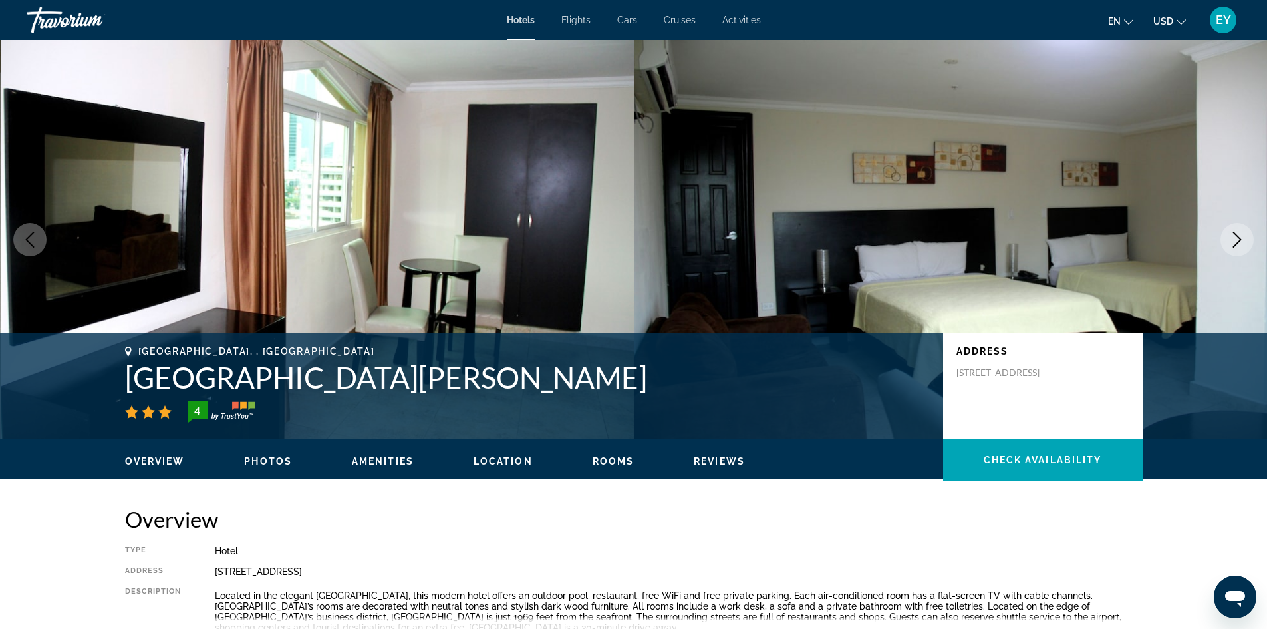
click at [1232, 237] on icon "Next image" at bounding box center [1237, 239] width 16 height 16
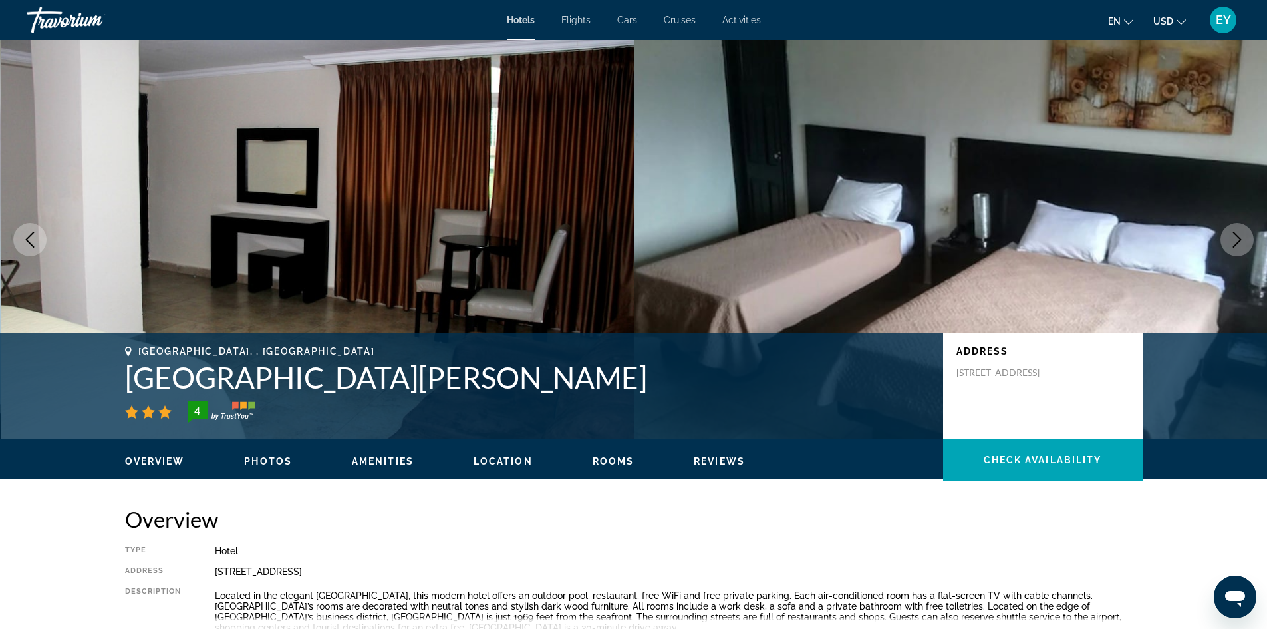
click at [1231, 238] on icon "Next image" at bounding box center [1237, 239] width 16 height 16
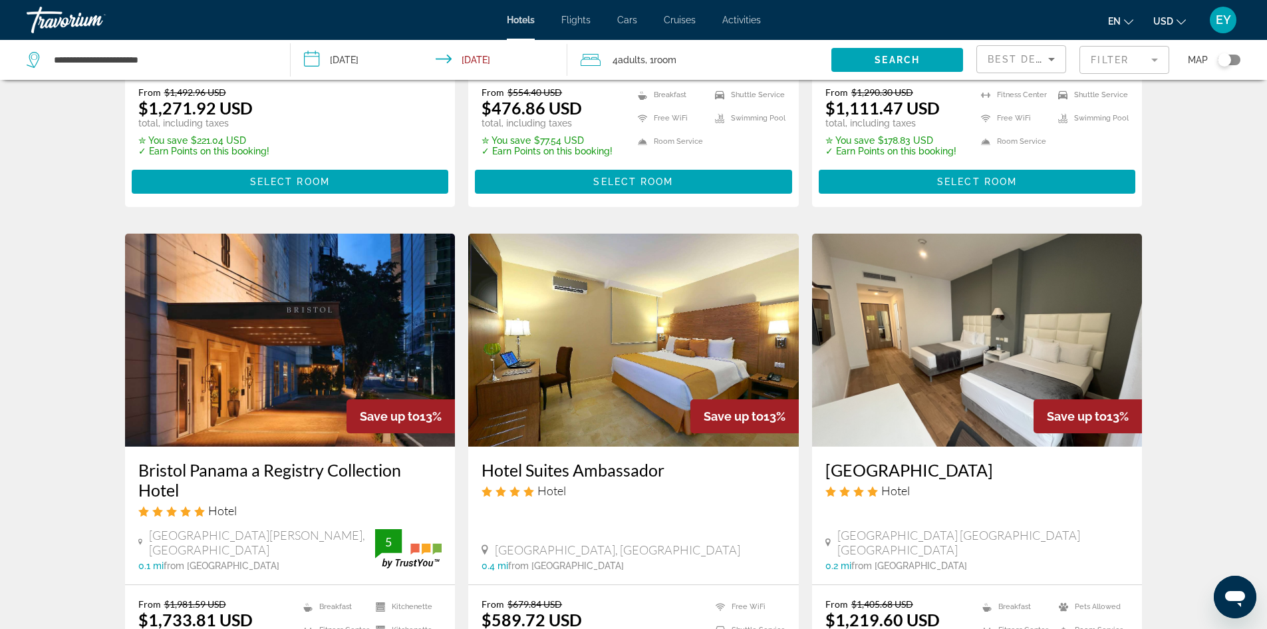
scroll to position [532, 0]
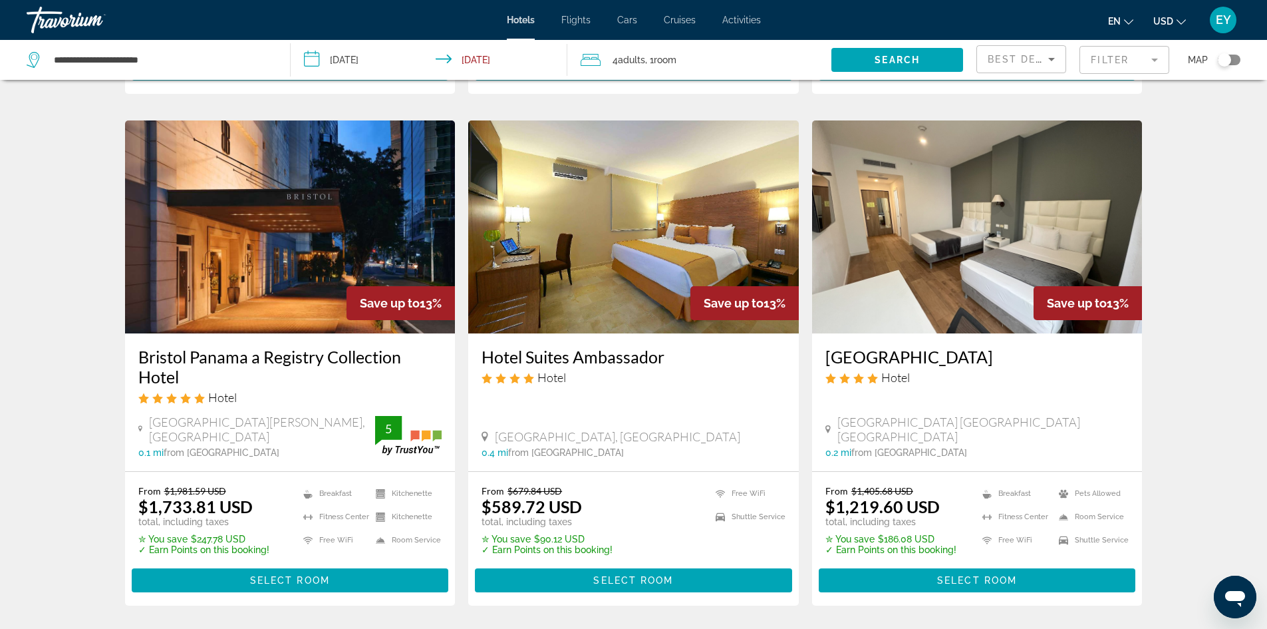
click at [622, 236] on img "Main content" at bounding box center [633, 226] width 331 height 213
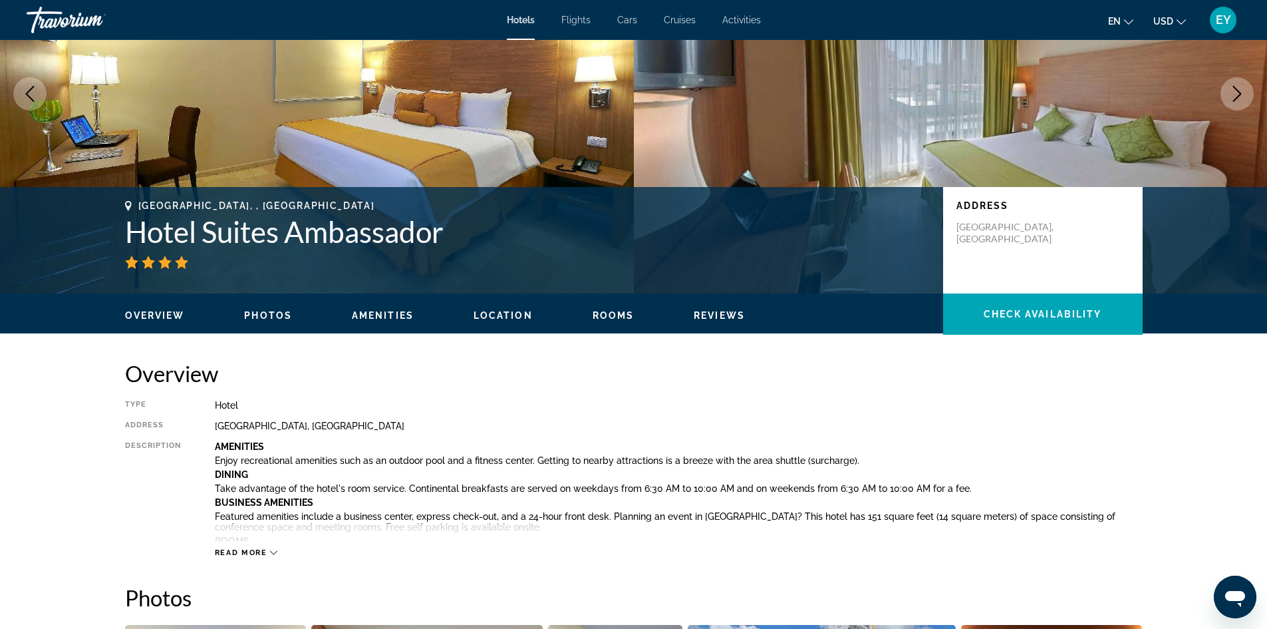
scroll to position [200, 0]
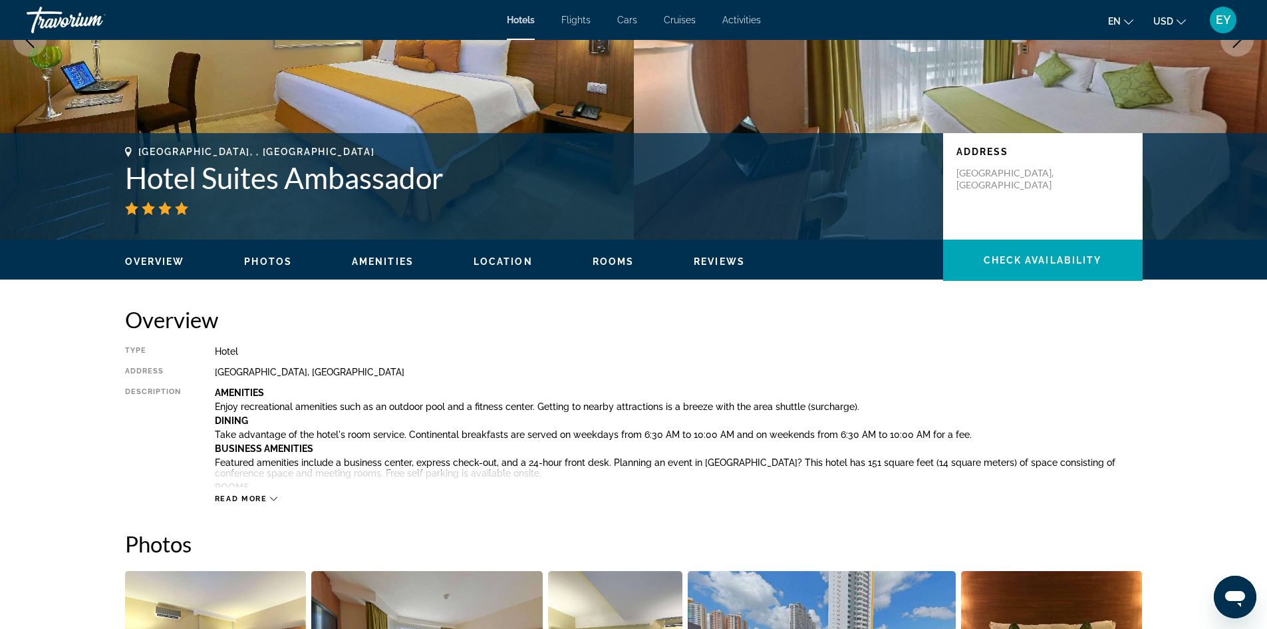
click at [267, 256] on span "Photos" at bounding box center [268, 261] width 48 height 11
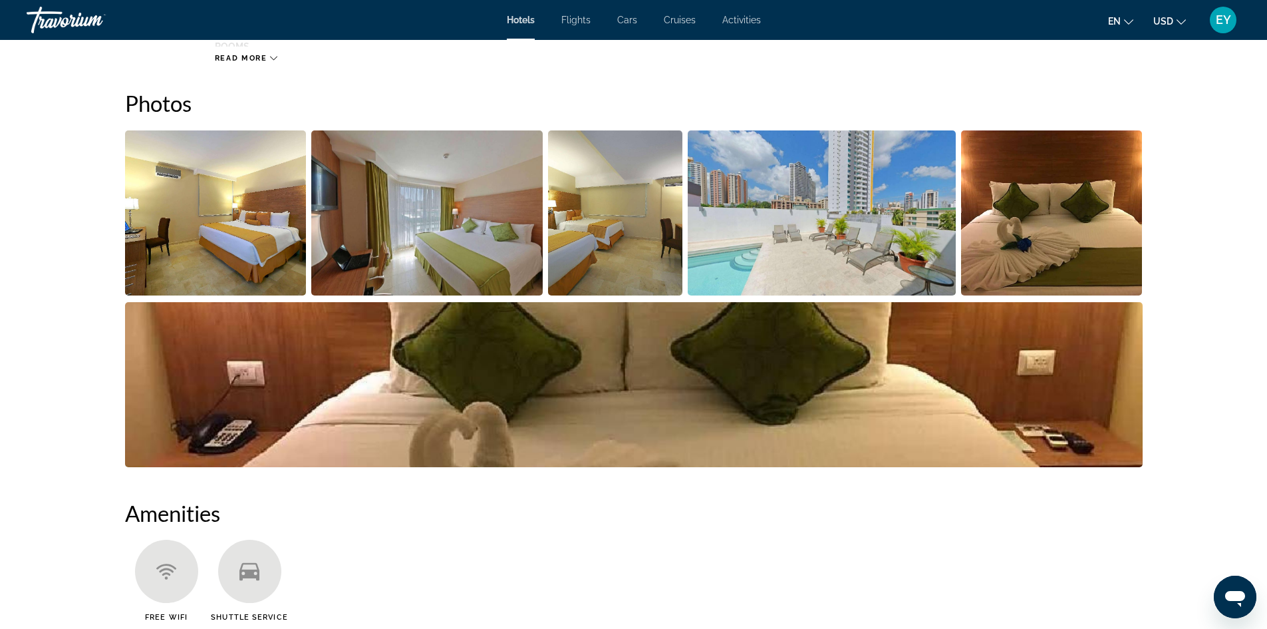
scroll to position [650, 0]
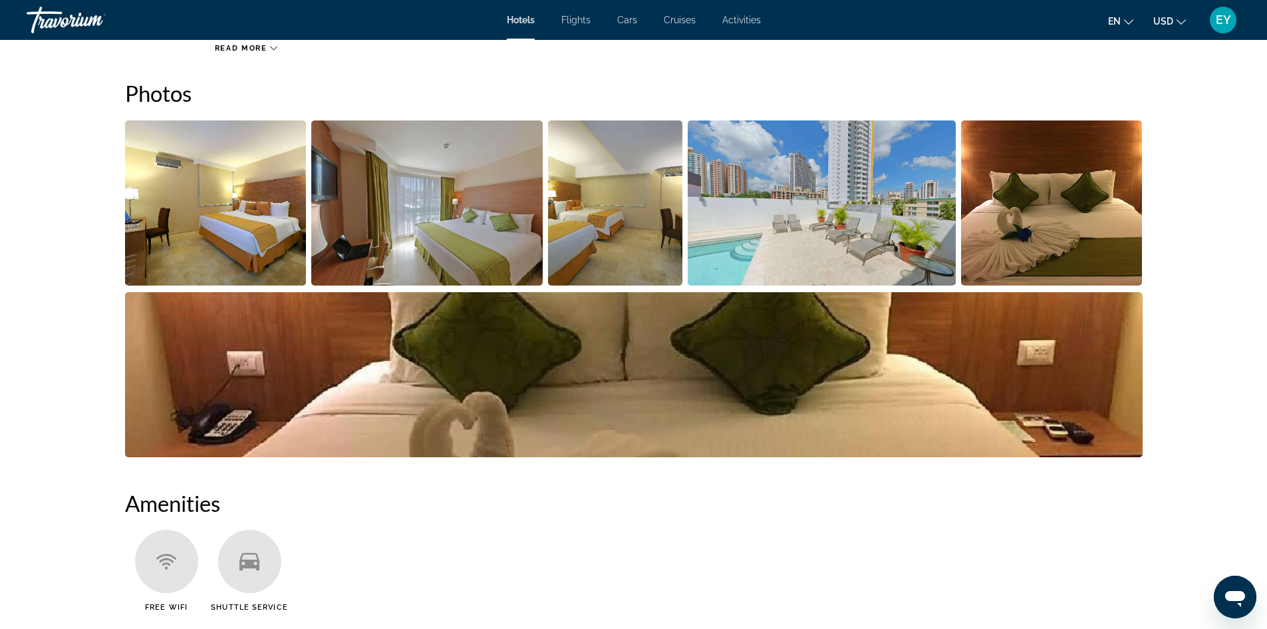
click at [263, 225] on img "Open full-screen image slider" at bounding box center [216, 202] width 182 height 165
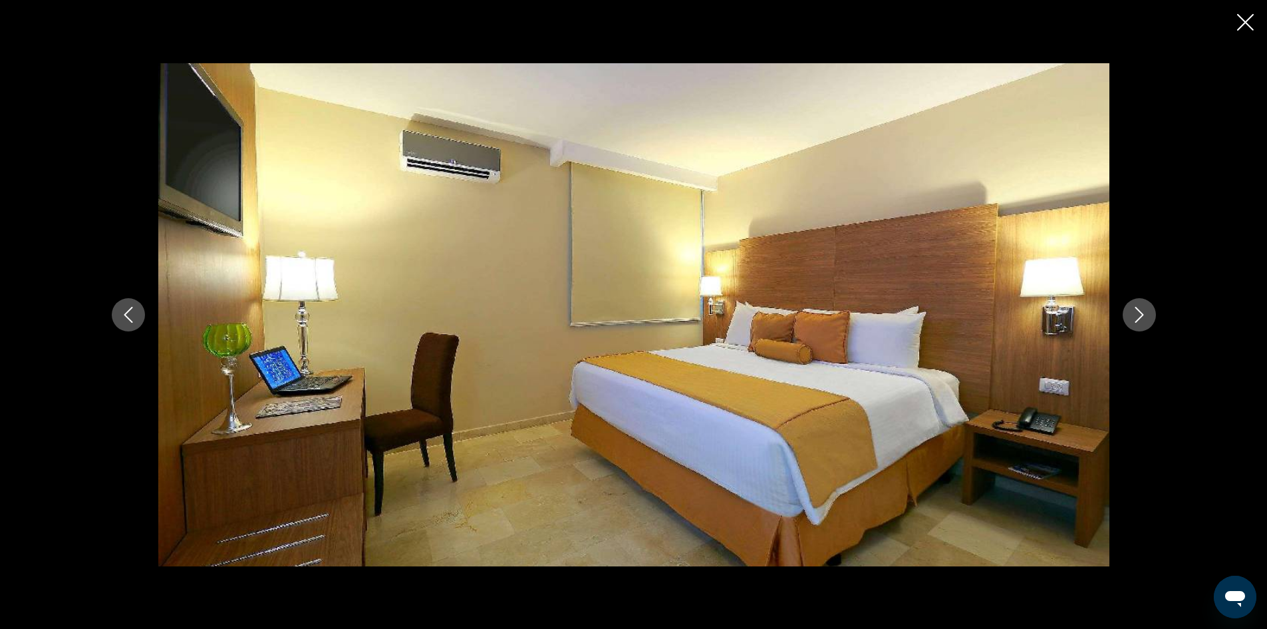
click at [1140, 307] on icon "Next image" at bounding box center [1139, 315] width 16 height 16
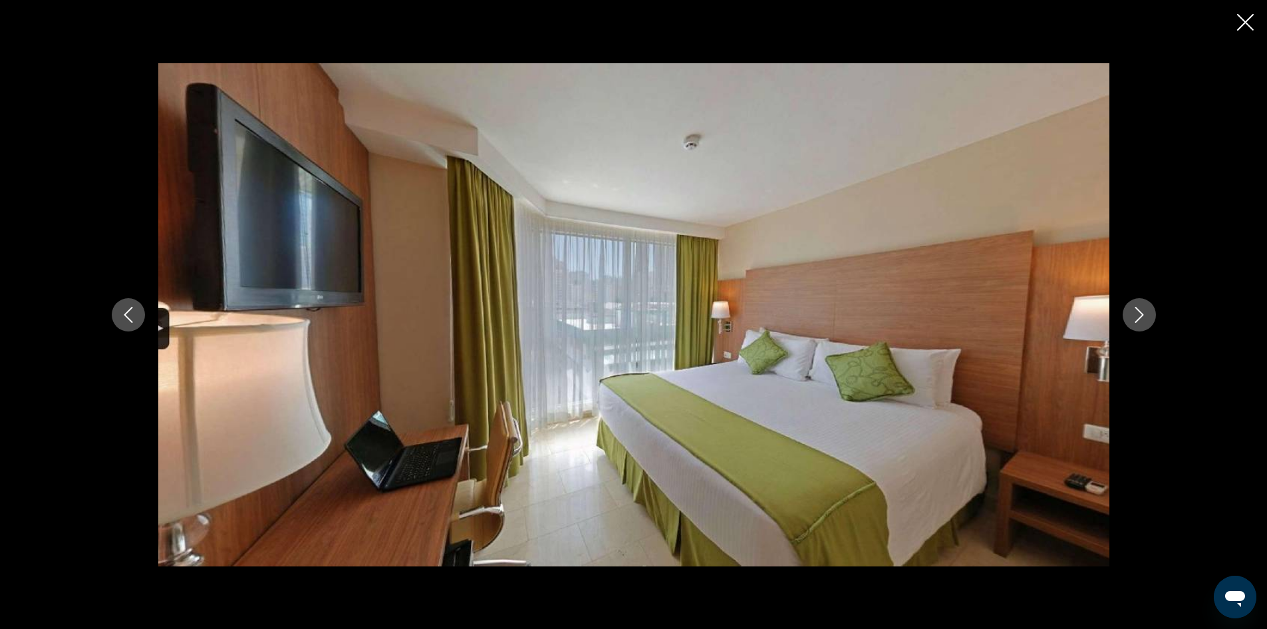
click at [1138, 311] on icon "Next image" at bounding box center [1139, 315] width 16 height 16
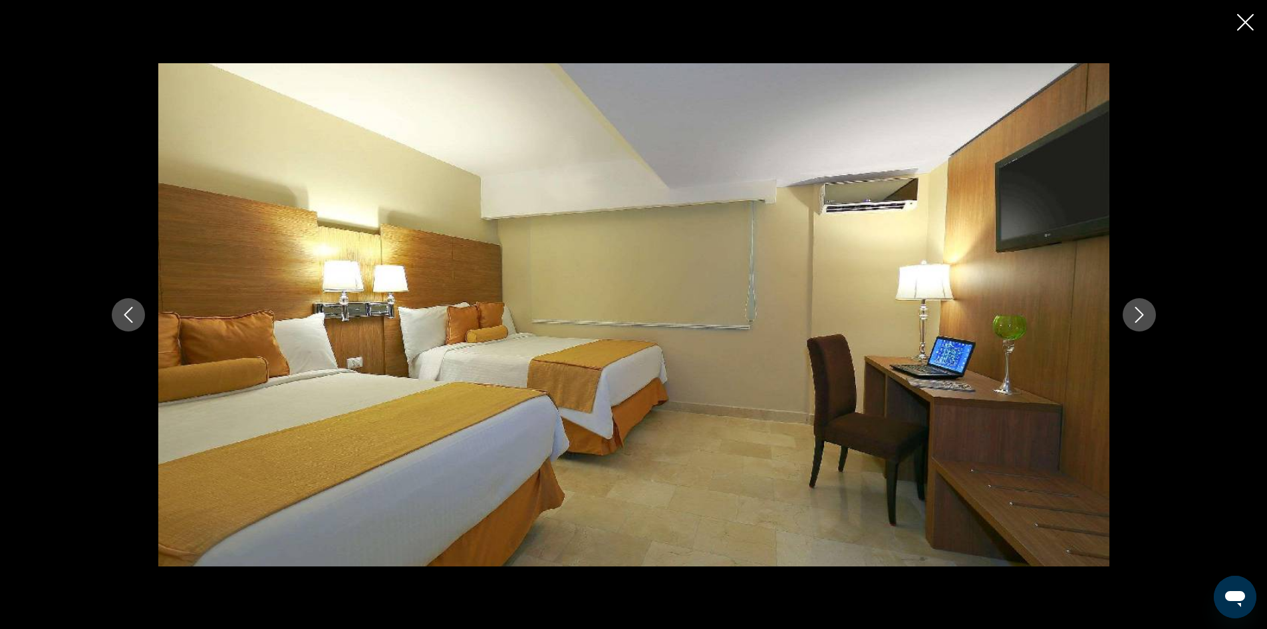
click at [1138, 311] on icon "Next image" at bounding box center [1139, 315] width 16 height 16
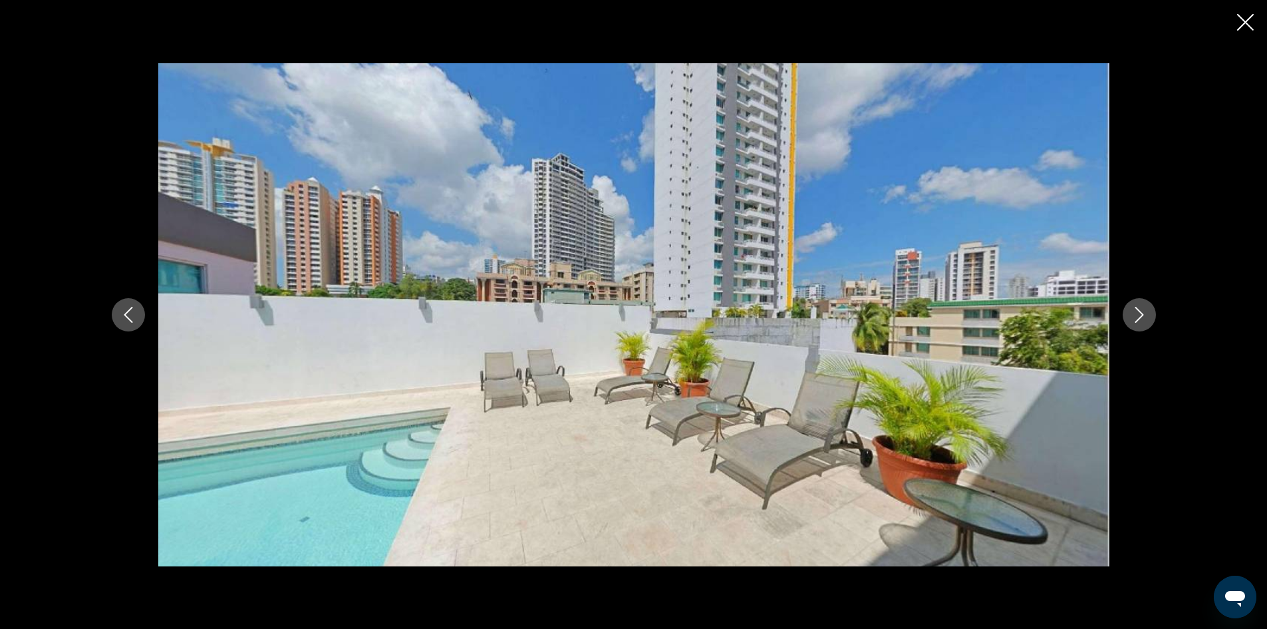
click at [1138, 311] on icon "Next image" at bounding box center [1139, 315] width 16 height 16
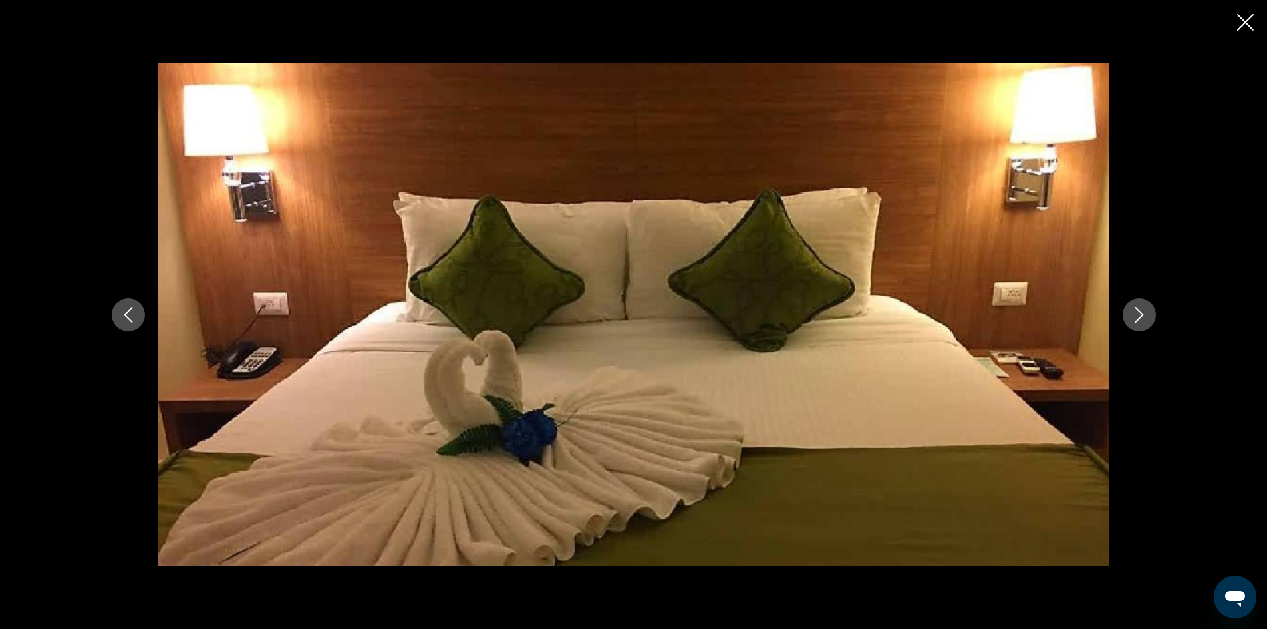
click at [1138, 311] on icon "Next image" at bounding box center [1139, 315] width 16 height 16
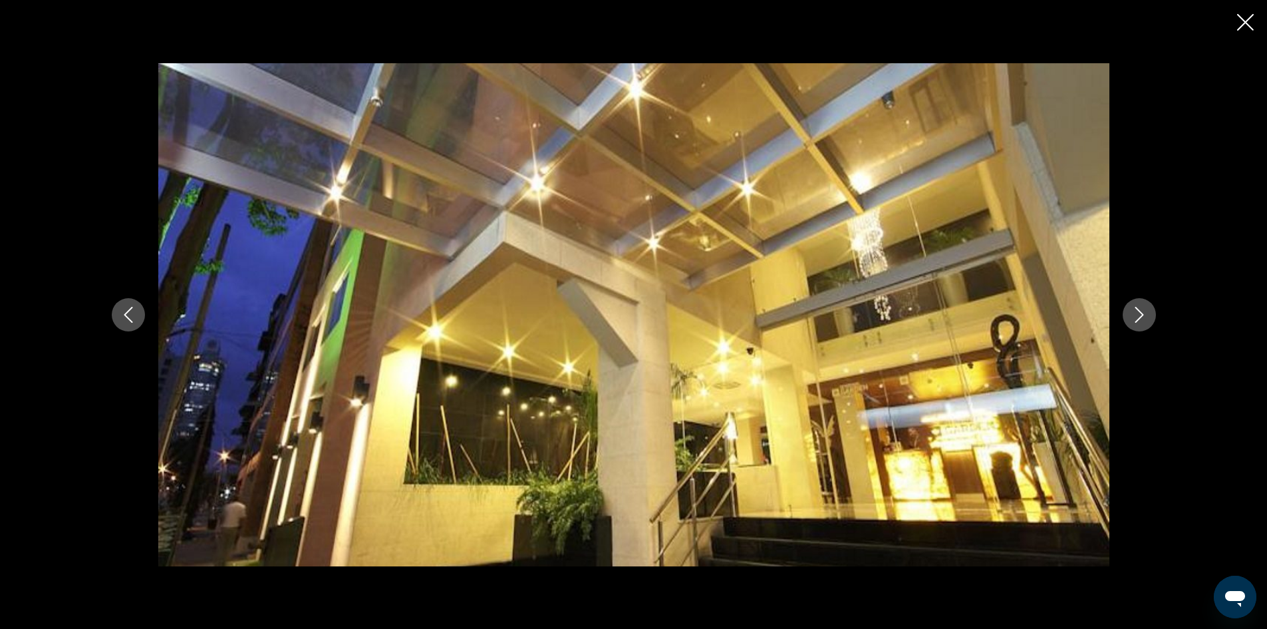
click at [1138, 311] on icon "Next image" at bounding box center [1139, 315] width 16 height 16
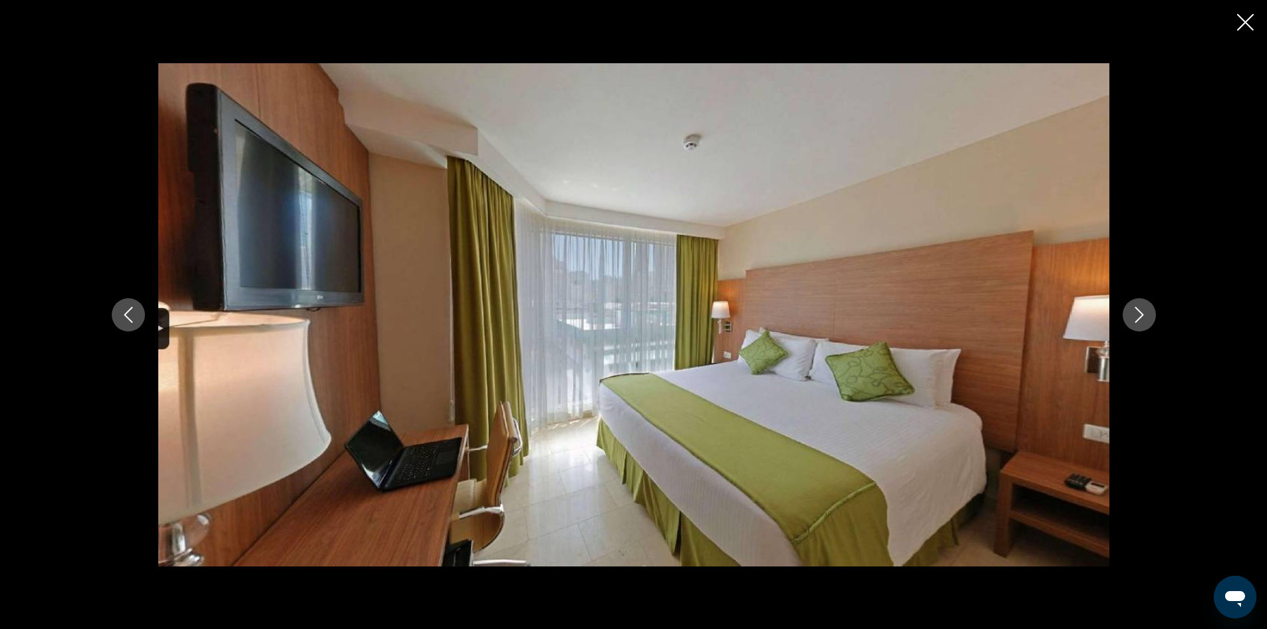
click at [1138, 311] on icon "Next image" at bounding box center [1139, 315] width 16 height 16
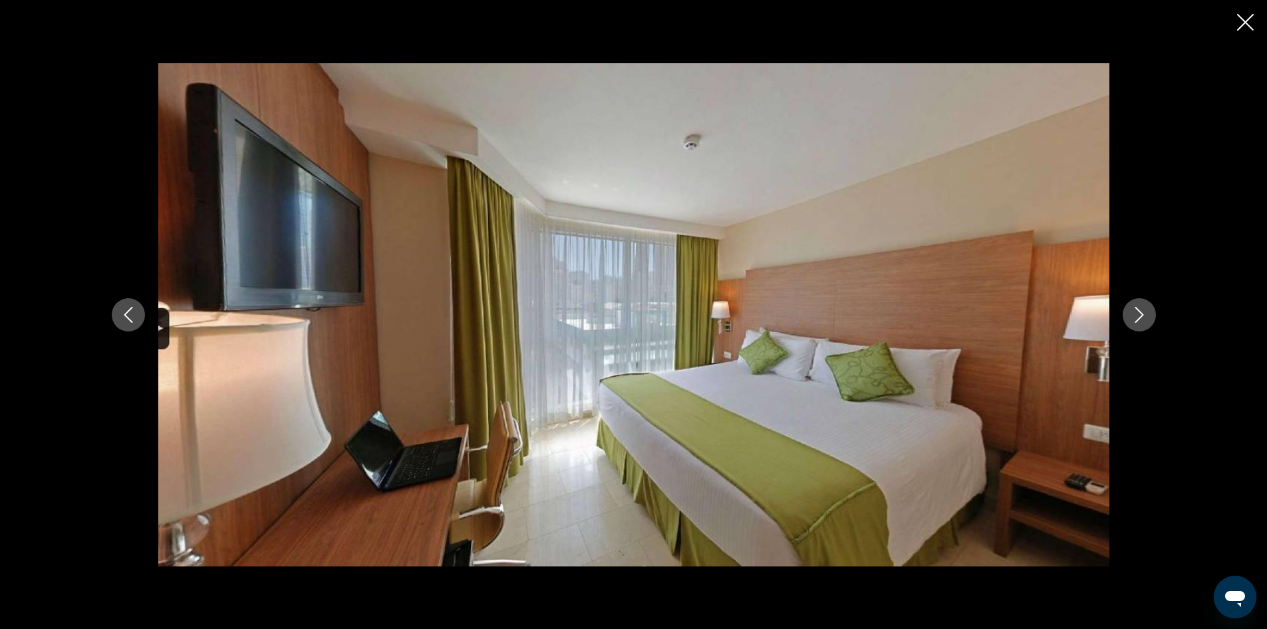
click at [1138, 311] on icon "Next image" at bounding box center [1139, 315] width 16 height 16
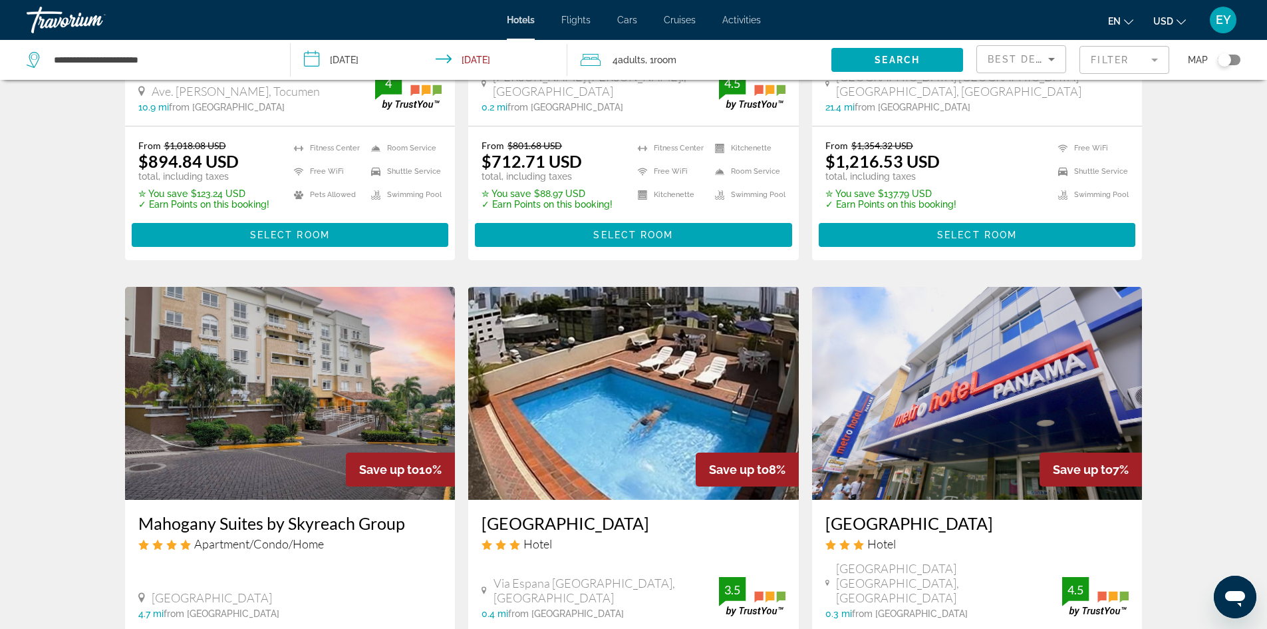
scroll to position [1463, 0]
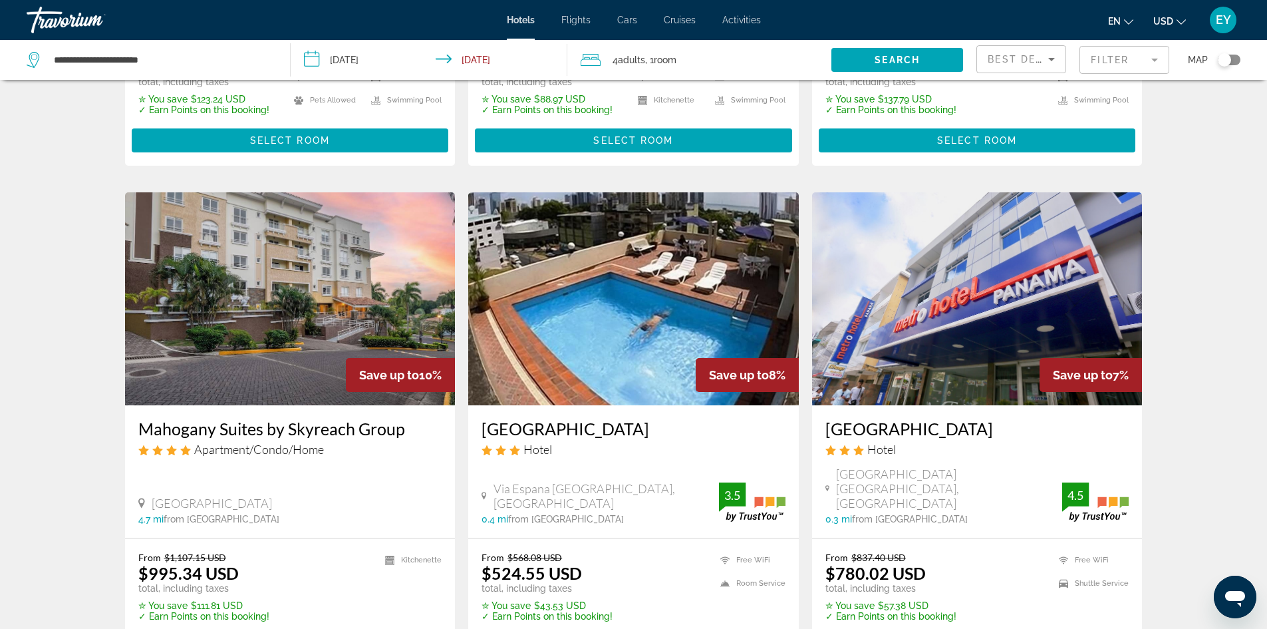
click at [958, 267] on img "Main content" at bounding box center [977, 298] width 331 height 213
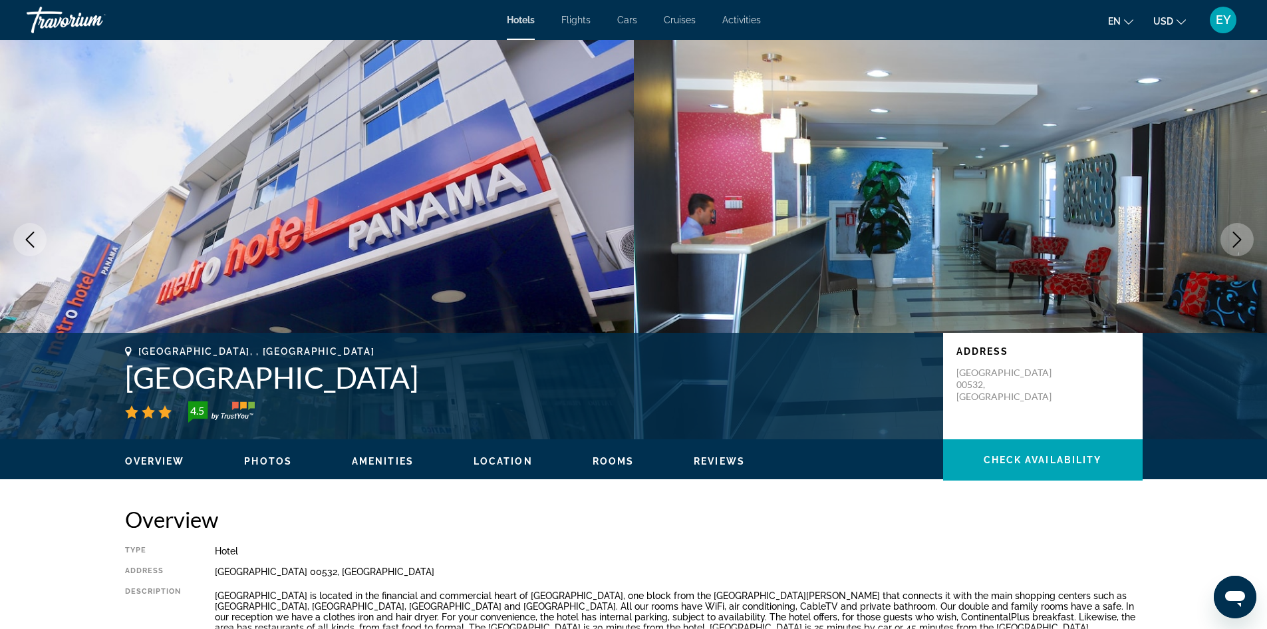
click at [1237, 235] on icon "Next image" at bounding box center [1237, 239] width 9 height 16
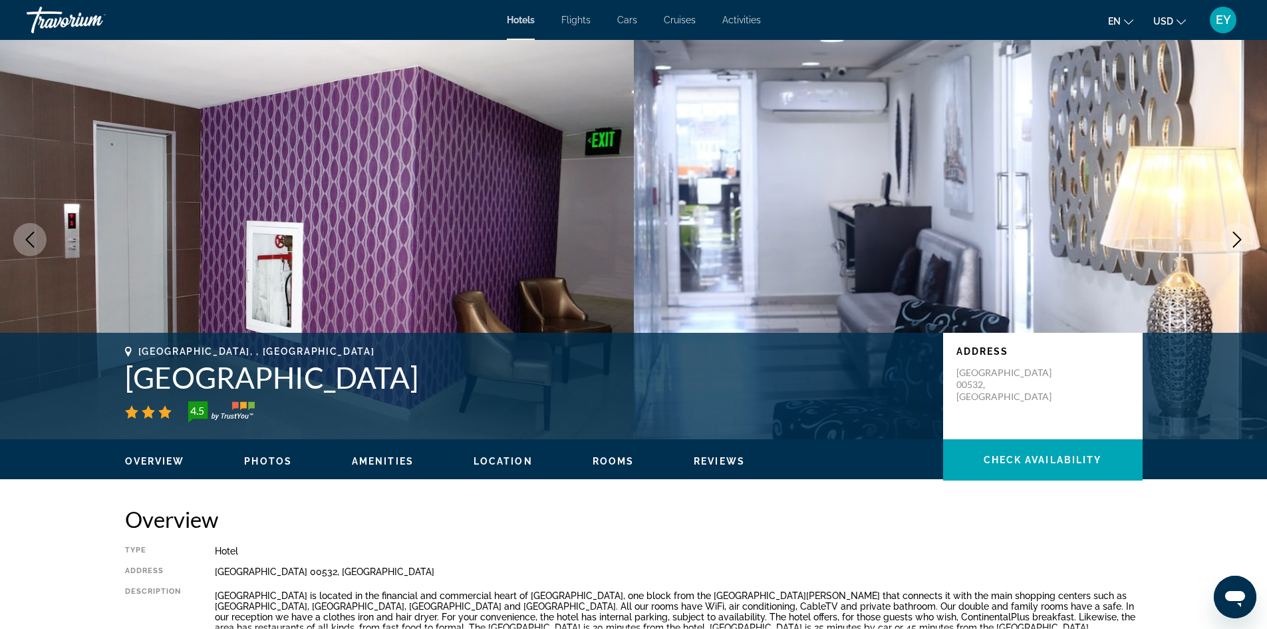
click at [1228, 235] on button "Next image" at bounding box center [1237, 239] width 33 height 33
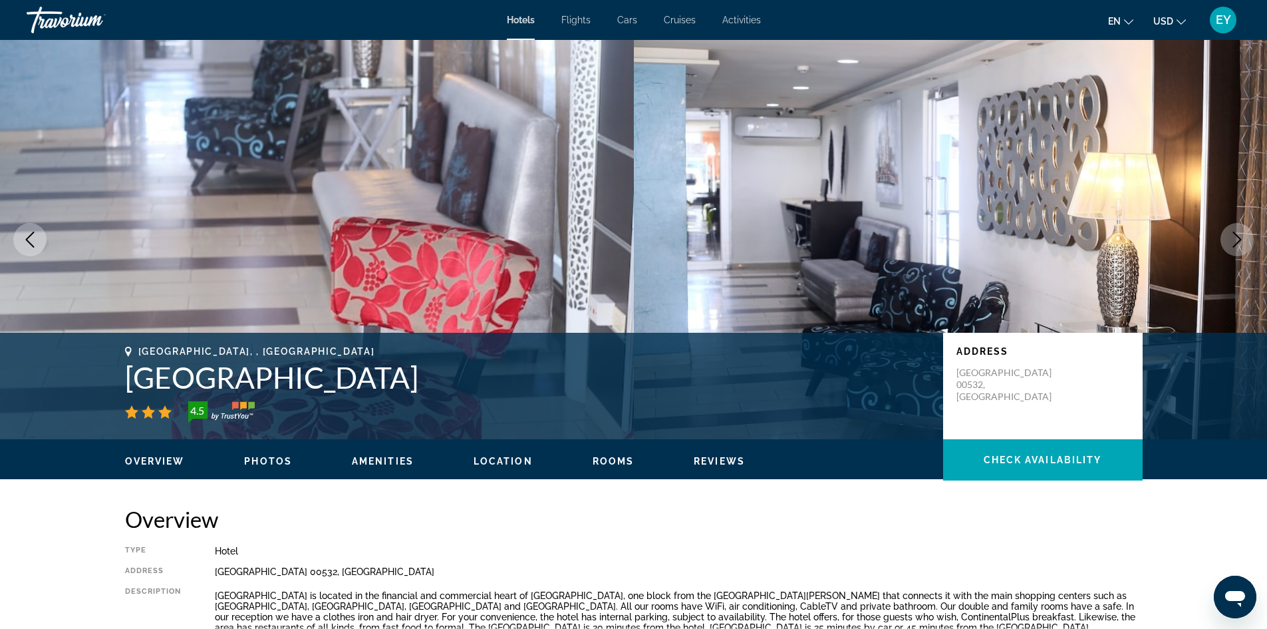
click at [1228, 235] on button "Next image" at bounding box center [1237, 239] width 33 height 33
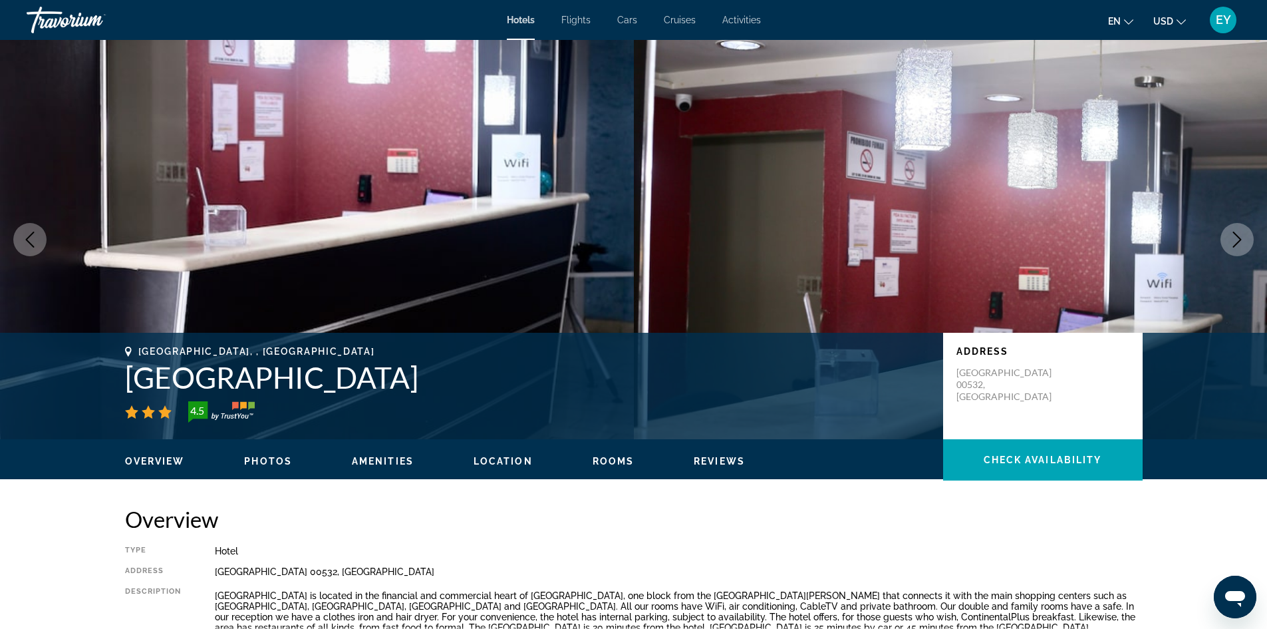
click at [18, 232] on button "Previous image" at bounding box center [29, 239] width 33 height 33
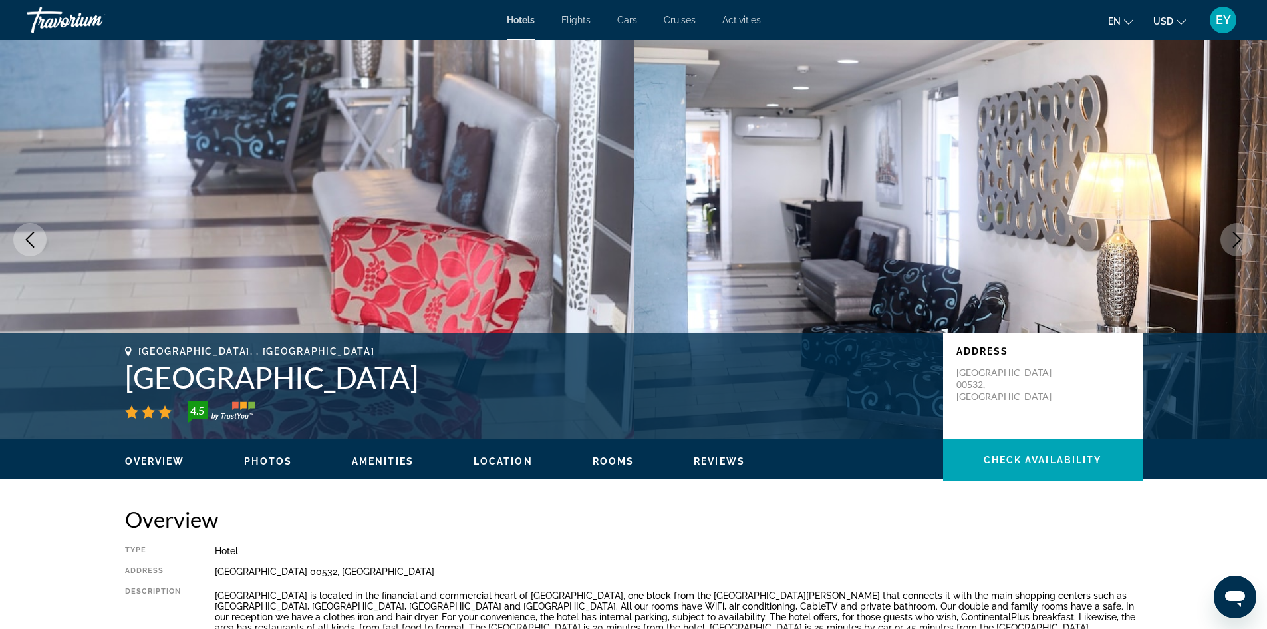
click at [29, 237] on icon "Previous image" at bounding box center [30, 239] width 9 height 16
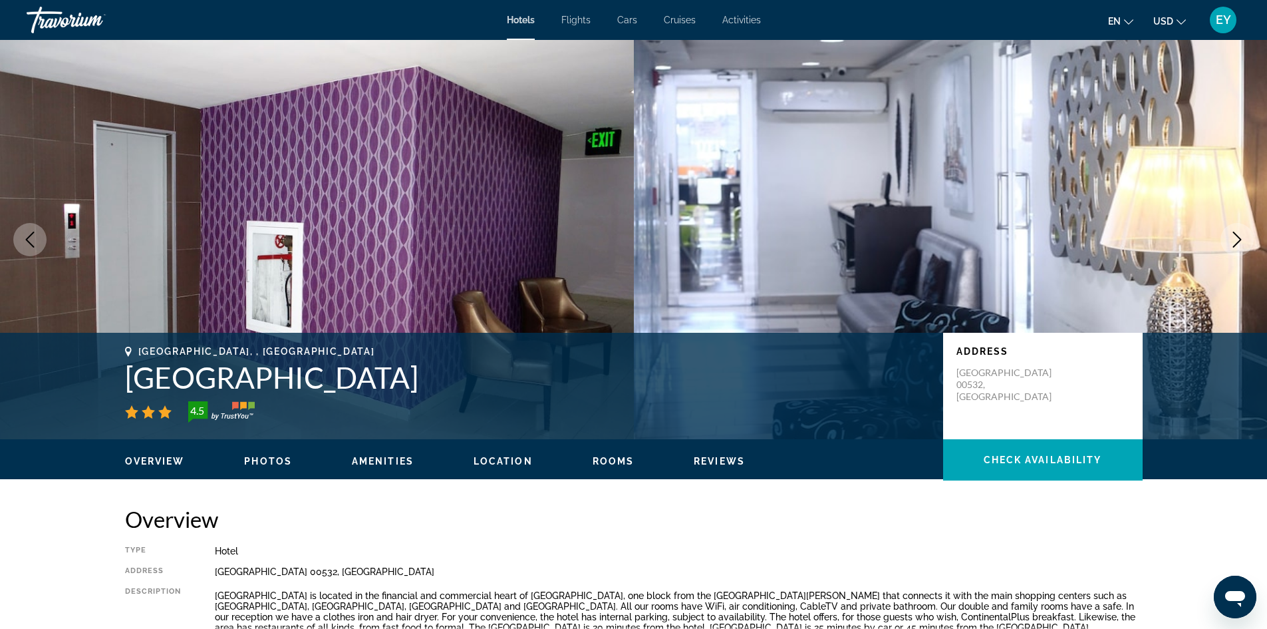
click at [1235, 238] on icon "Next image" at bounding box center [1237, 239] width 16 height 16
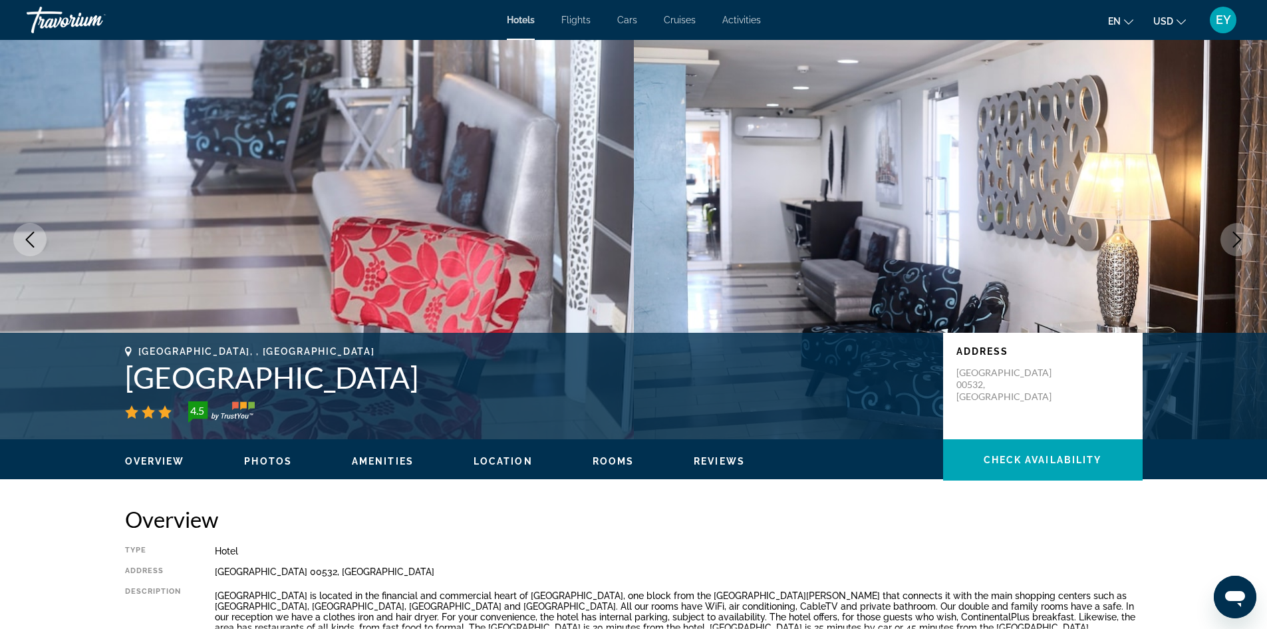
click at [1233, 237] on icon "Next image" at bounding box center [1237, 239] width 16 height 16
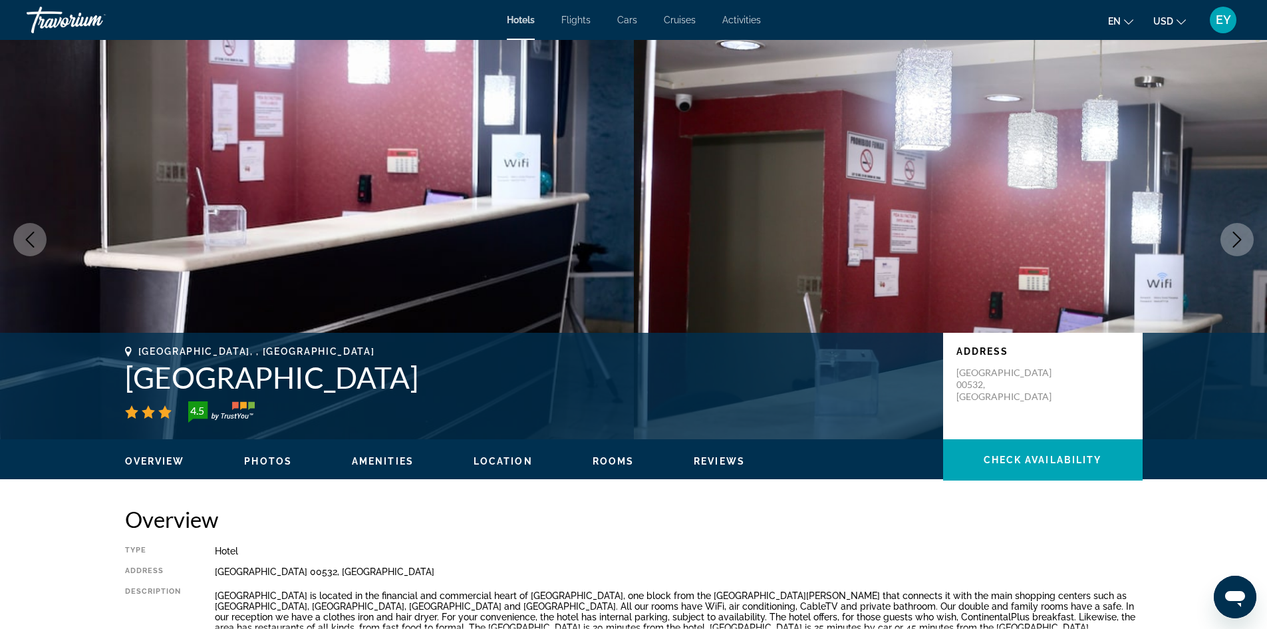
click at [1239, 234] on icon "Next image" at bounding box center [1237, 239] width 16 height 16
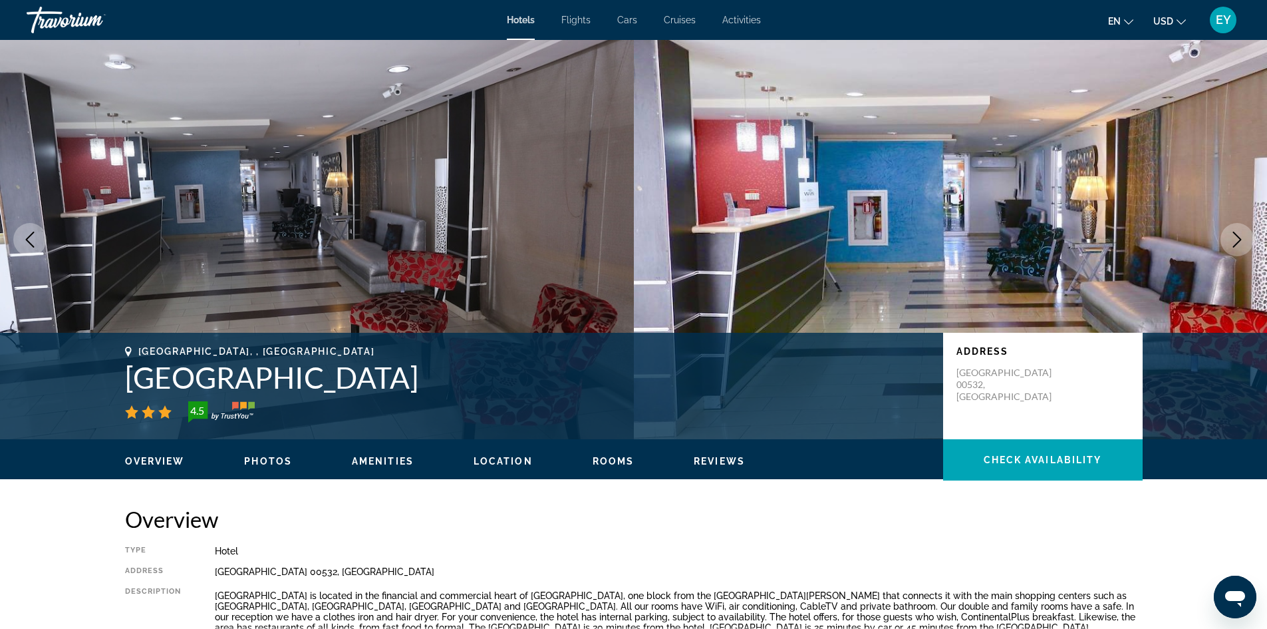
click at [1239, 234] on icon "Next image" at bounding box center [1237, 239] width 16 height 16
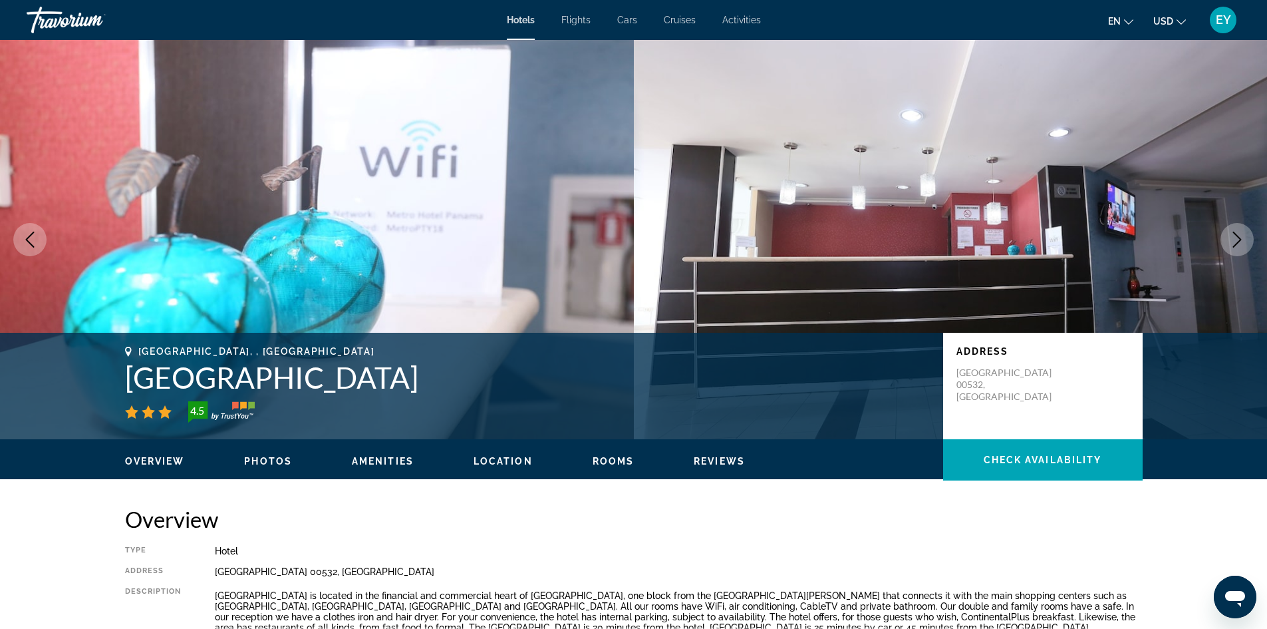
click at [1239, 234] on icon "Next image" at bounding box center [1237, 239] width 16 height 16
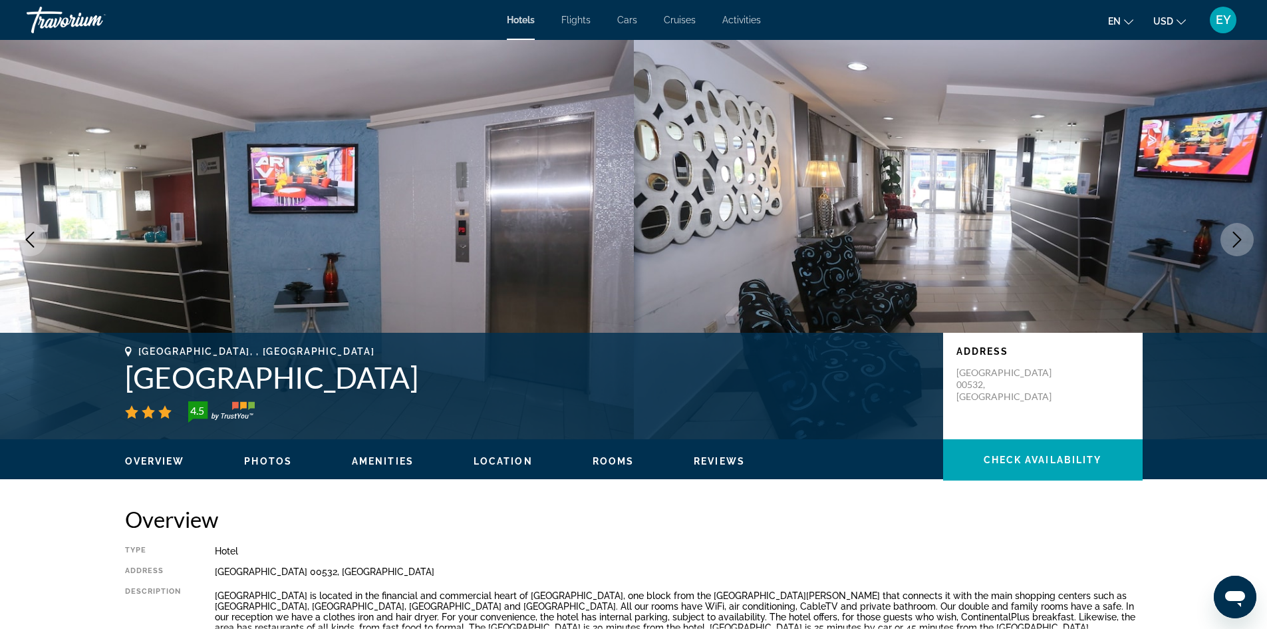
click at [1239, 234] on icon "Next image" at bounding box center [1237, 239] width 16 height 16
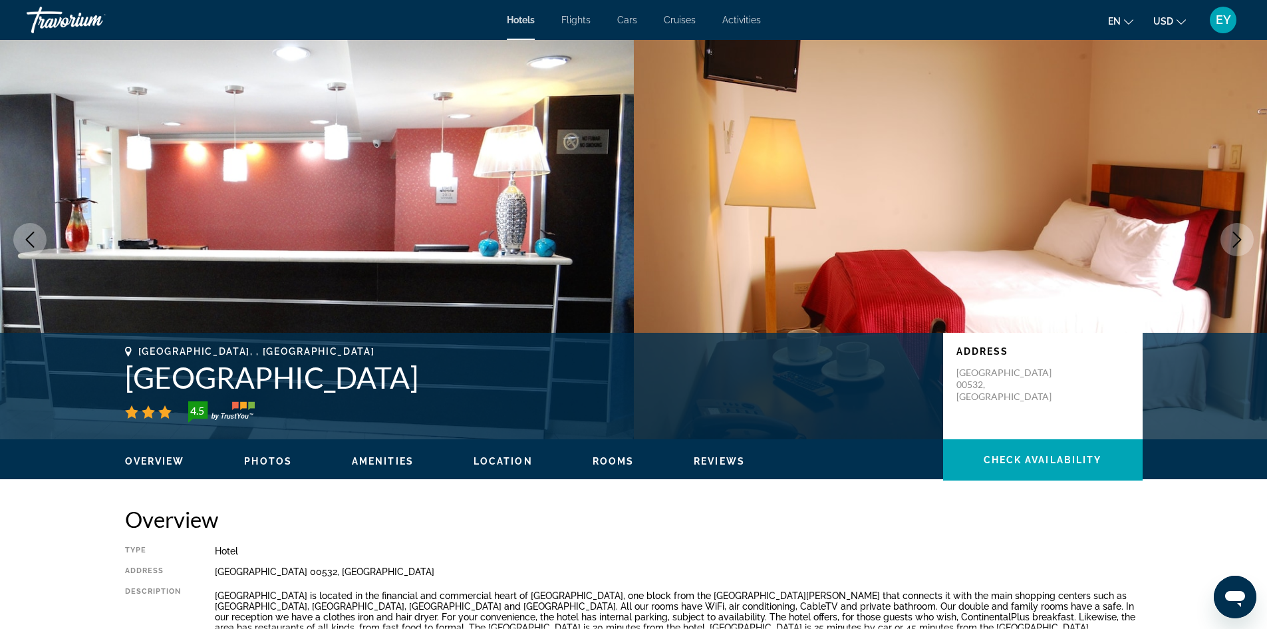
click at [1239, 234] on icon "Next image" at bounding box center [1237, 239] width 16 height 16
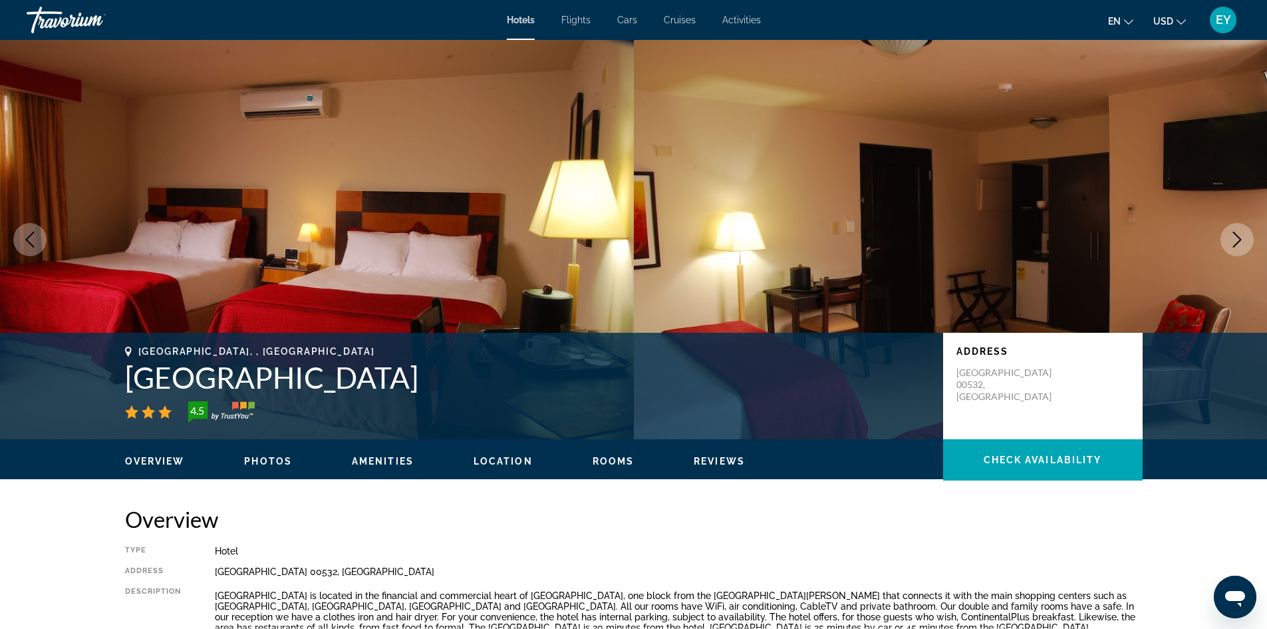
click at [1239, 234] on icon "Next image" at bounding box center [1237, 239] width 16 height 16
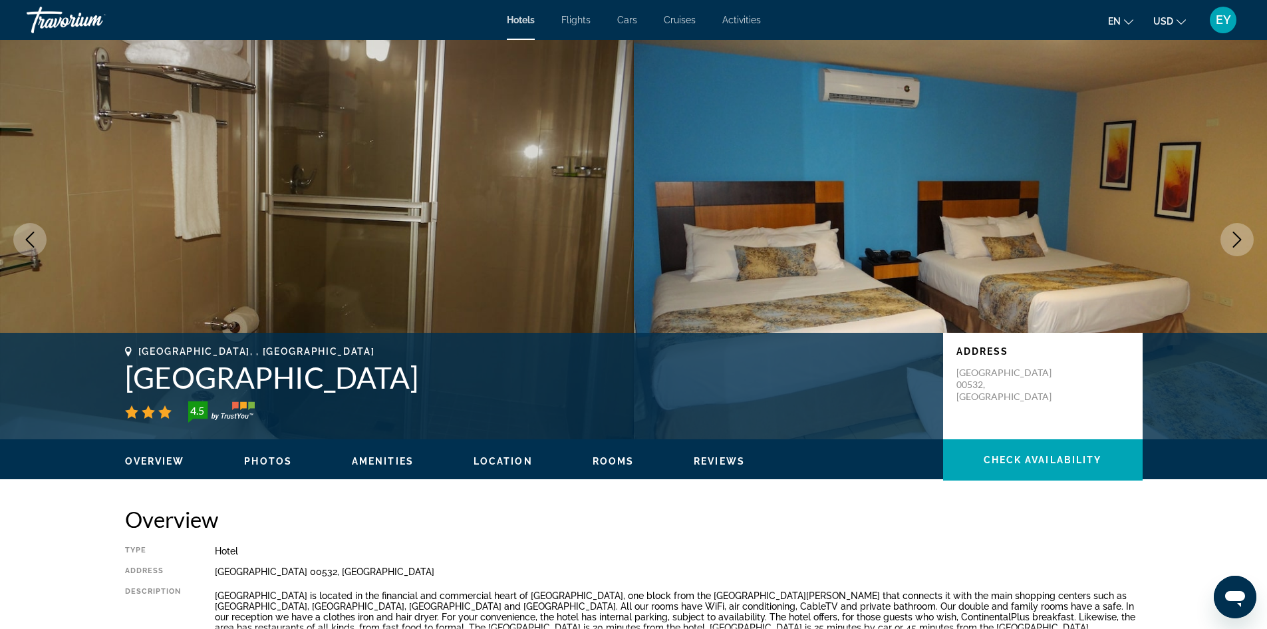
click at [1239, 234] on icon "Next image" at bounding box center [1237, 239] width 16 height 16
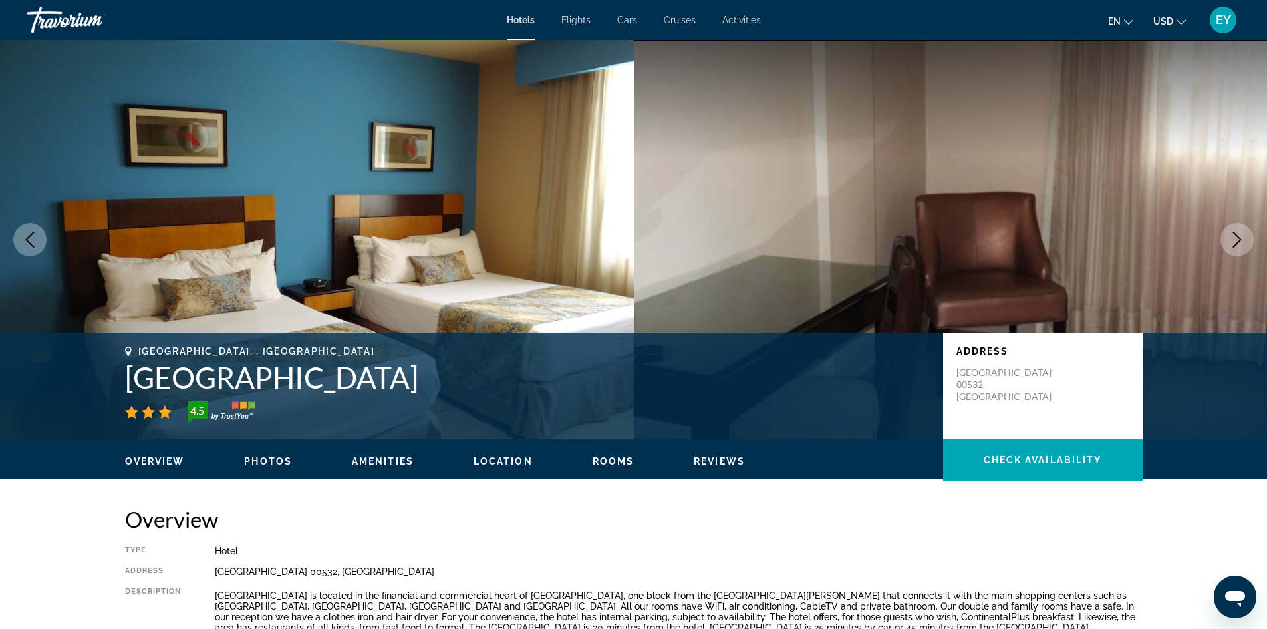
click at [1239, 234] on icon "Next image" at bounding box center [1237, 239] width 16 height 16
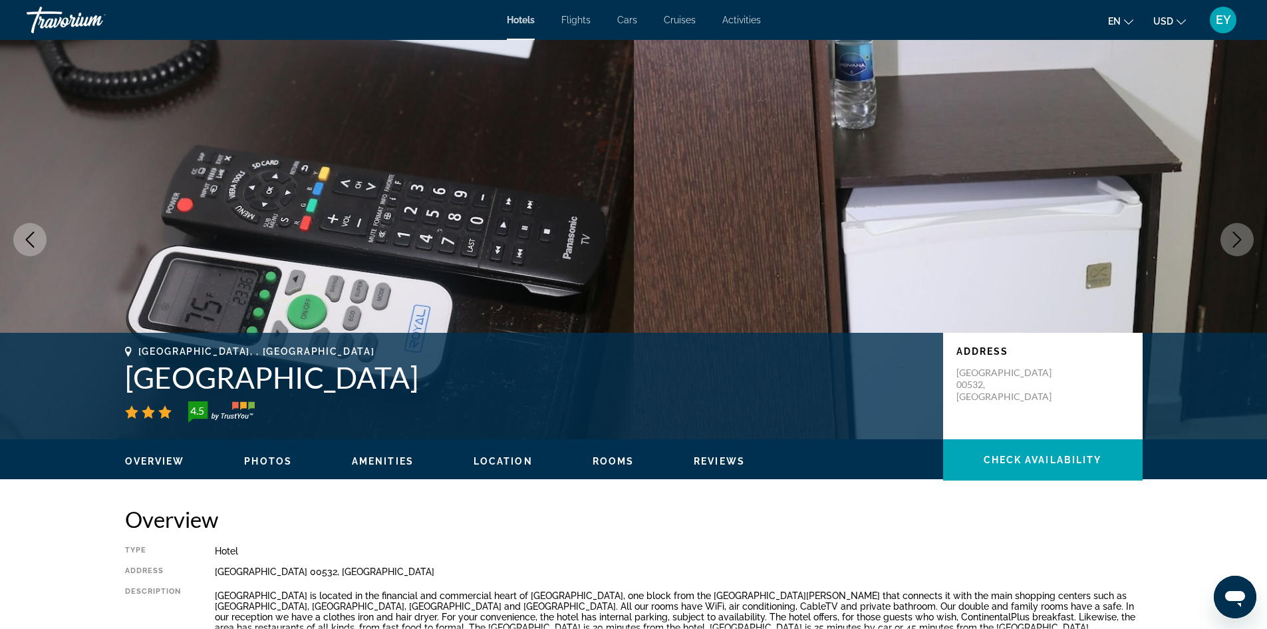
click at [1239, 234] on icon "Next image" at bounding box center [1237, 239] width 16 height 16
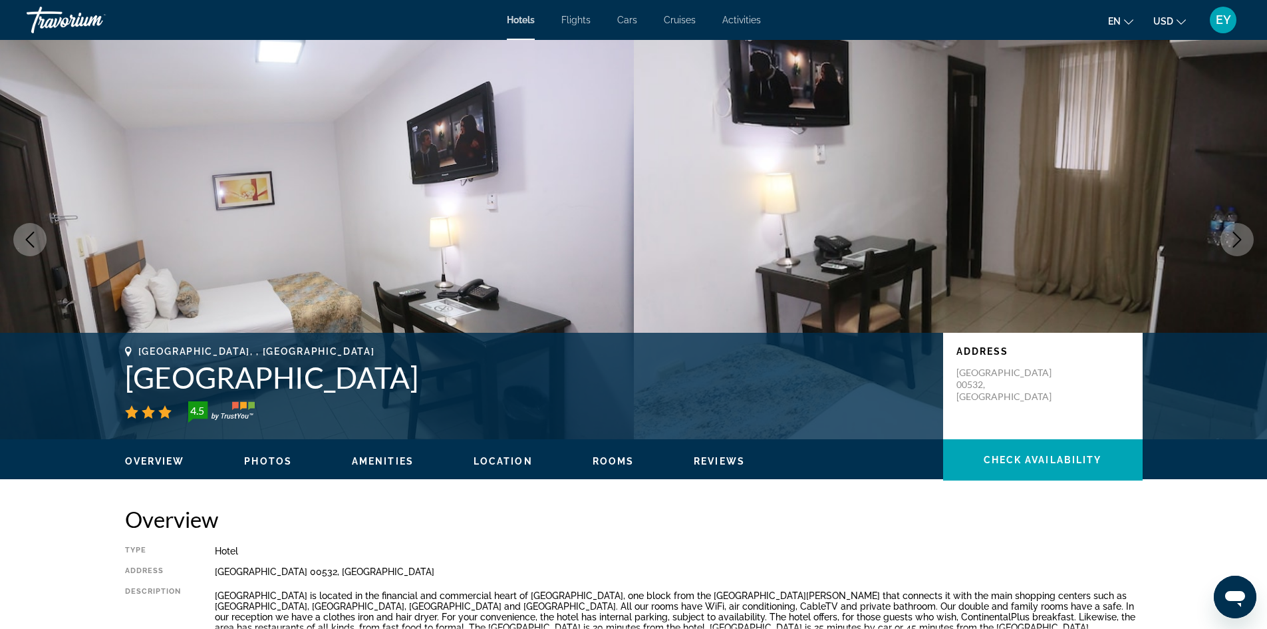
click at [1239, 234] on icon "Next image" at bounding box center [1237, 239] width 16 height 16
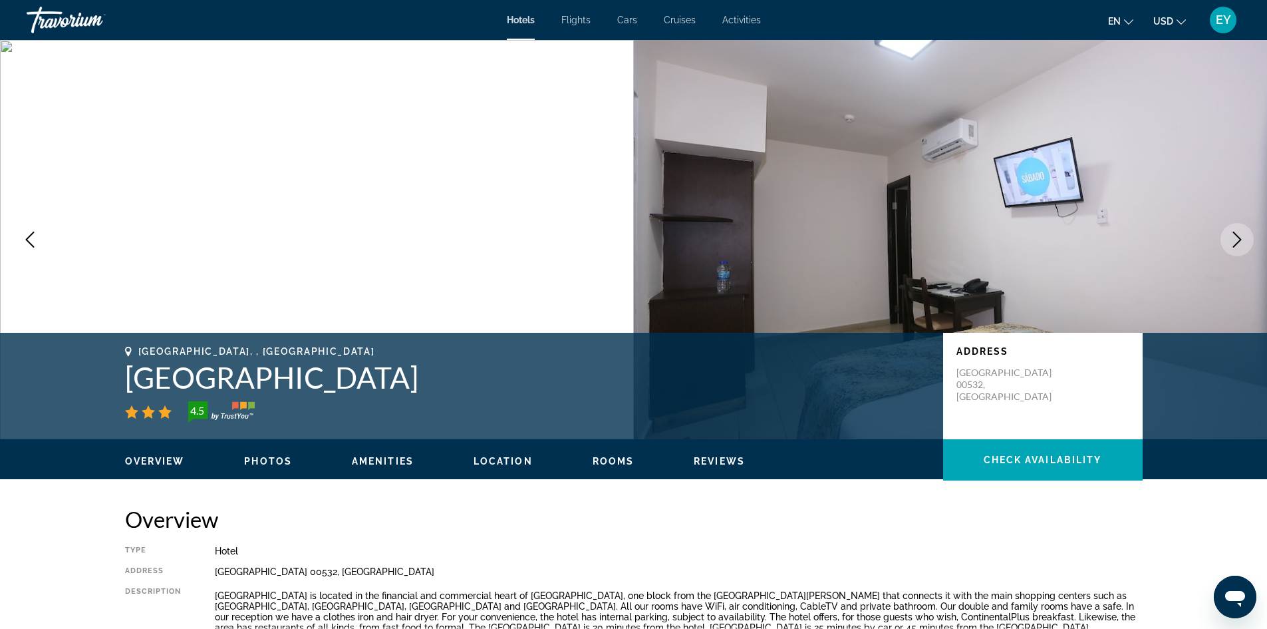
click at [1239, 234] on icon "Next image" at bounding box center [1237, 239] width 16 height 16
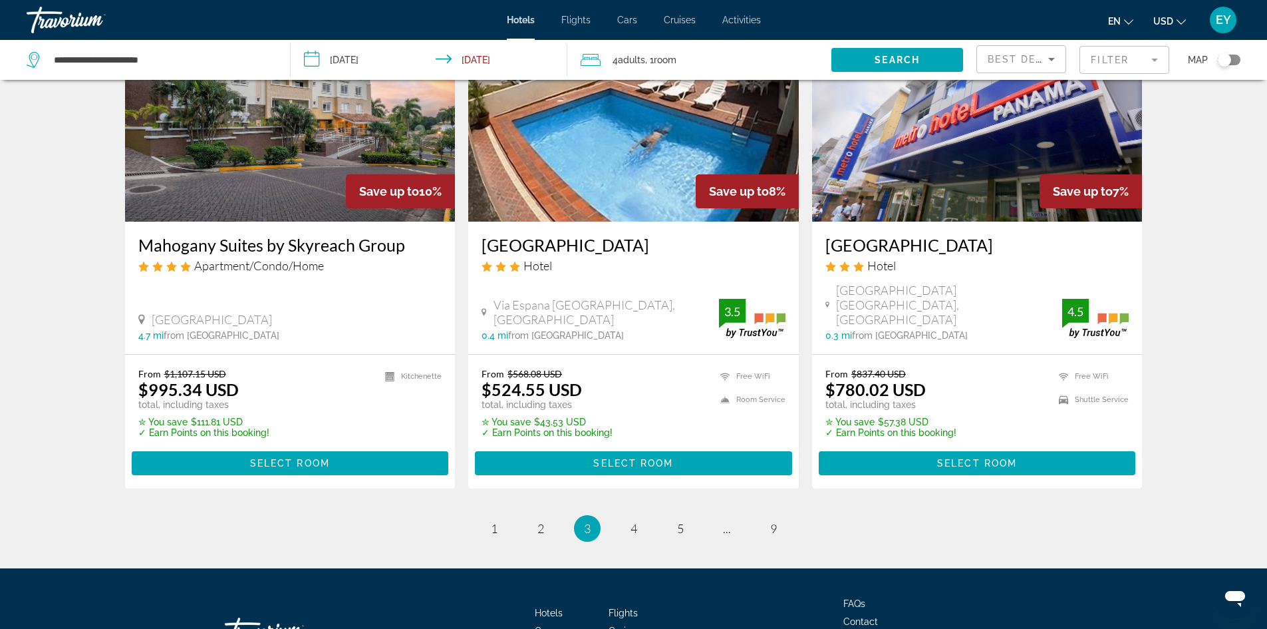
scroll to position [1698, 0]
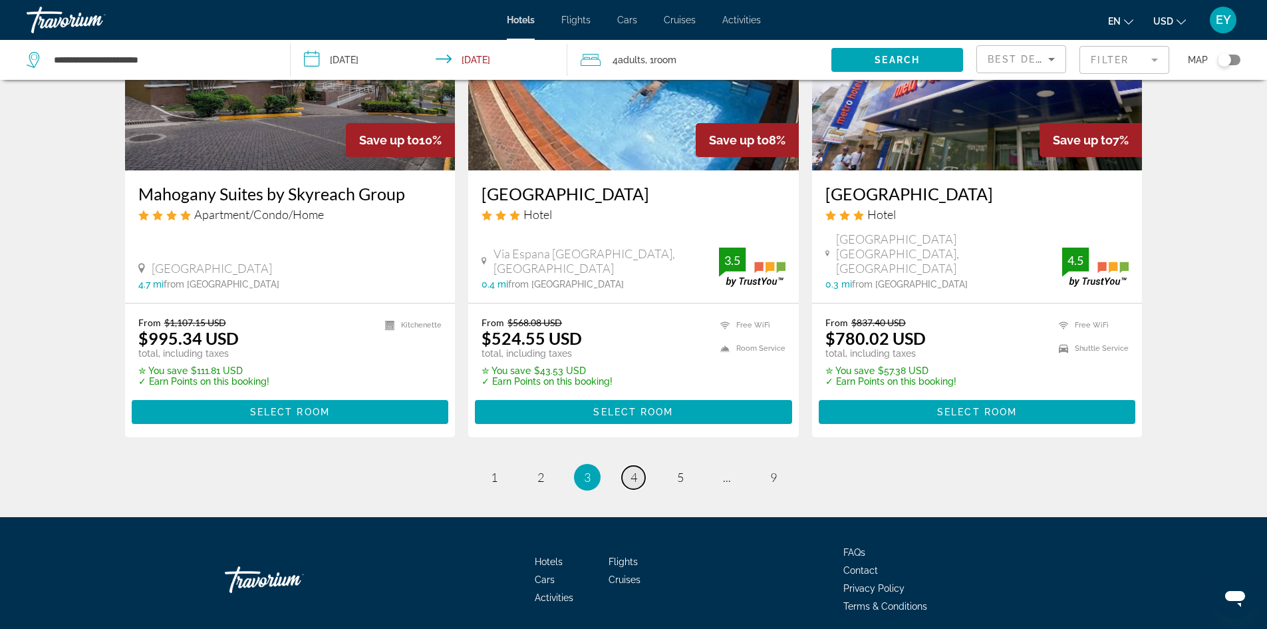
click at [632, 470] on span "4" at bounding box center [634, 477] width 7 height 15
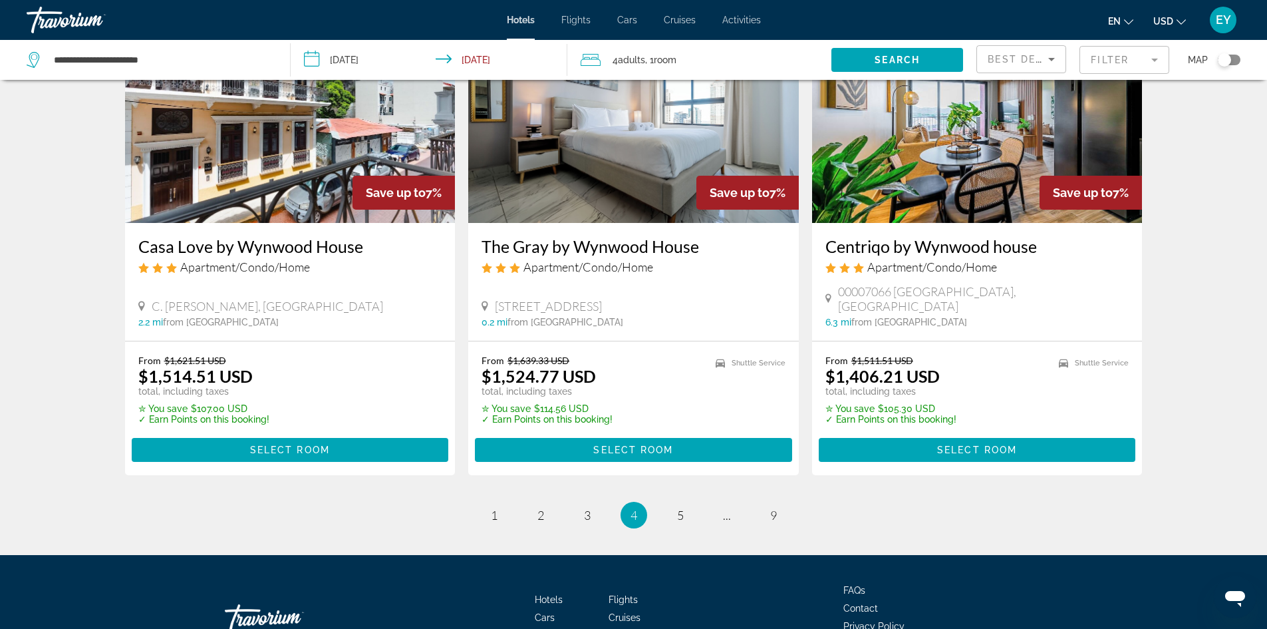
scroll to position [1656, 0]
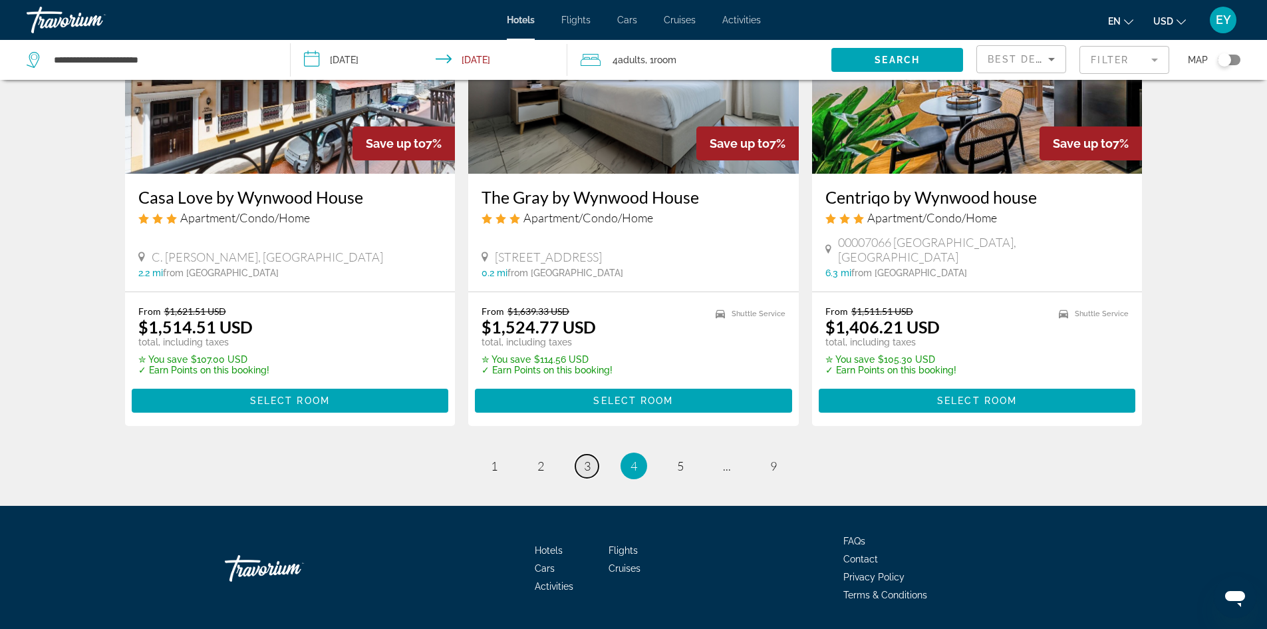
click at [588, 458] on span "3" at bounding box center [587, 465] width 7 height 15
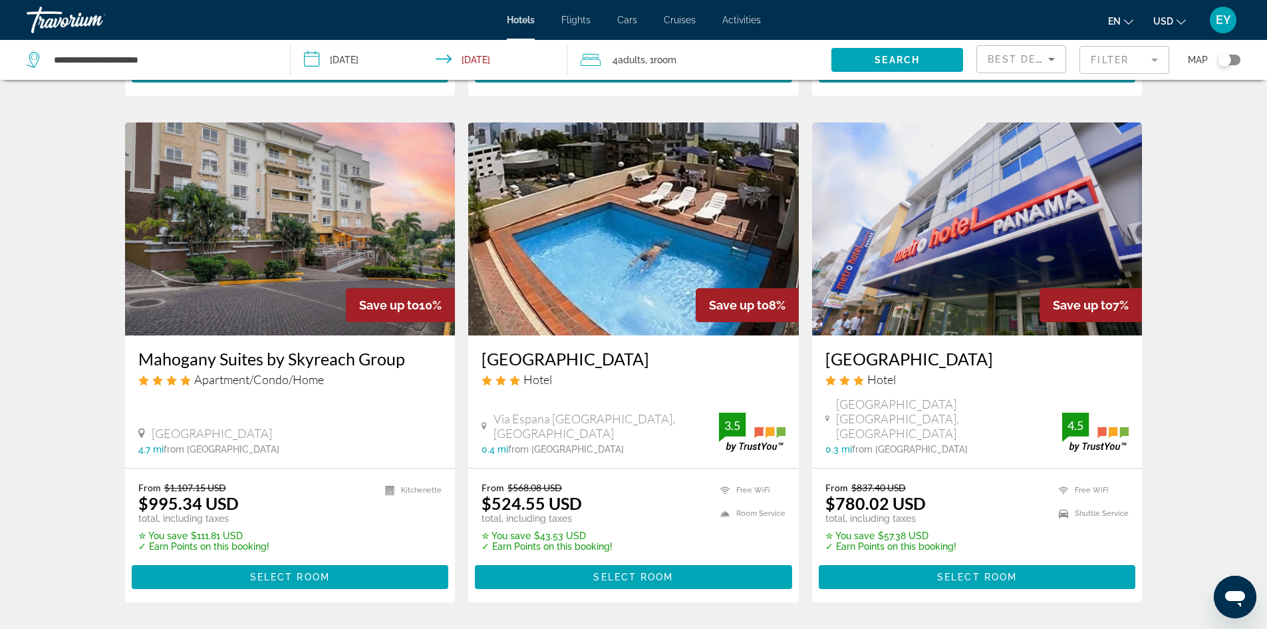
scroll to position [1698, 0]
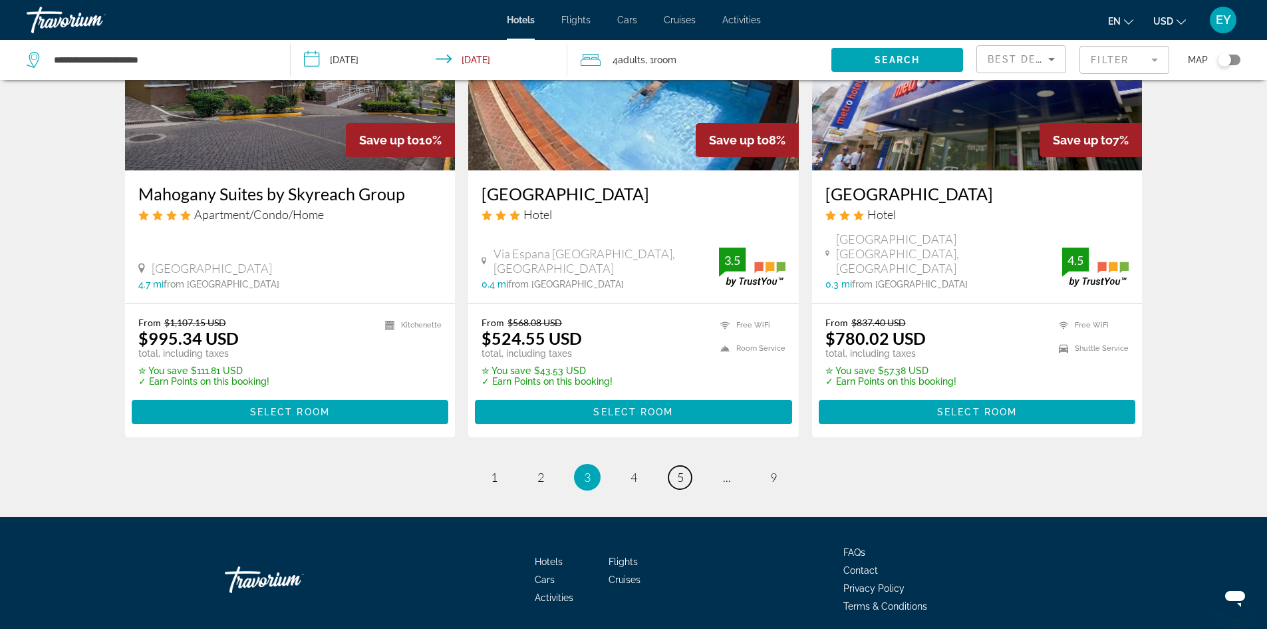
click at [678, 470] on span "5" at bounding box center [680, 477] width 7 height 15
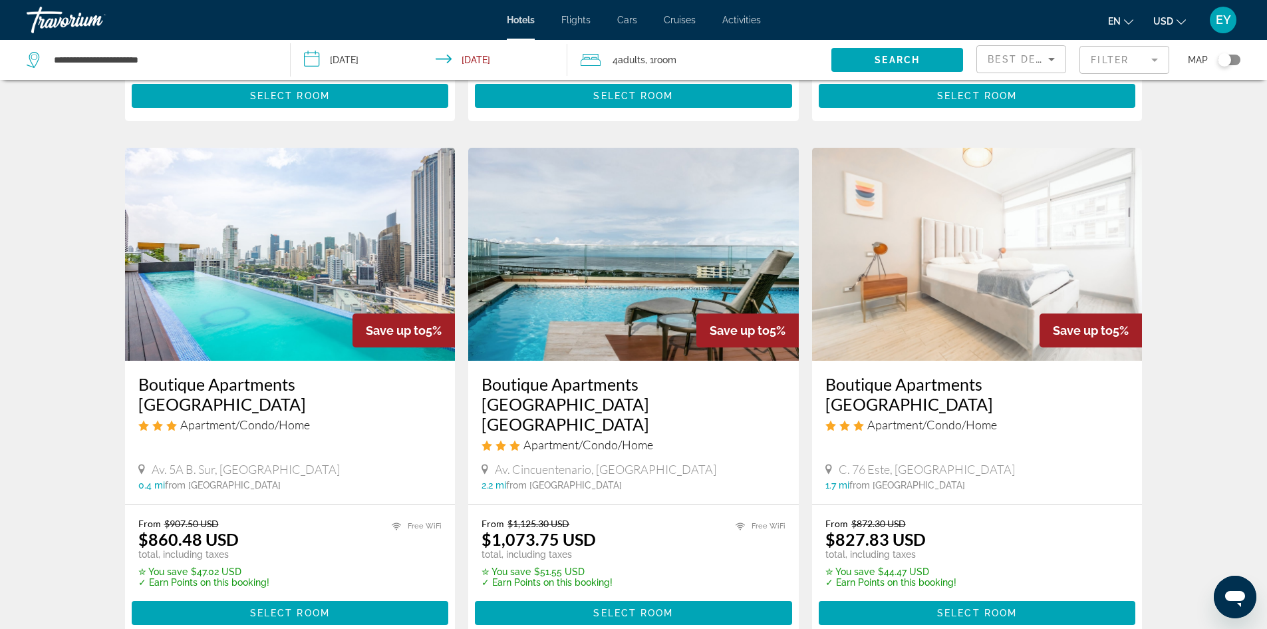
scroll to position [998, 0]
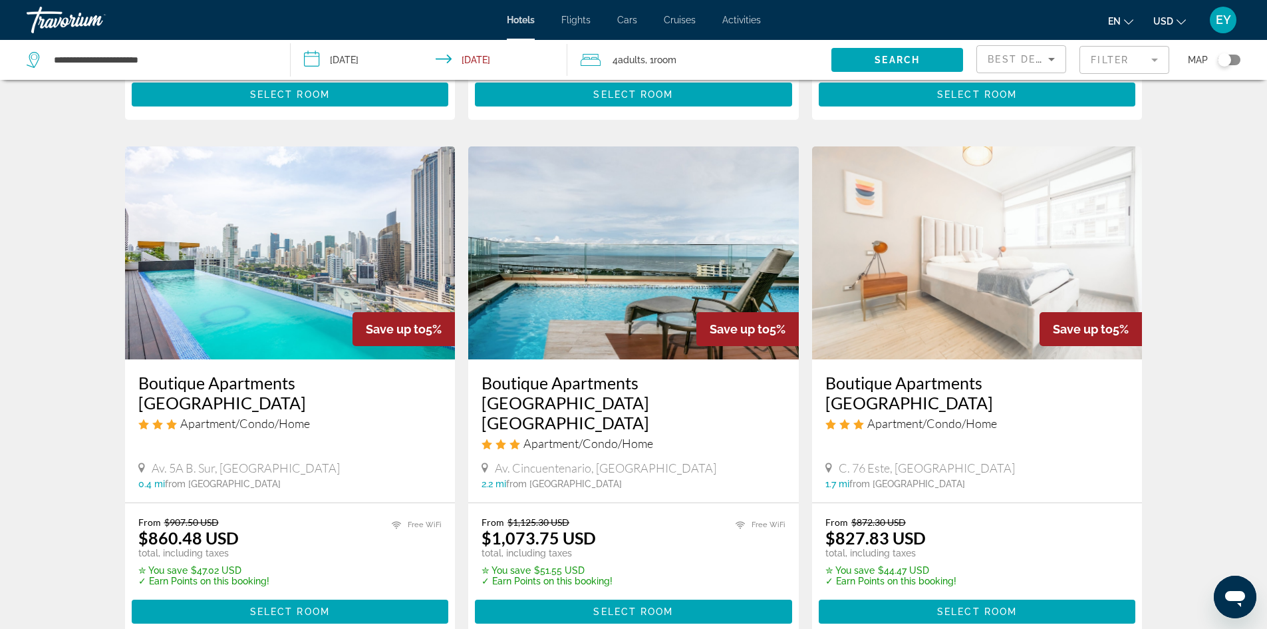
click at [932, 311] on img "Main content" at bounding box center [977, 252] width 331 height 213
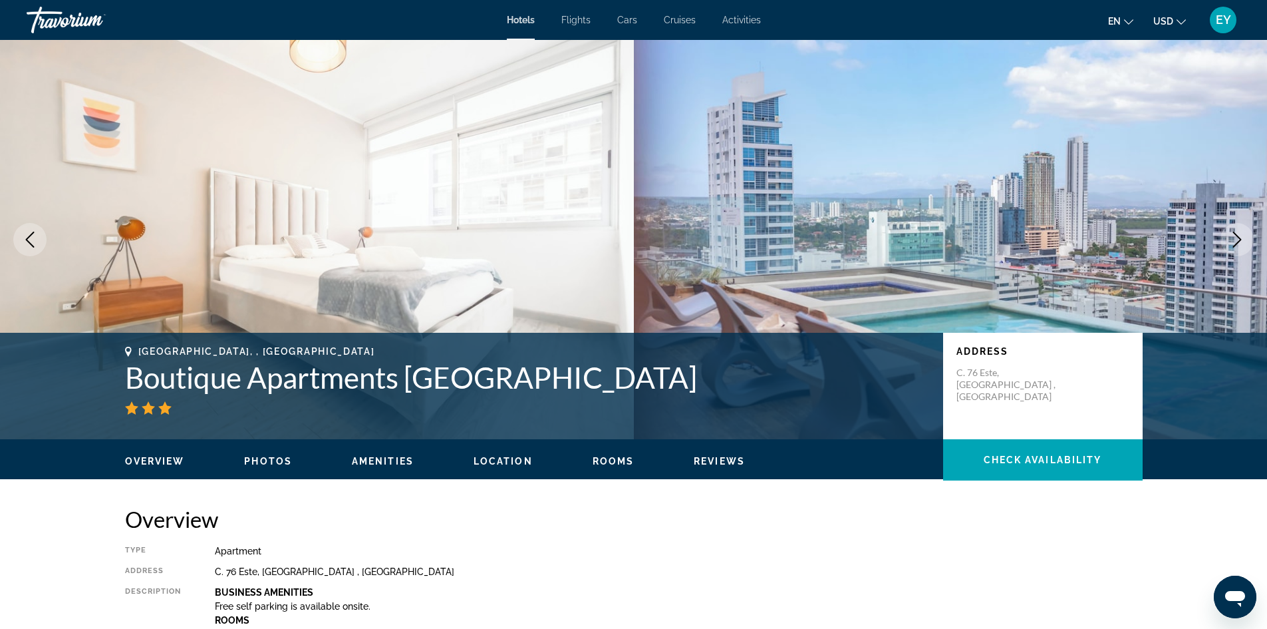
click at [1204, 224] on img "Main content" at bounding box center [951, 239] width 634 height 399
click at [1233, 231] on icon "Next image" at bounding box center [1237, 239] width 16 height 16
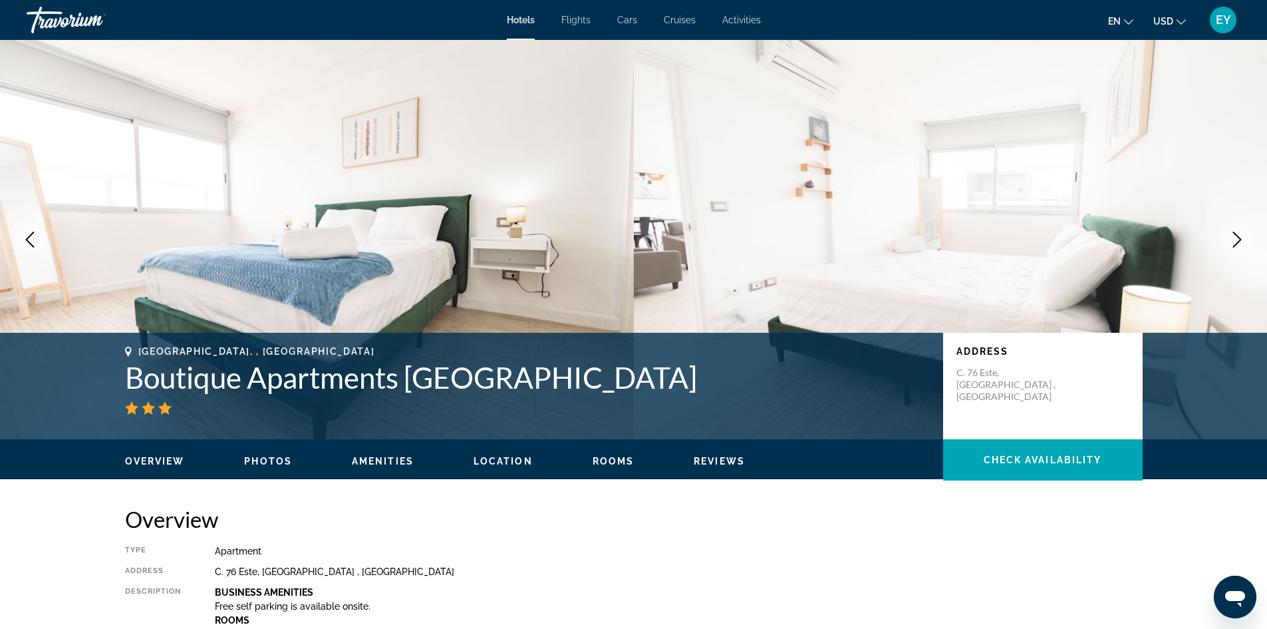
click at [1225, 234] on button "Next image" at bounding box center [1237, 239] width 33 height 33
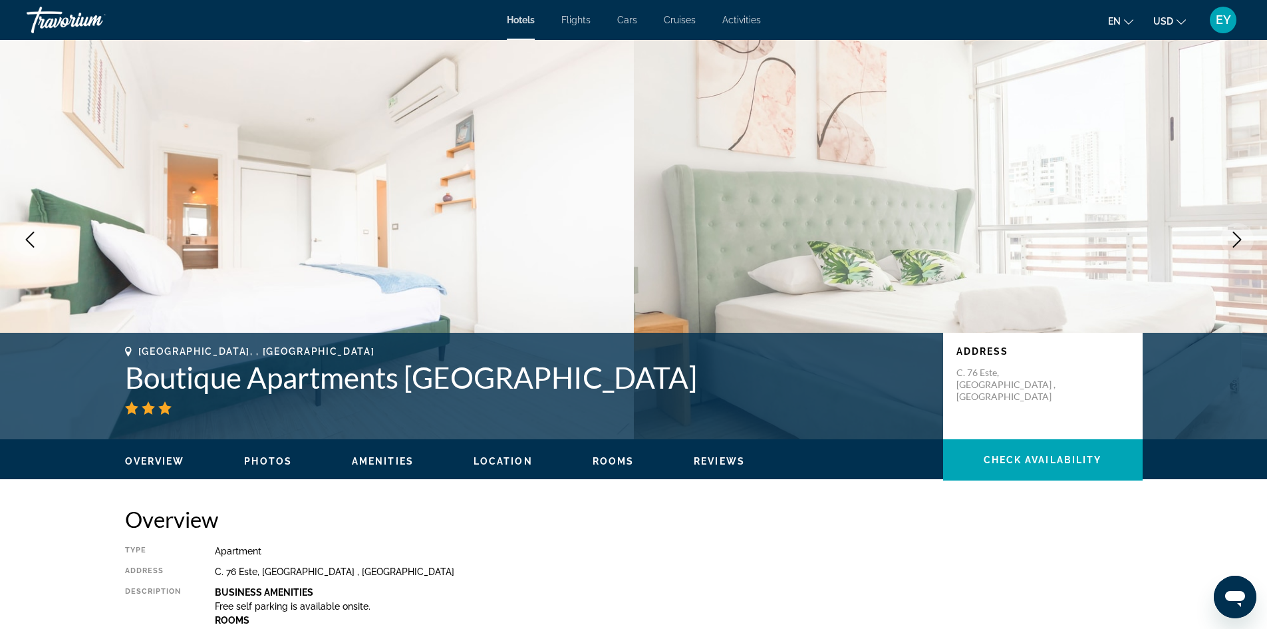
click at [1218, 231] on img "Main content" at bounding box center [951, 239] width 634 height 399
click at [1237, 232] on icon "Next image" at bounding box center [1237, 239] width 16 height 16
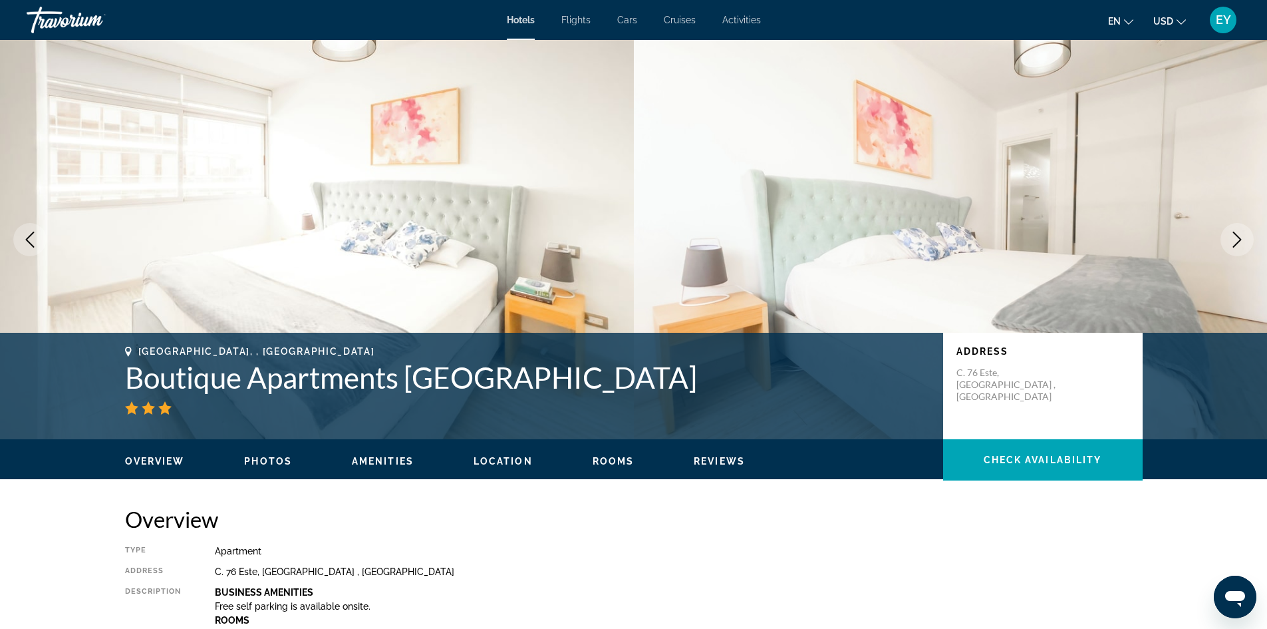
click at [1235, 233] on icon "Next image" at bounding box center [1237, 239] width 9 height 16
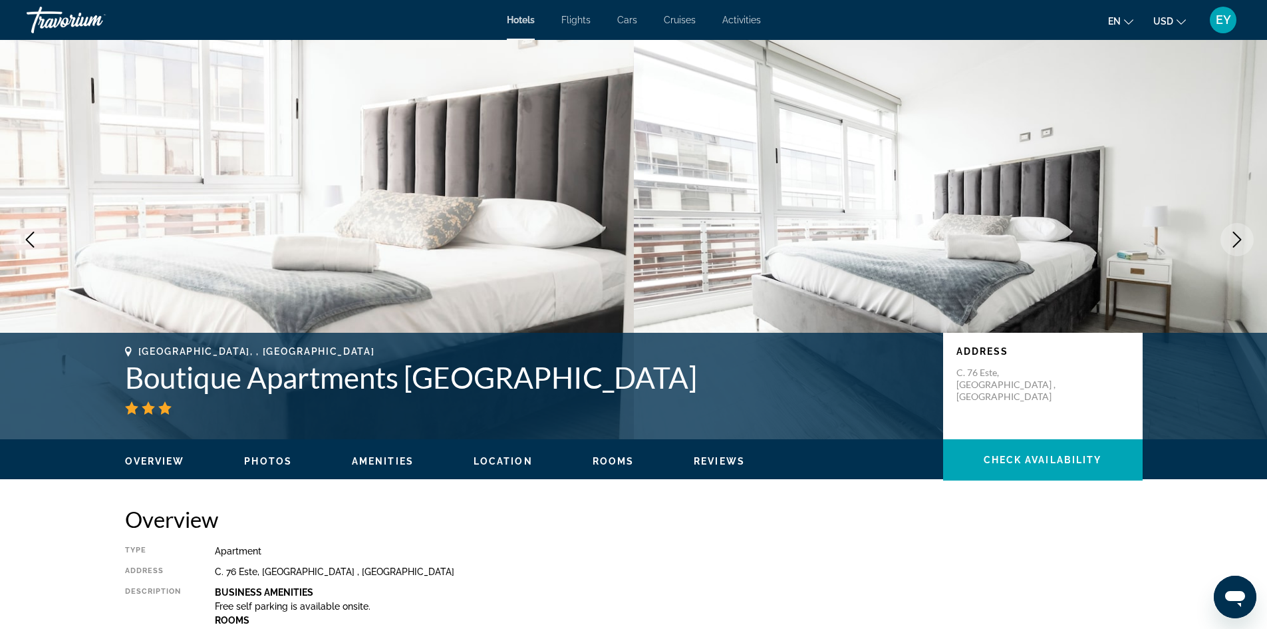
drag, startPoint x: 1234, startPoint y: 232, endPoint x: 1226, endPoint y: 231, distance: 8.0
click at [1233, 232] on icon "Next image" at bounding box center [1237, 239] width 9 height 16
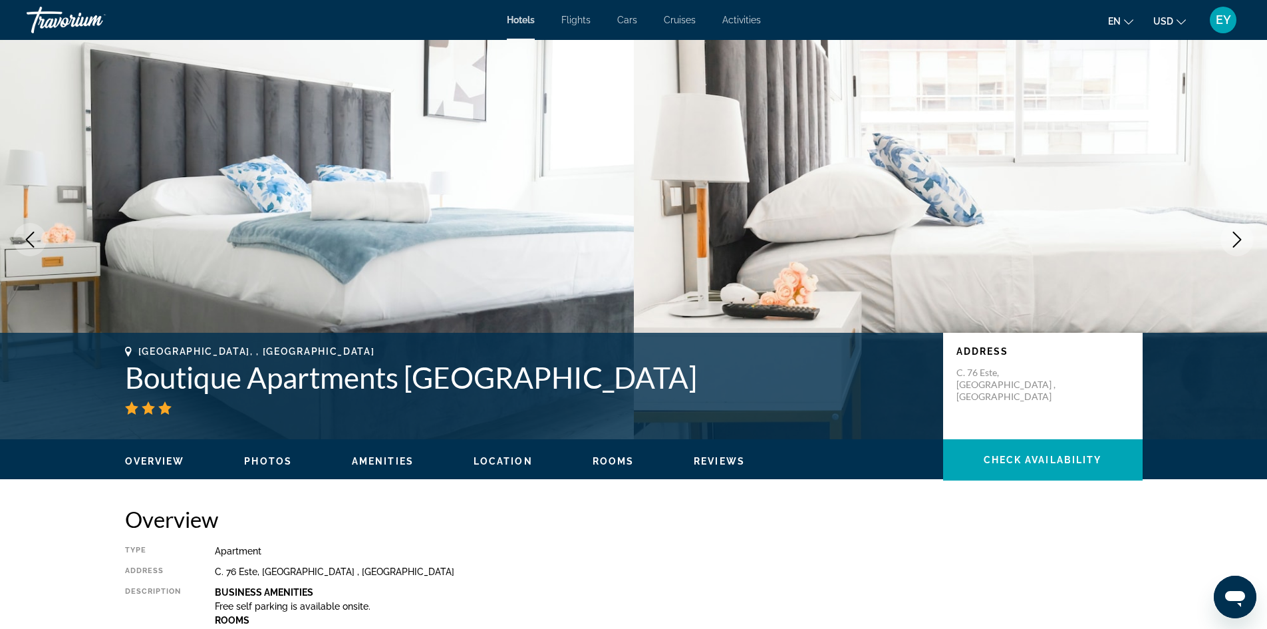
click at [1245, 231] on button "Next image" at bounding box center [1237, 239] width 33 height 33
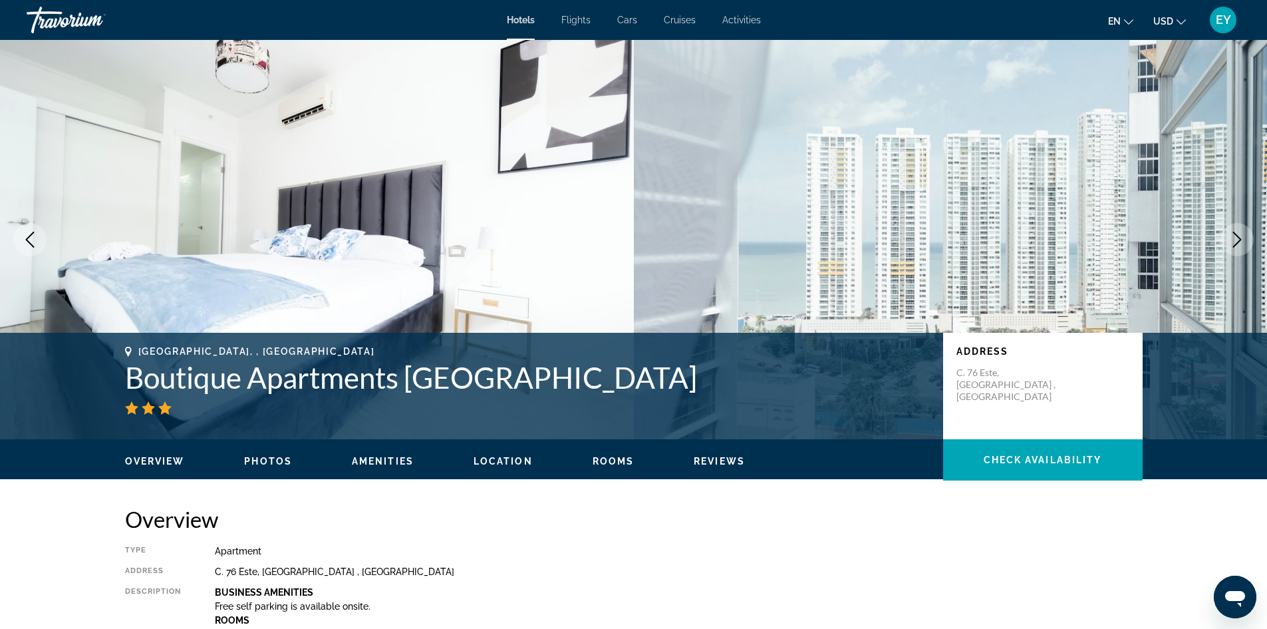
click at [1230, 239] on icon "Next image" at bounding box center [1237, 239] width 16 height 16
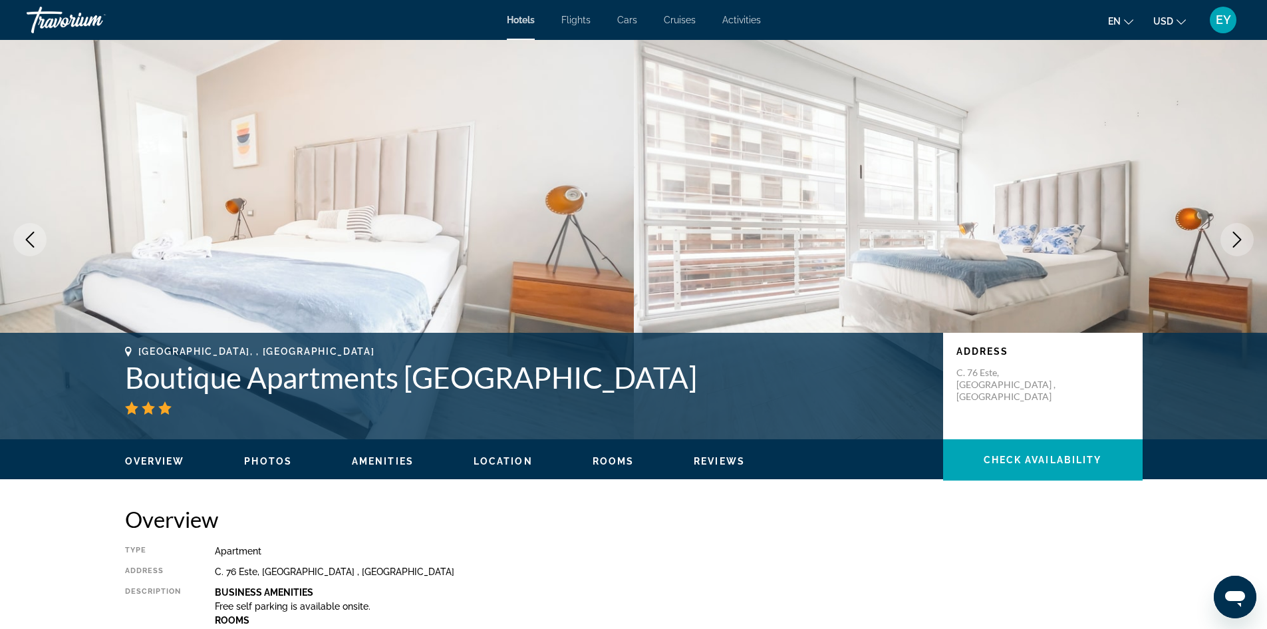
click at [1221, 236] on button "Next image" at bounding box center [1237, 239] width 33 height 33
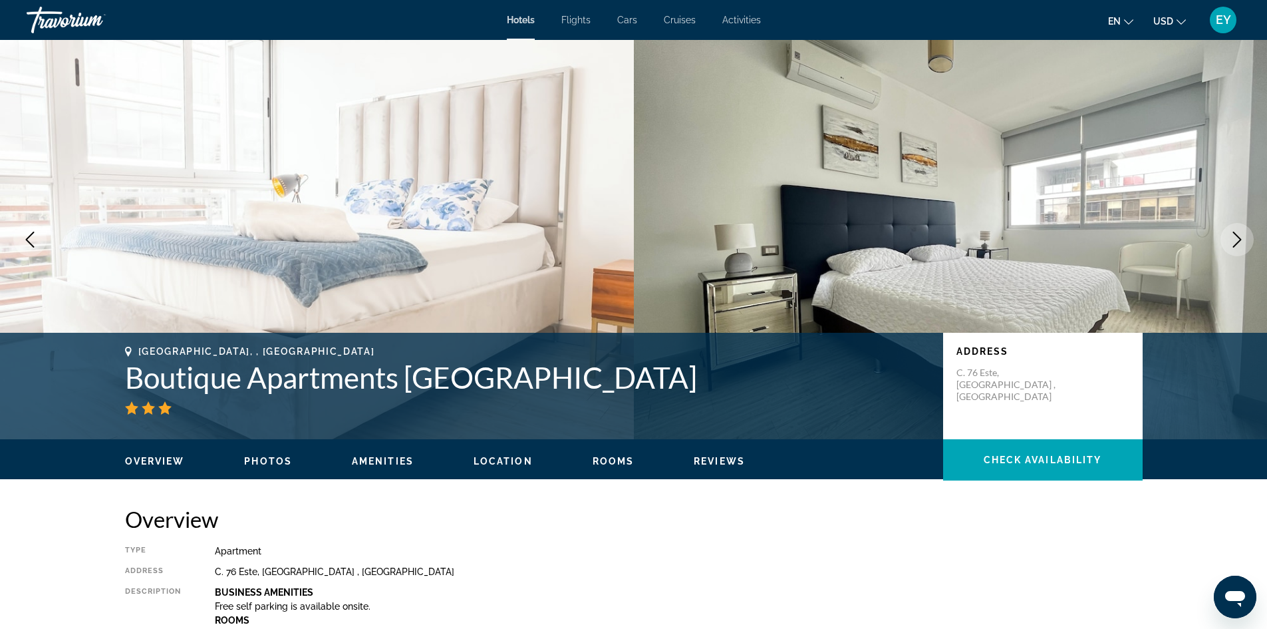
click at [1221, 236] on button "Next image" at bounding box center [1237, 239] width 33 height 33
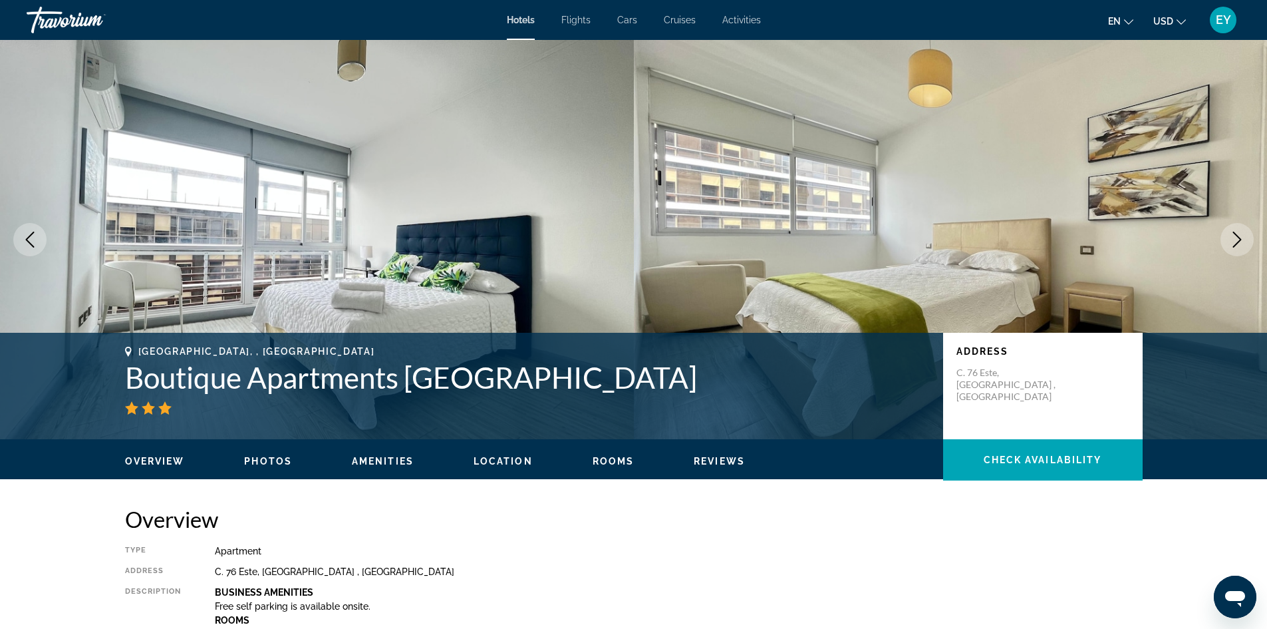
click at [1221, 236] on button "Next image" at bounding box center [1237, 239] width 33 height 33
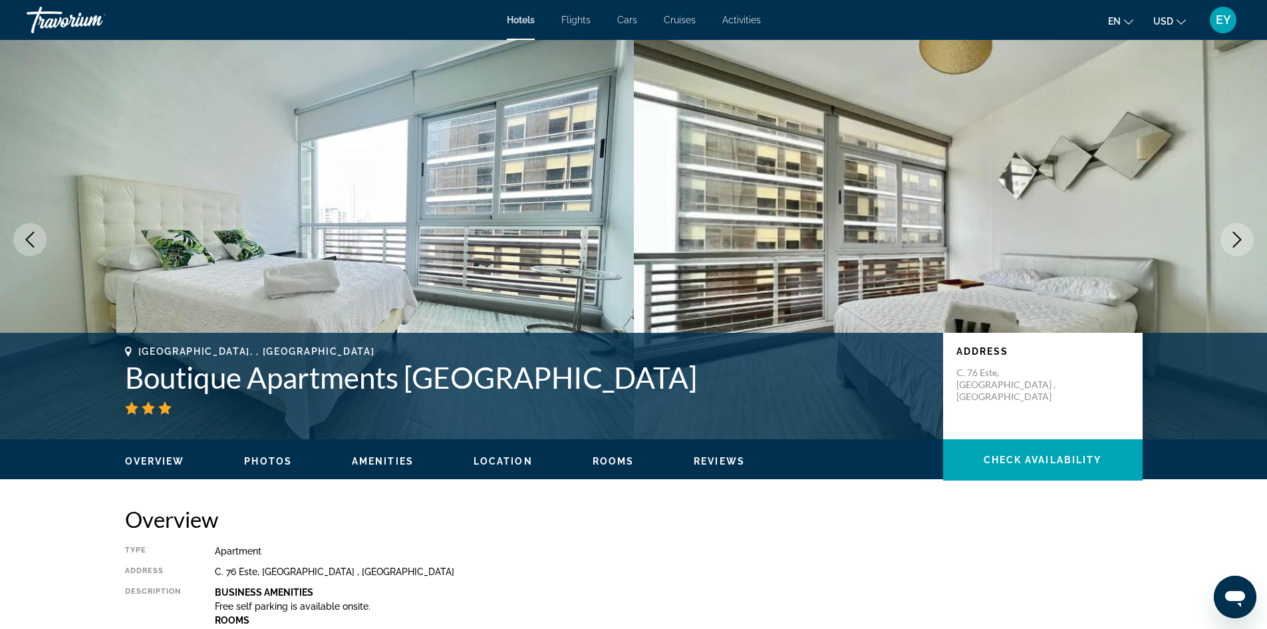
click at [1220, 240] on div "prev next [GEOGRAPHIC_DATA], , [GEOGRAPHIC_DATA] Boutique Apartments [GEOGRAPHI…" at bounding box center [633, 239] width 1267 height 399
click at [1242, 234] on icon "Next image" at bounding box center [1237, 239] width 16 height 16
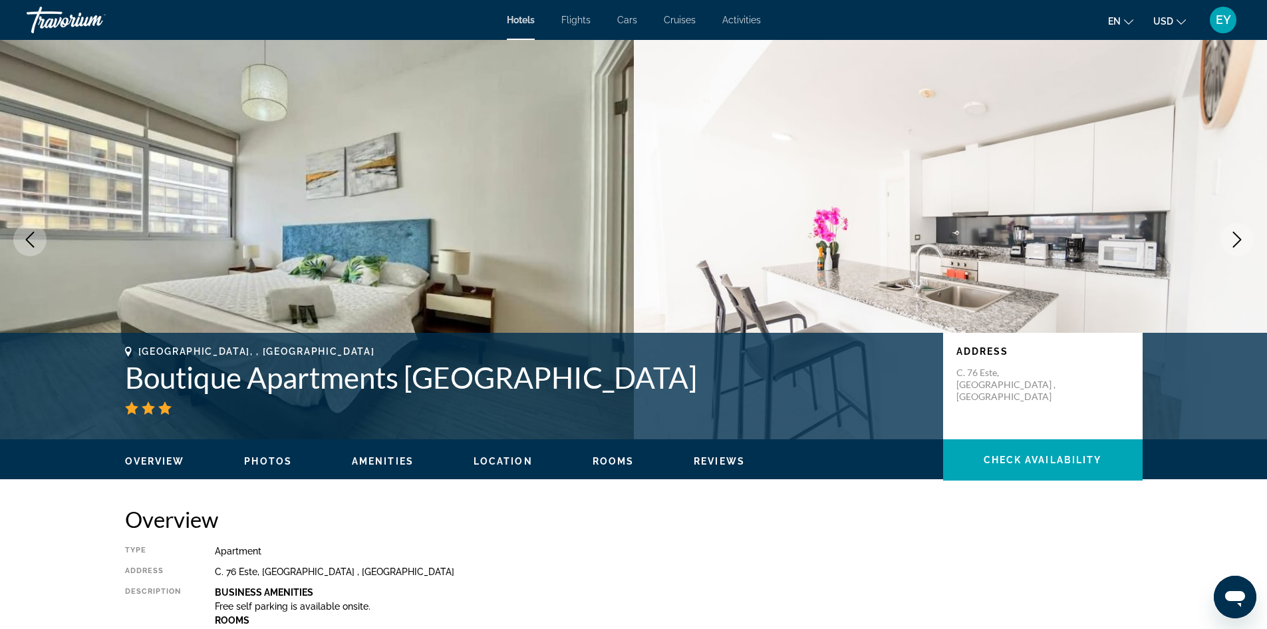
click at [1240, 234] on icon "Next image" at bounding box center [1237, 239] width 16 height 16
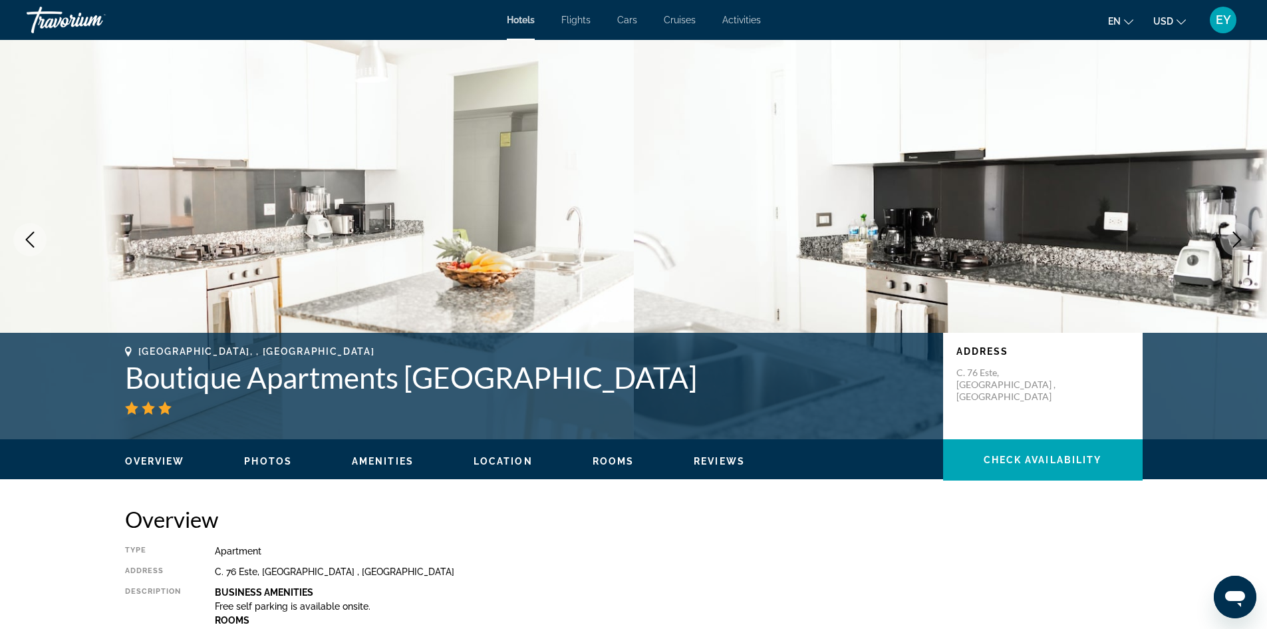
click at [1240, 235] on icon "Next image" at bounding box center [1237, 239] width 16 height 16
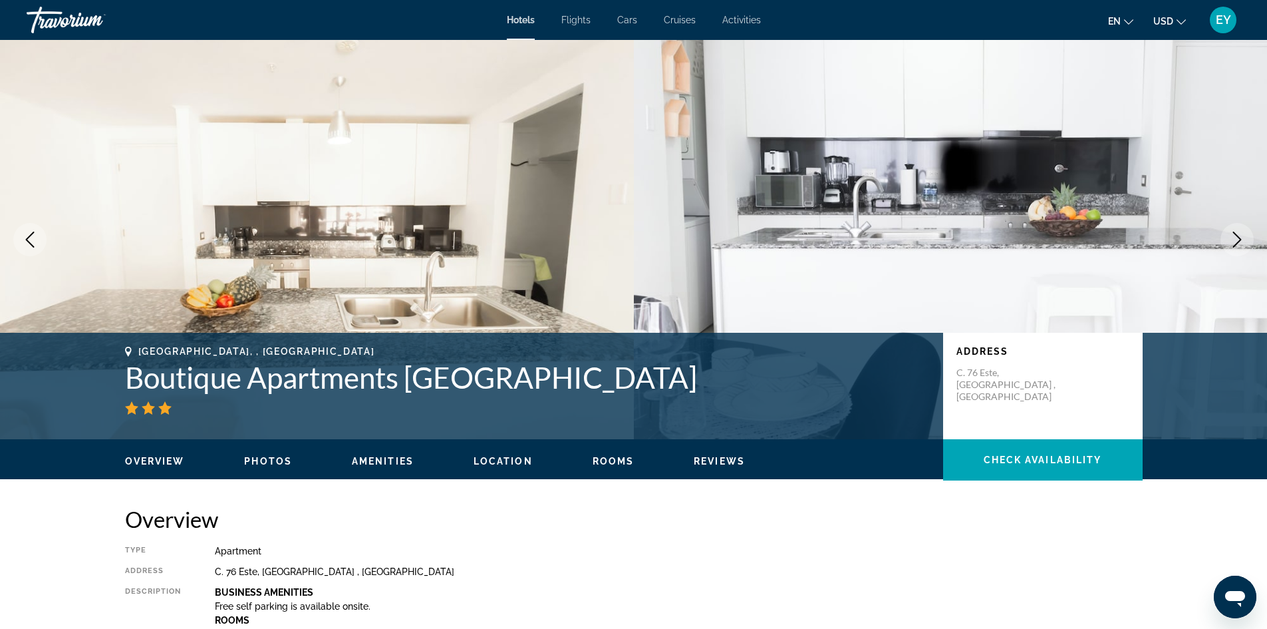
click at [1240, 235] on icon "Next image" at bounding box center [1237, 239] width 16 height 16
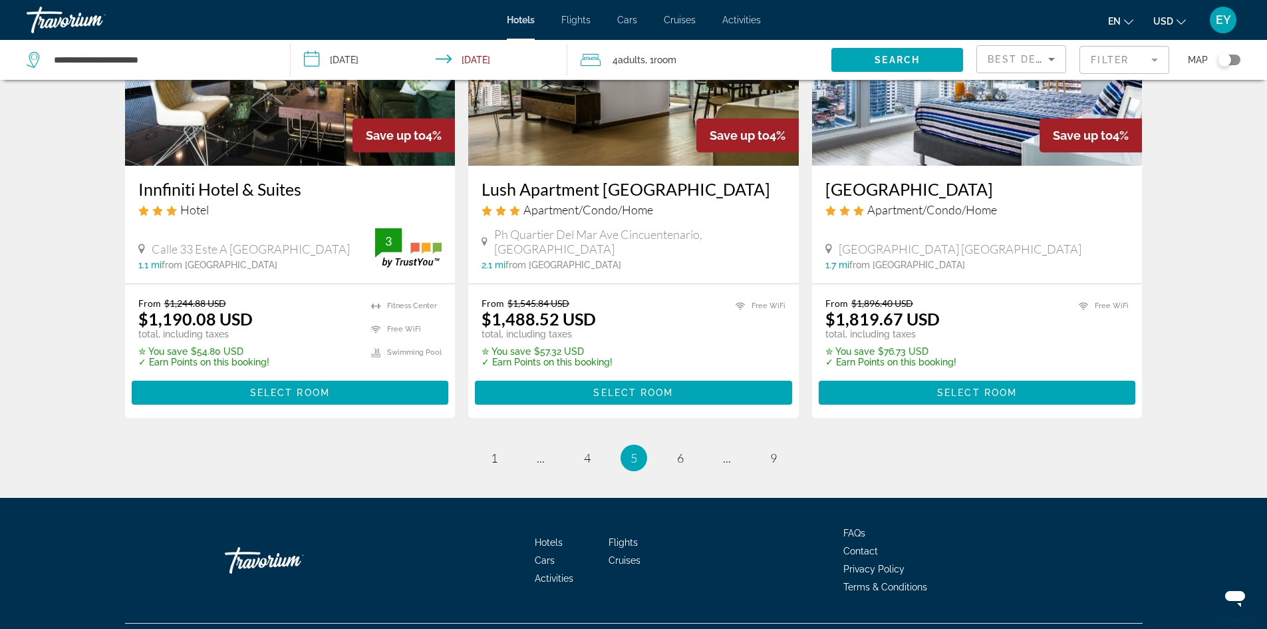
scroll to position [1710, 0]
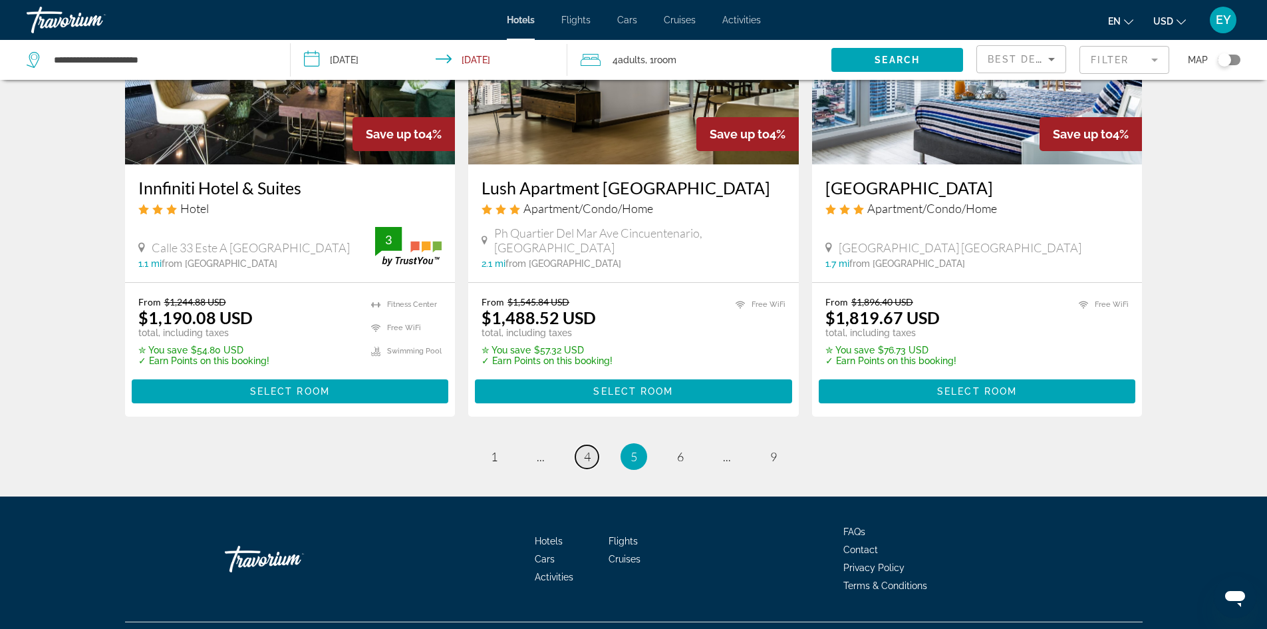
click at [588, 449] on span "4" at bounding box center [587, 456] width 7 height 15
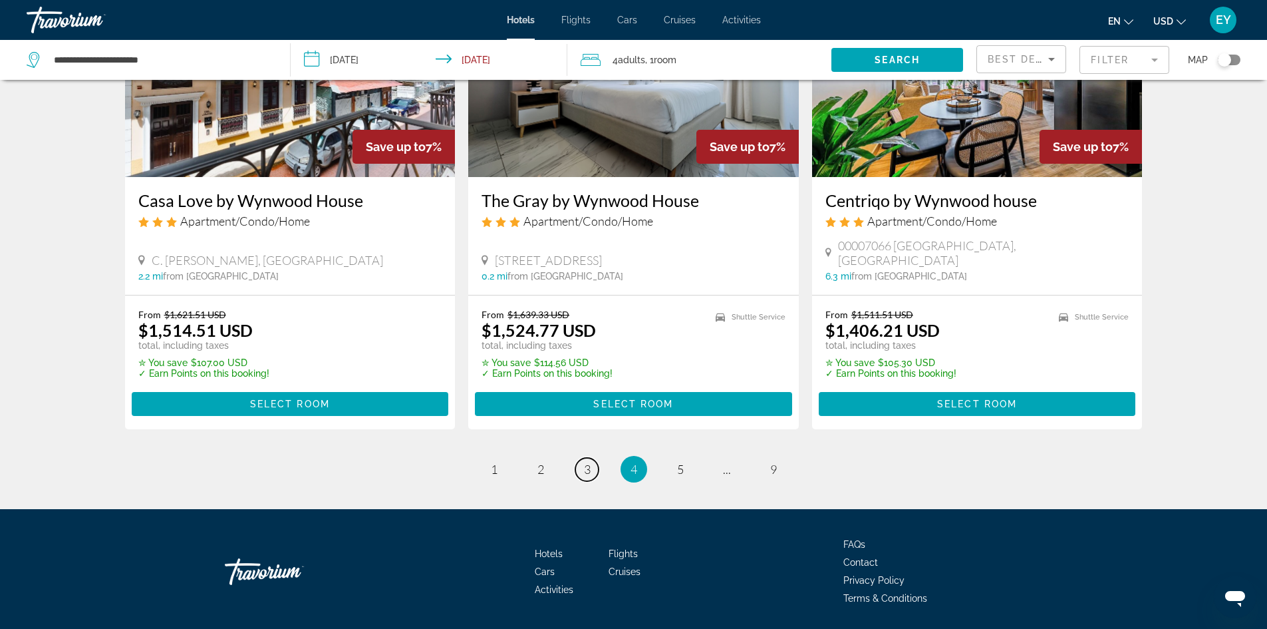
scroll to position [1656, 0]
